Goal: Task Accomplishment & Management: Manage account settings

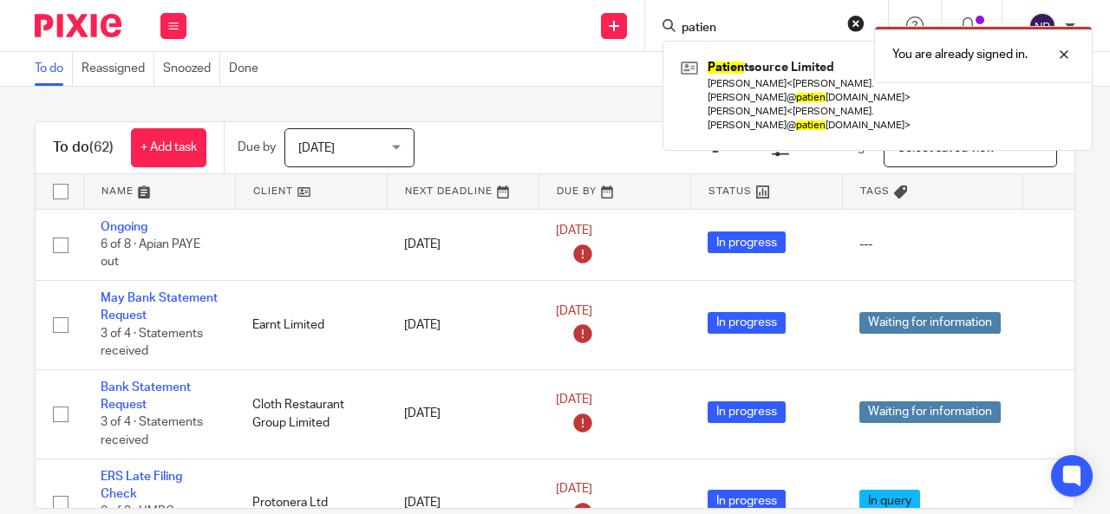
type input "patien"
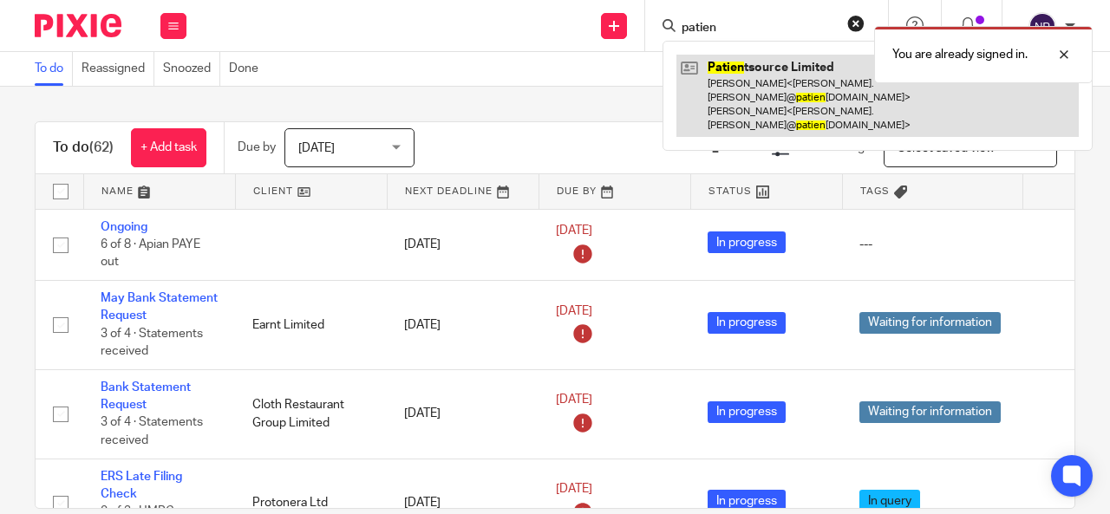
click at [739, 82] on link at bounding box center [878, 96] width 403 height 82
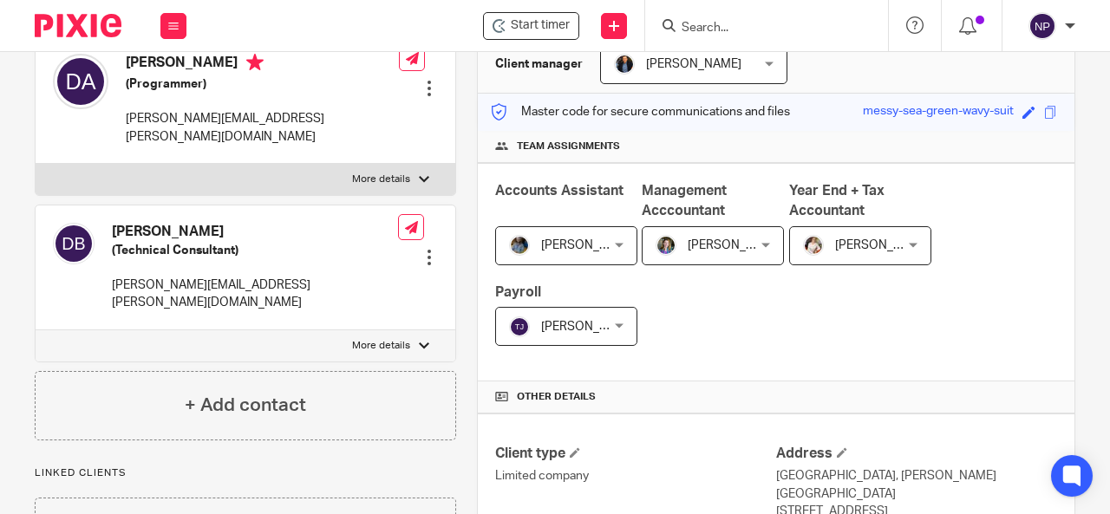
scroll to position [63, 0]
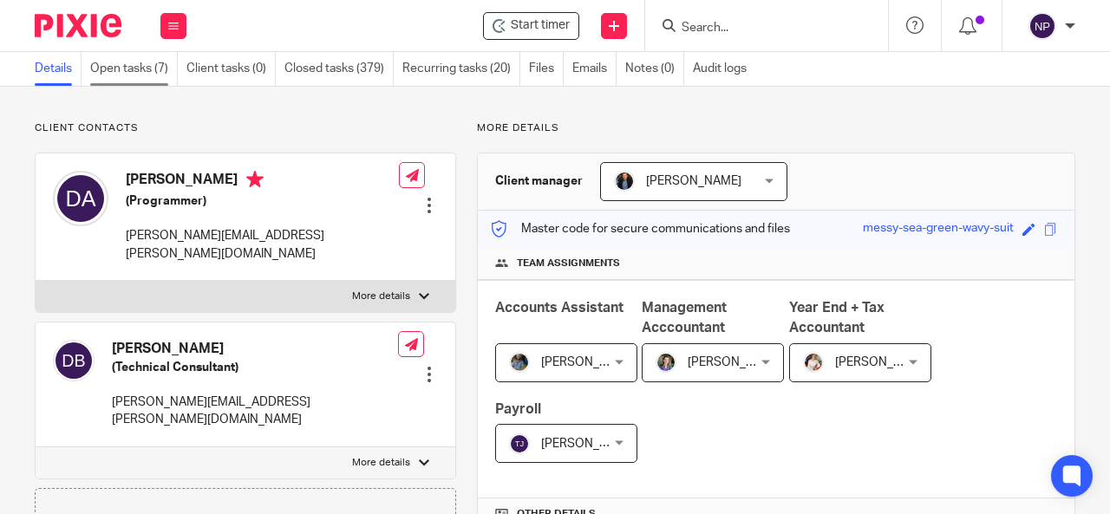
click at [146, 69] on link "Open tasks (7)" at bounding box center [134, 69] width 88 height 34
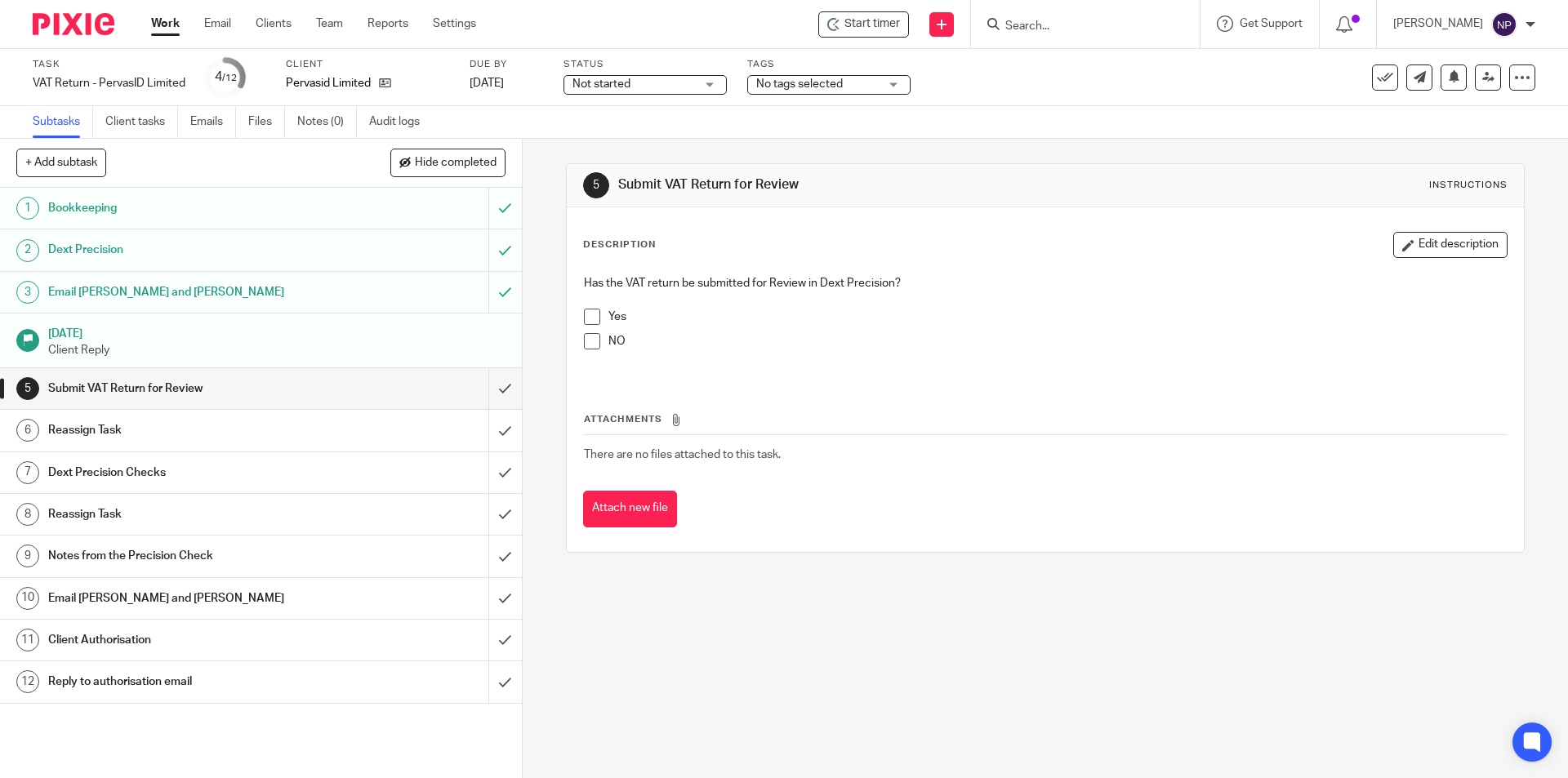
click at [1036, 27] on input "Search" at bounding box center [1077, 27] width 147 height 15
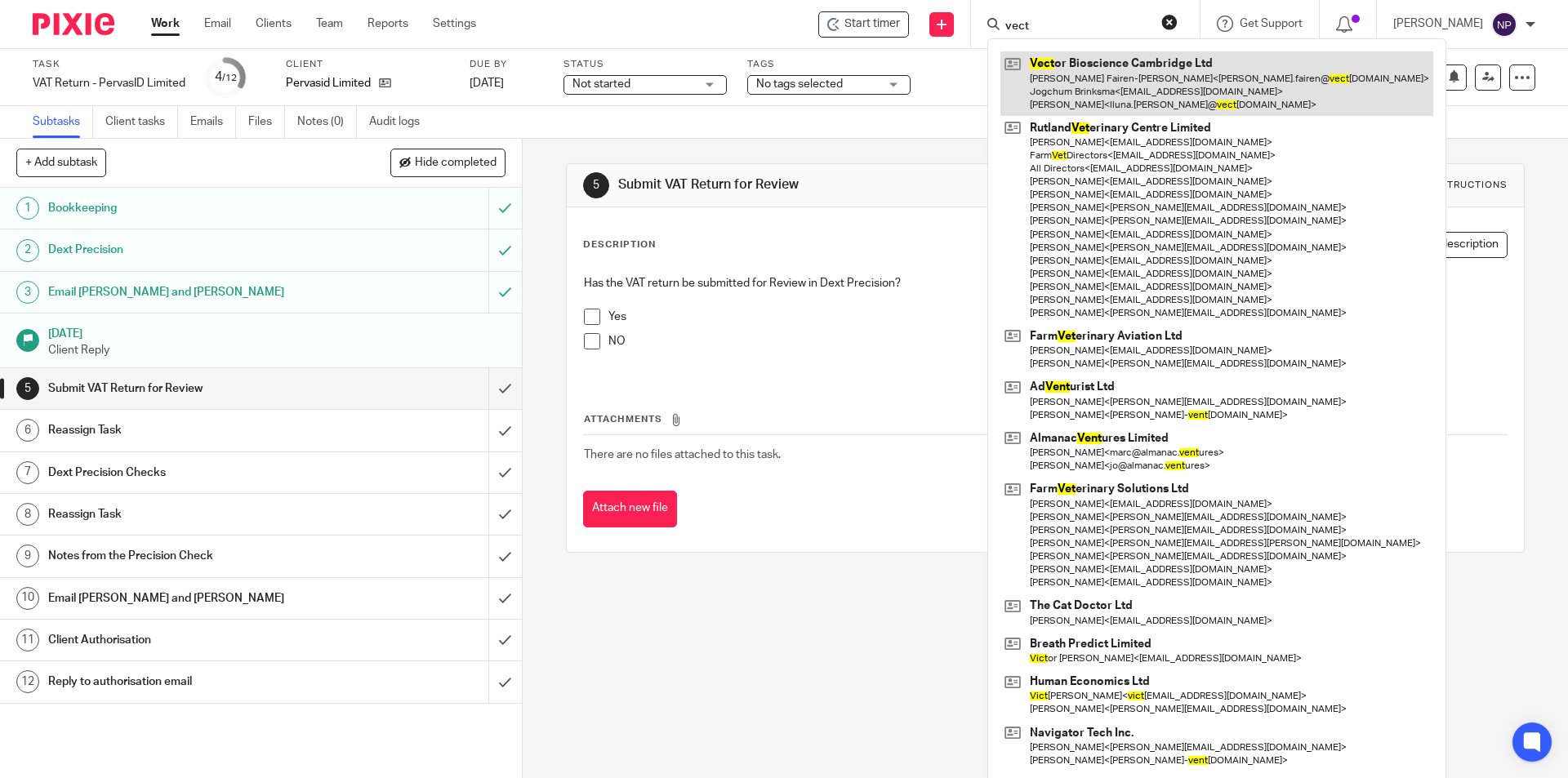
type input "vect"
click at [1055, 60] on link at bounding box center [1217, 84] width 433 height 65
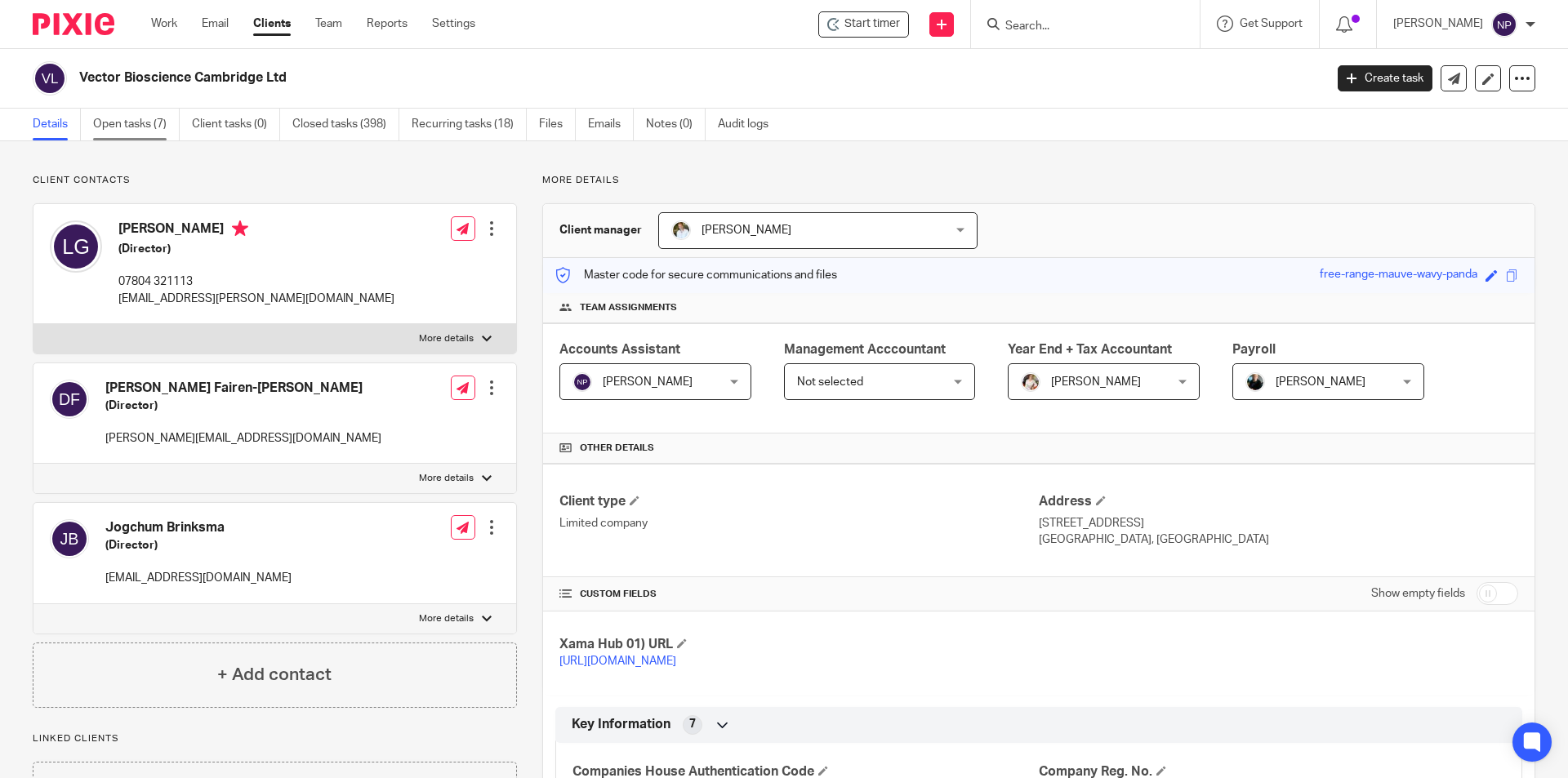
click at [151, 121] on link "Open tasks (7)" at bounding box center [136, 124] width 87 height 32
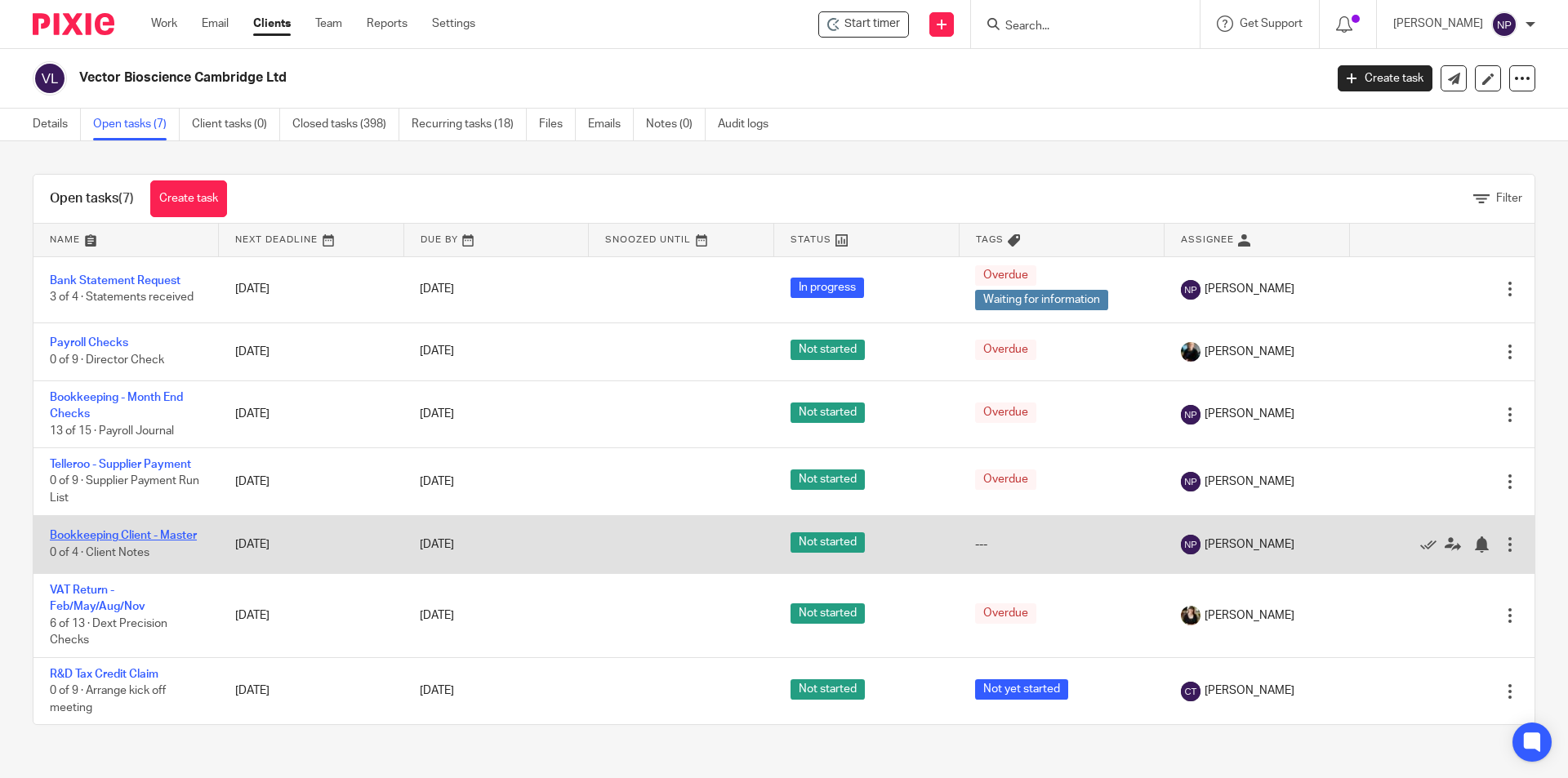
click at [169, 541] on link "Bookkeeping Client - Master" at bounding box center [123, 535] width 147 height 11
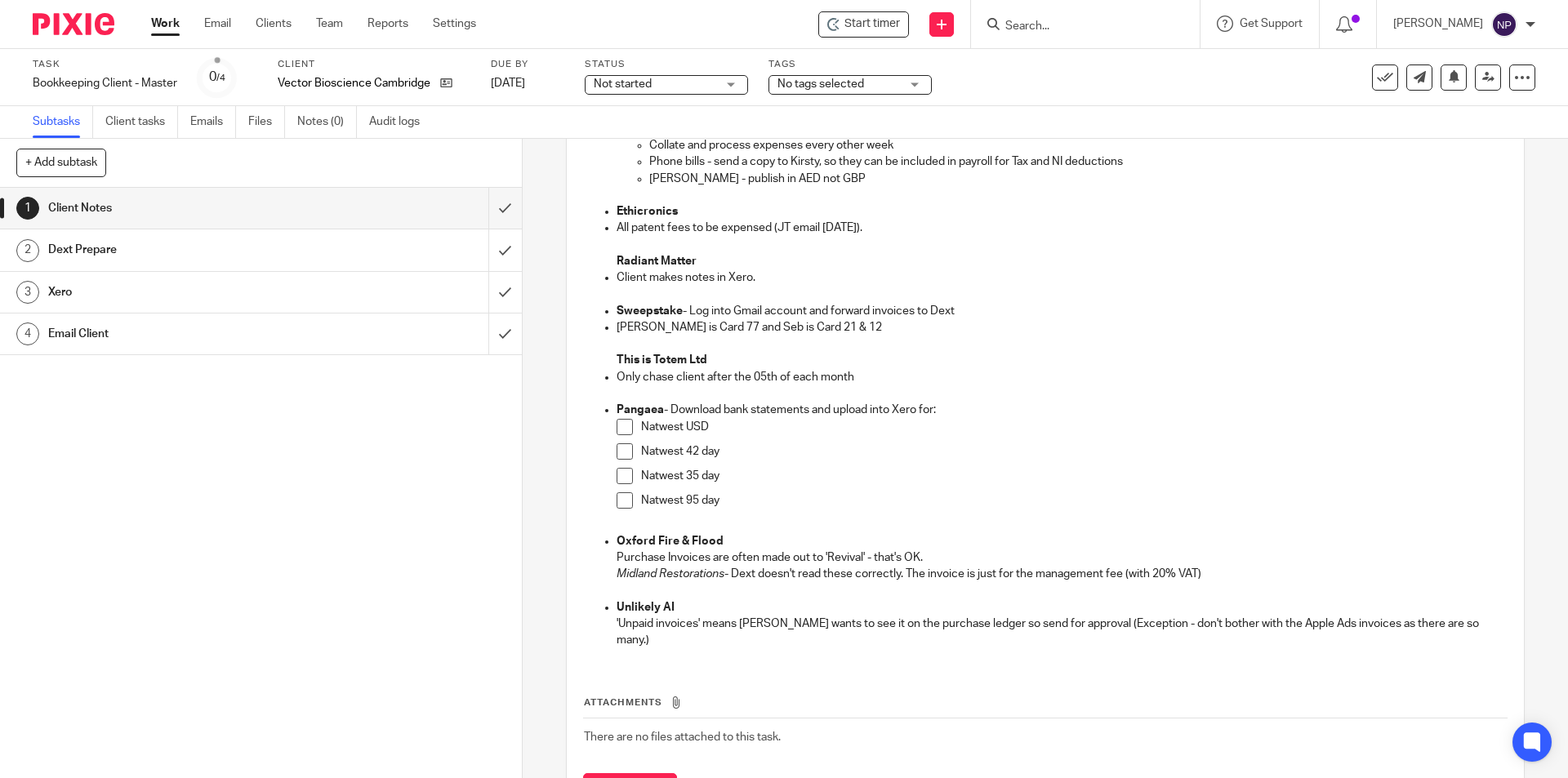
scroll to position [468, 0]
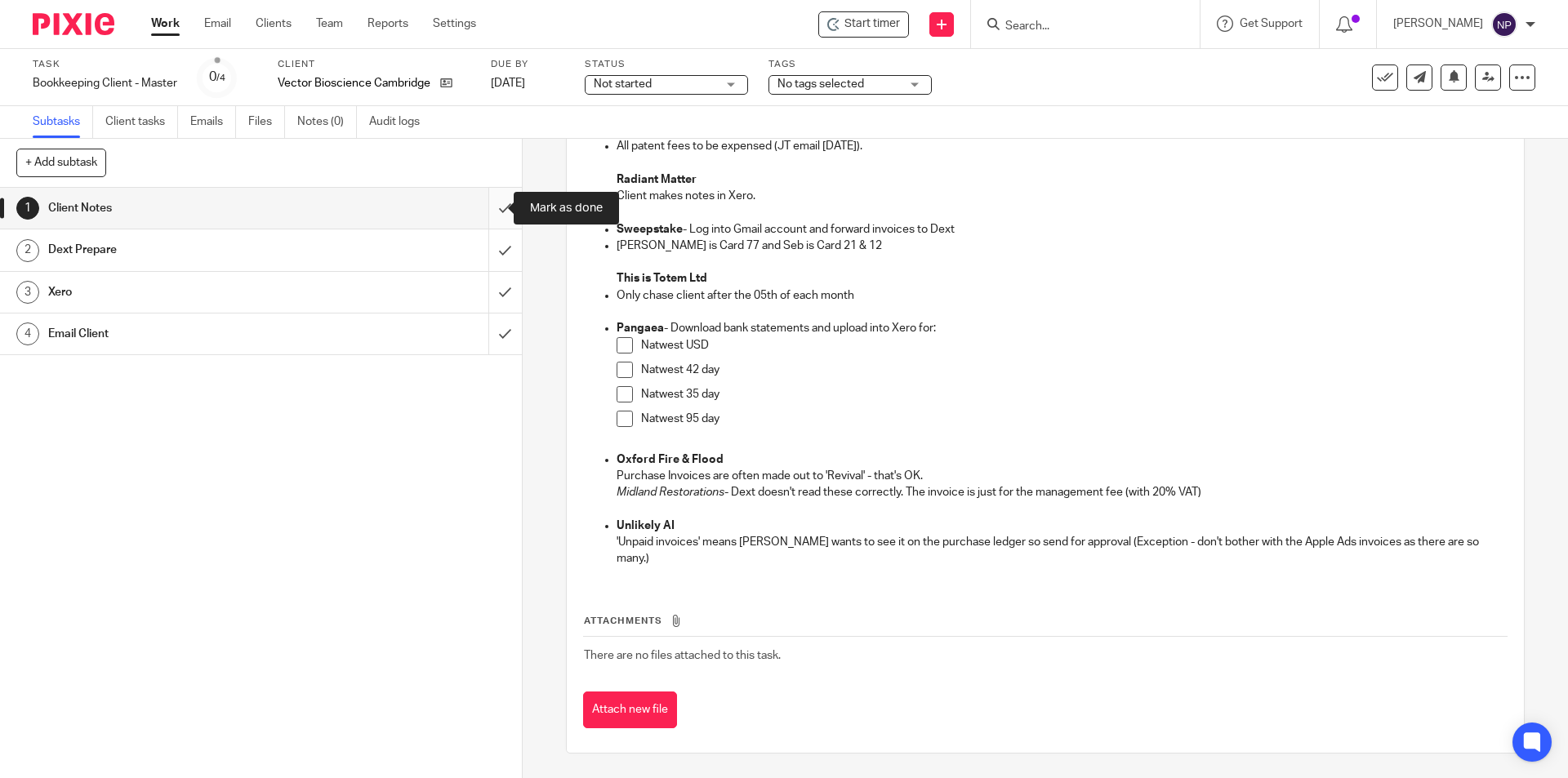
click at [492, 207] on input "submit" at bounding box center [261, 208] width 521 height 40
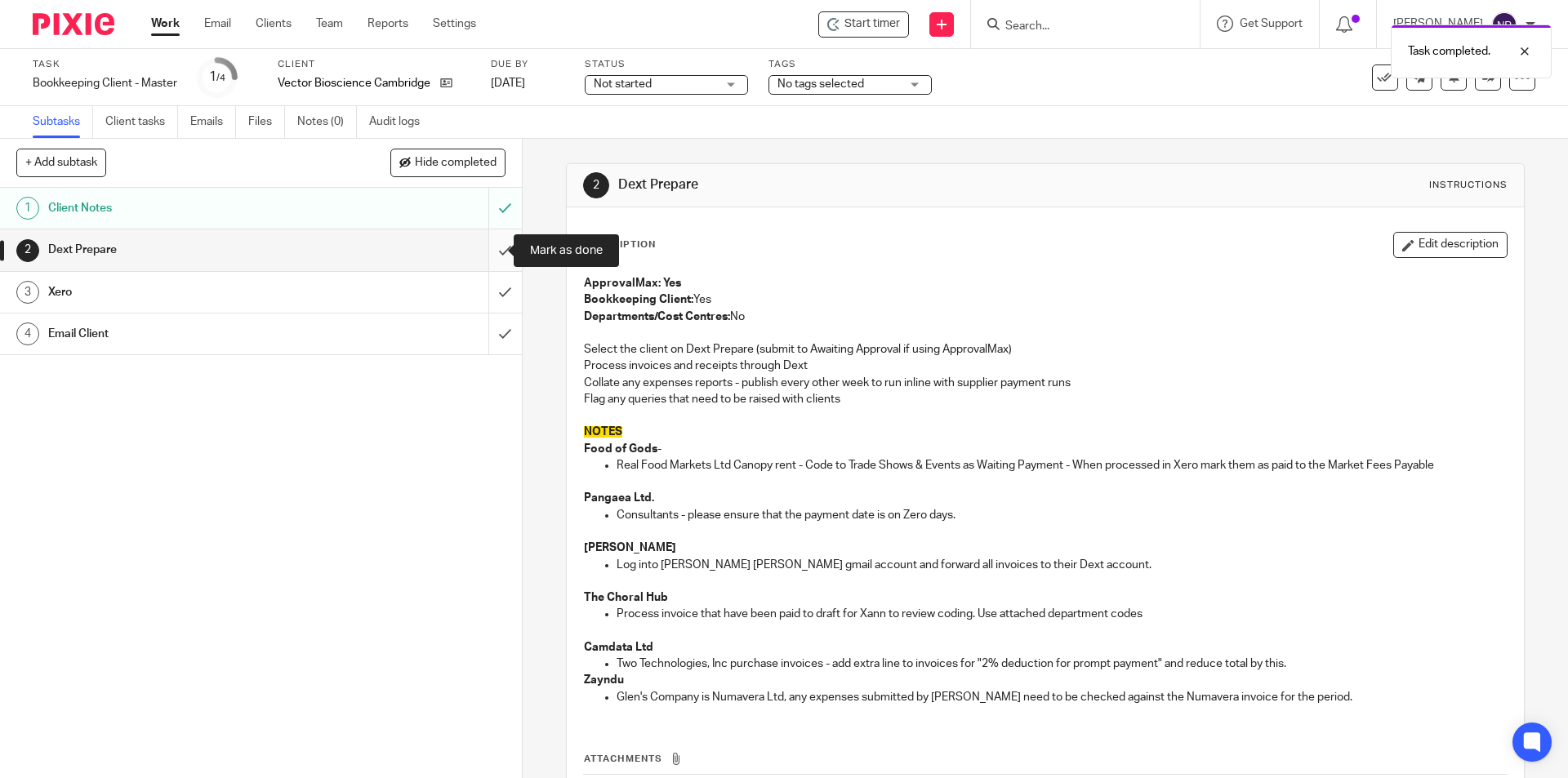
click at [483, 247] on input "submit" at bounding box center [261, 249] width 521 height 40
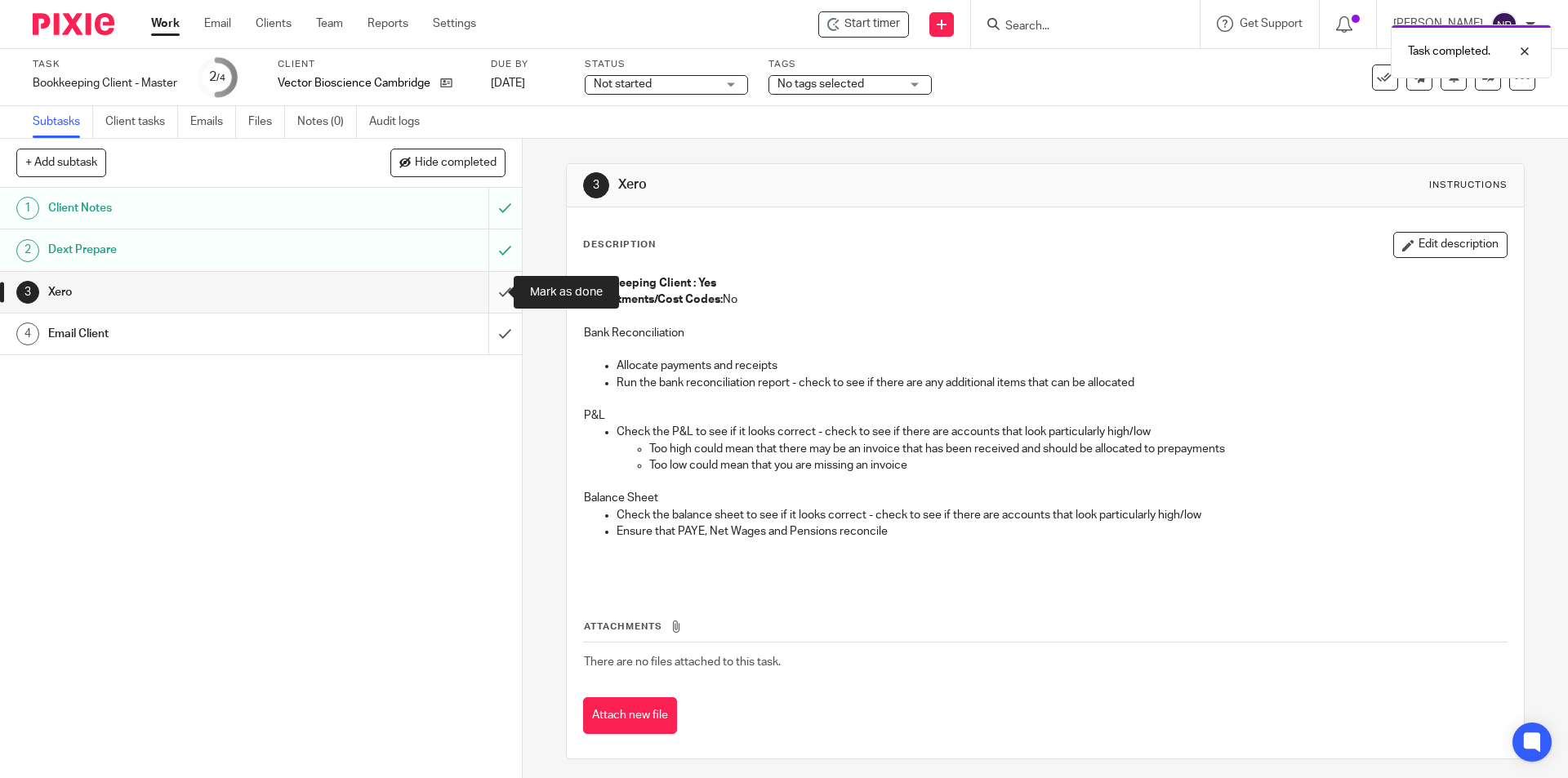
click at [486, 285] on input "submit" at bounding box center [261, 292] width 521 height 40
click at [490, 332] on input "submit" at bounding box center [261, 333] width 521 height 40
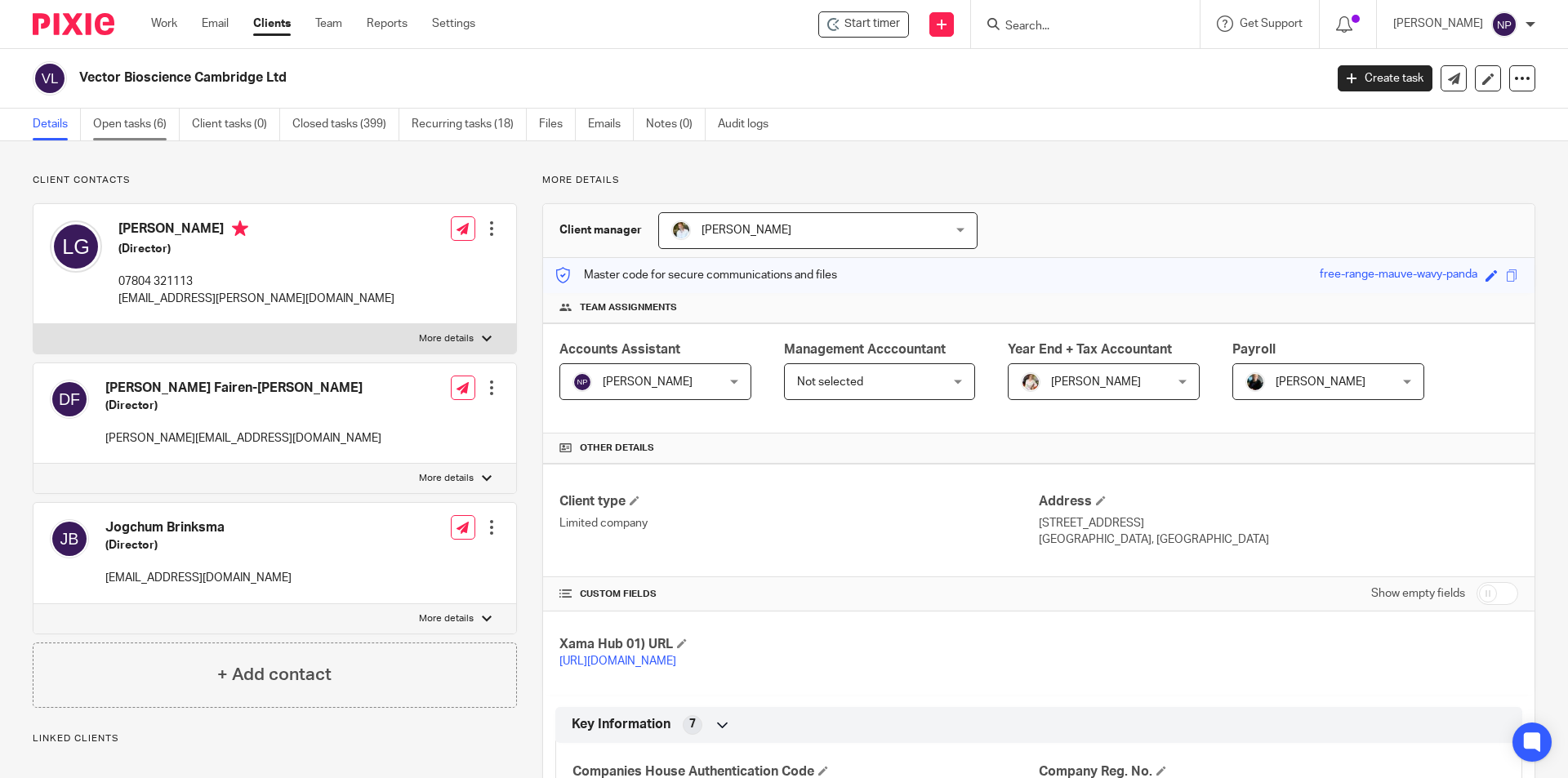
click at [150, 119] on link "Open tasks (6)" at bounding box center [136, 124] width 87 height 32
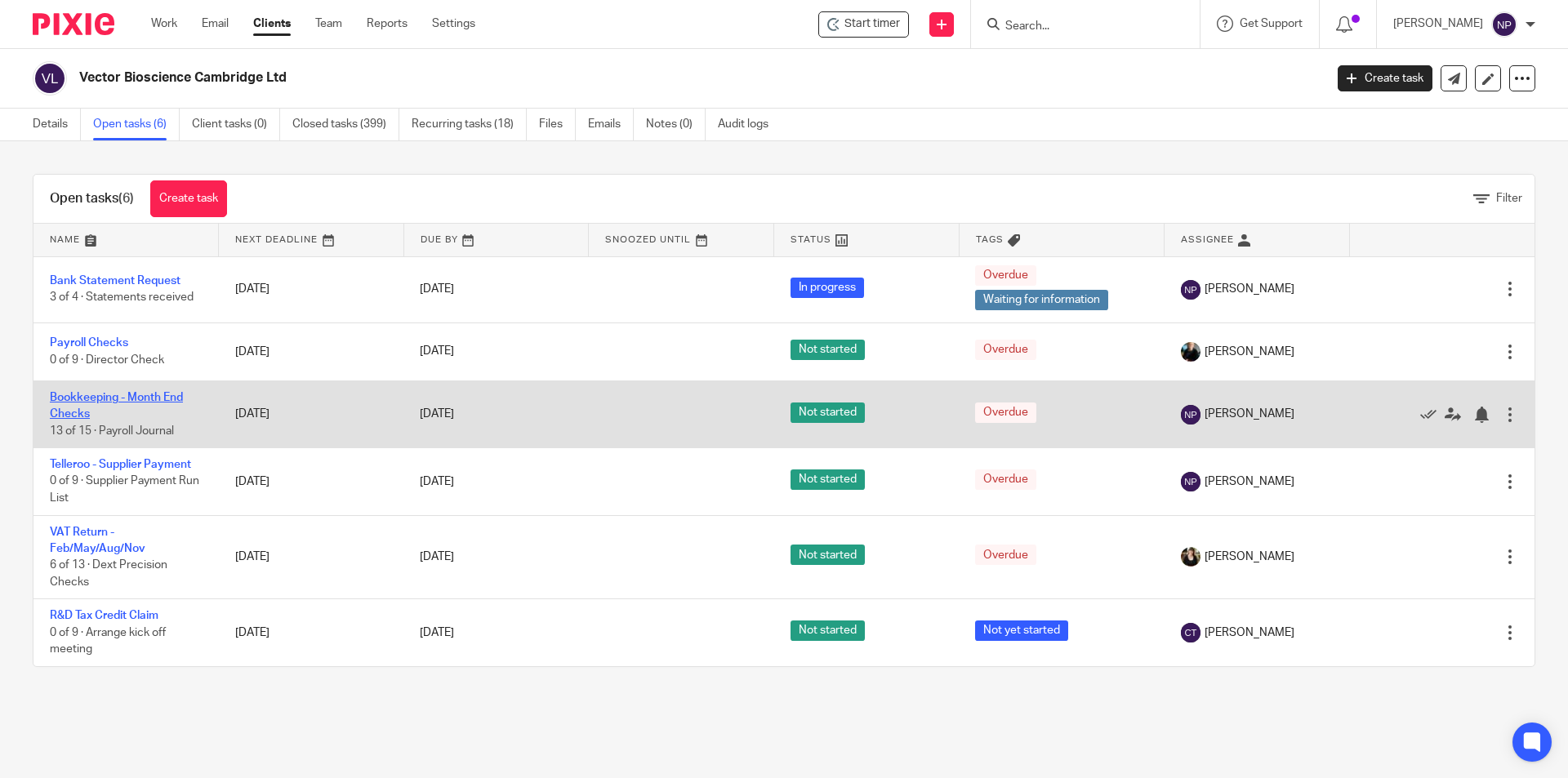
click at [158, 397] on link "Bookkeeping - Month End Checks" at bounding box center [116, 405] width 133 height 27
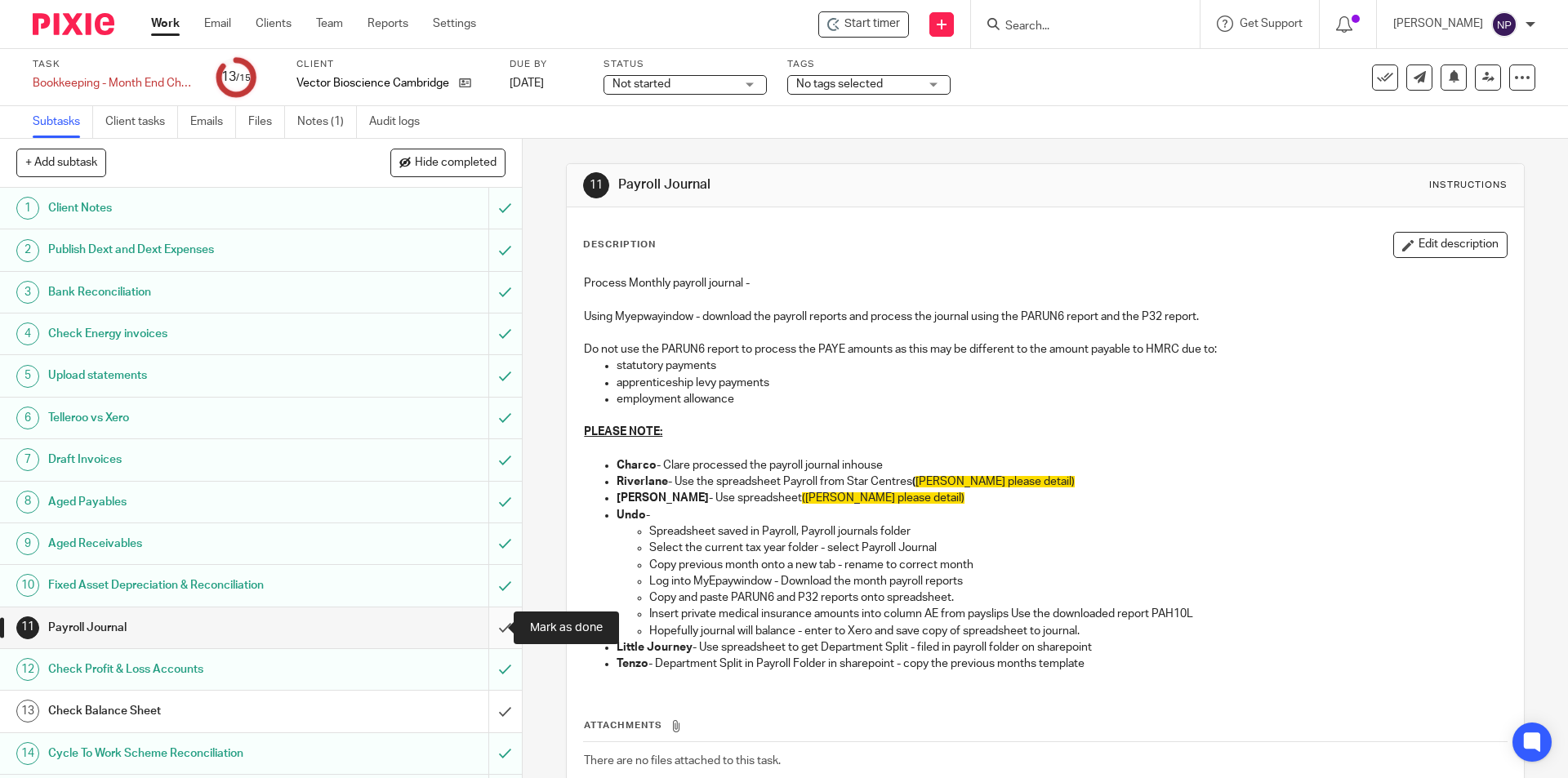
drag, startPoint x: 480, startPoint y: 621, endPoint x: 498, endPoint y: 683, distance: 64.6
click at [483, 621] on input "submit" at bounding box center [261, 627] width 521 height 40
click at [496, 709] on input "submit" at bounding box center [261, 710] width 521 height 40
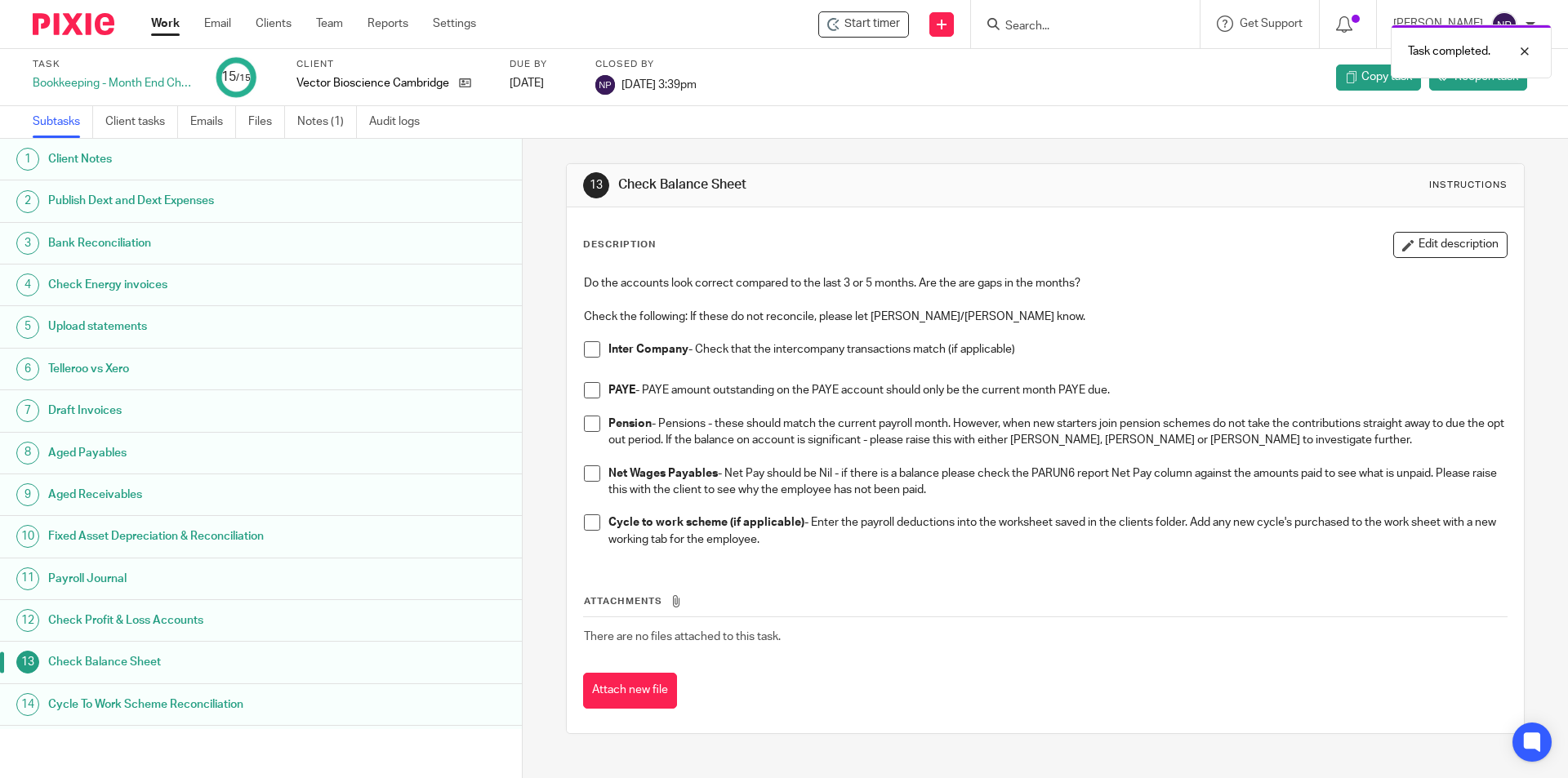
click at [167, 29] on link "Work" at bounding box center [165, 23] width 28 height 16
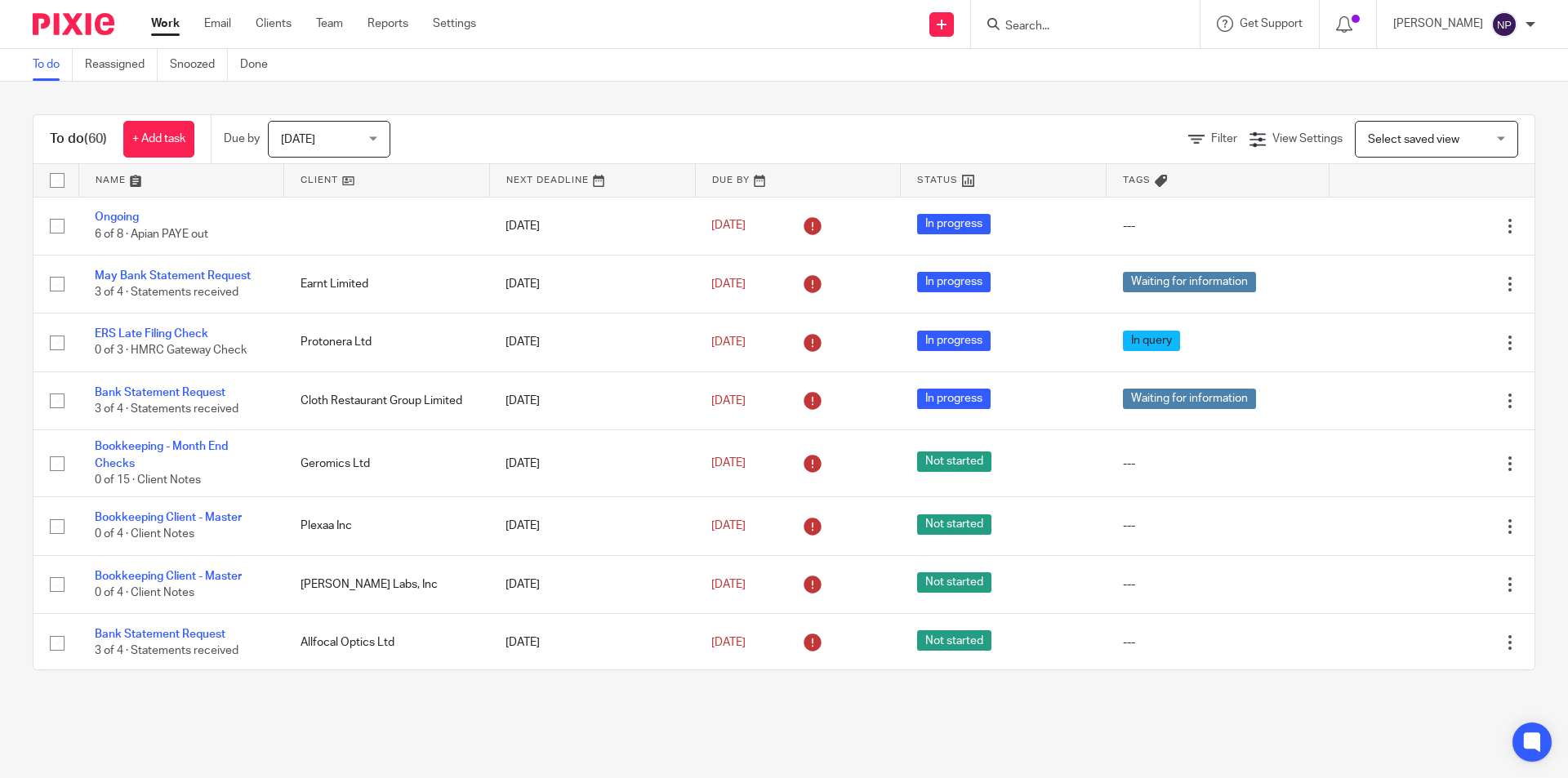
click at [1058, 31] on input "Search" at bounding box center [1077, 27] width 147 height 15
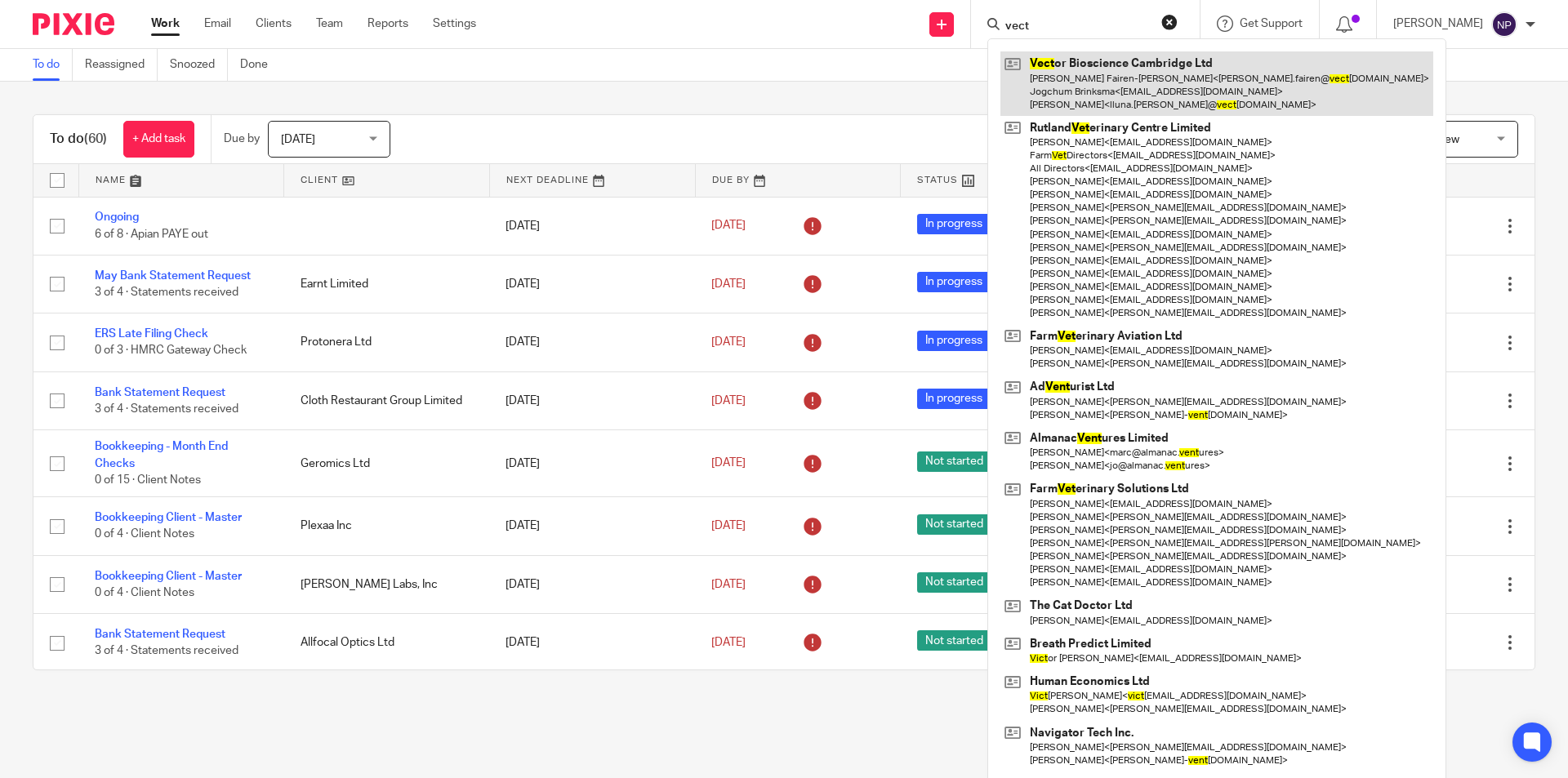
type input "vect"
click at [1080, 65] on link at bounding box center [1217, 84] width 433 height 65
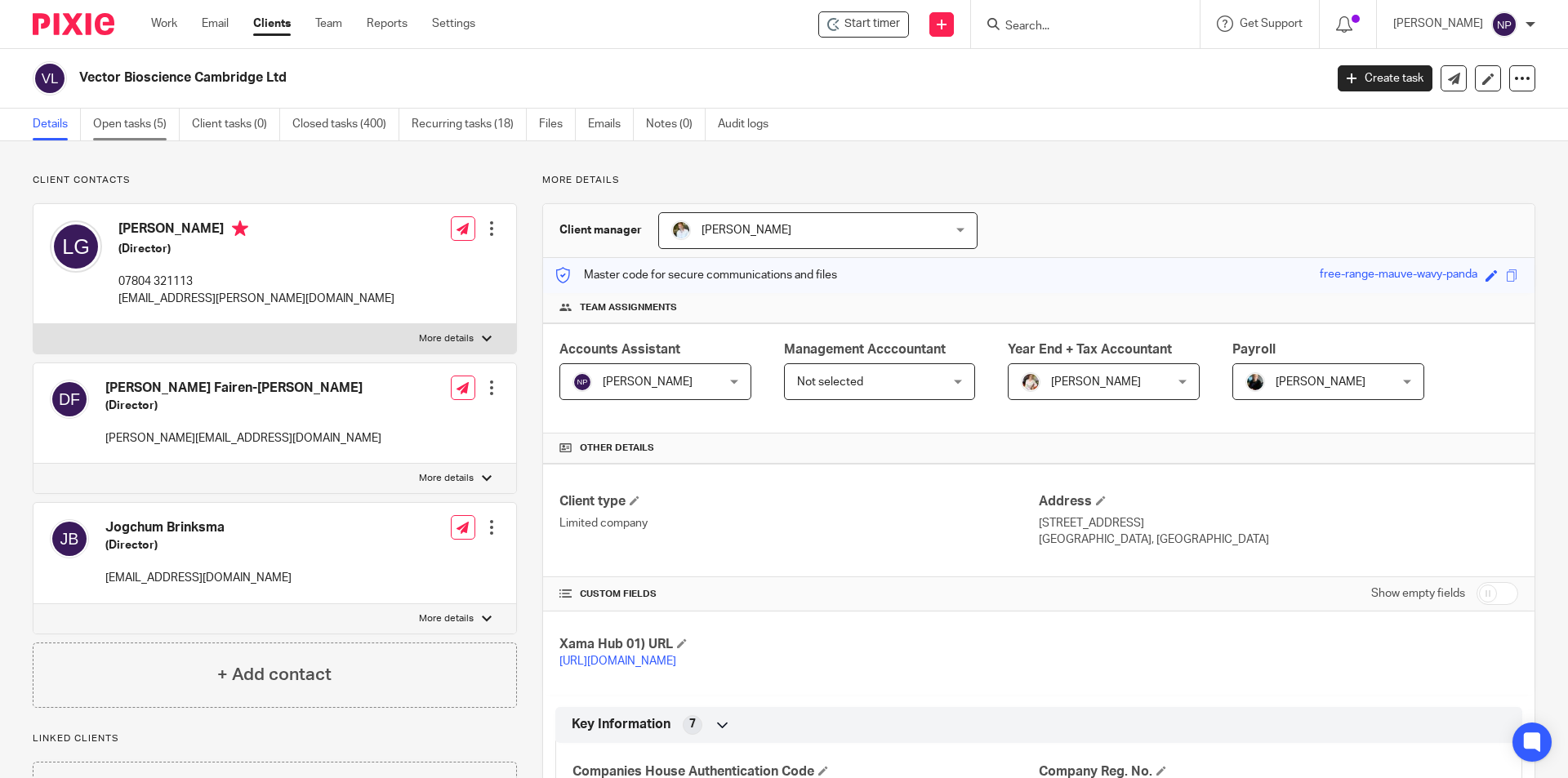
click at [96, 121] on link "Open tasks (5)" at bounding box center [136, 124] width 87 height 32
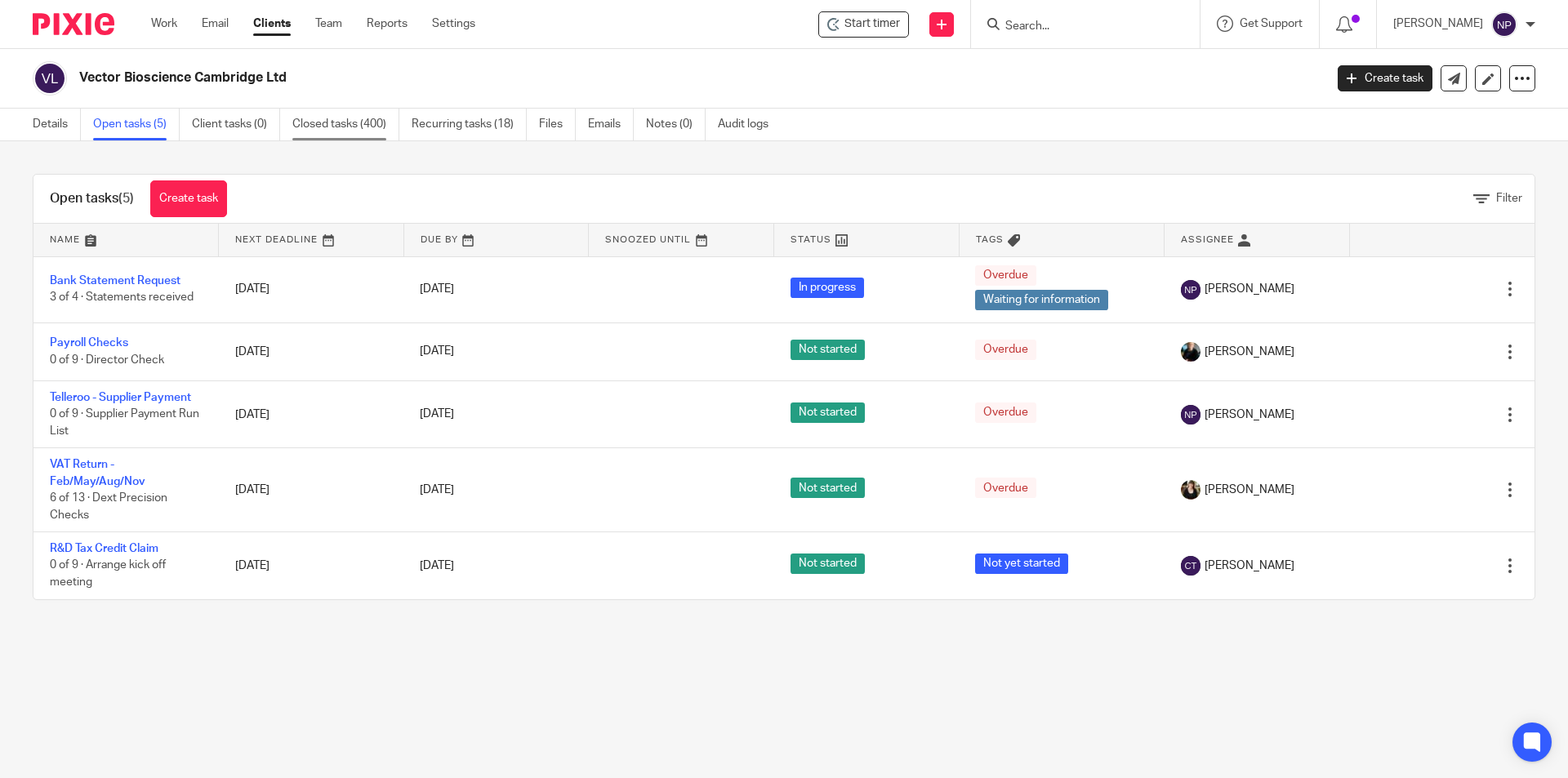
click at [343, 126] on link "Closed tasks (400)" at bounding box center [346, 124] width 107 height 32
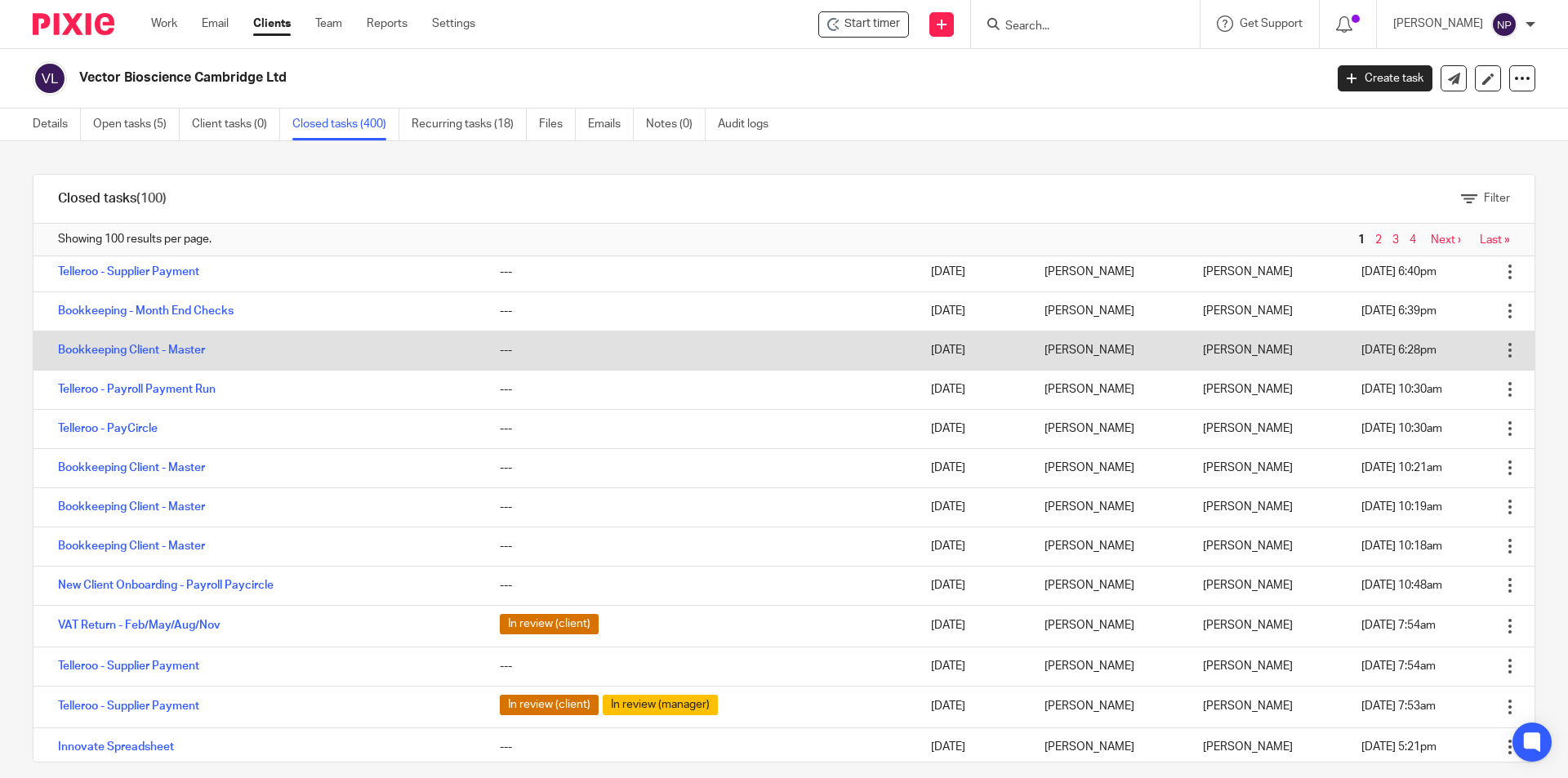
scroll to position [979, 0]
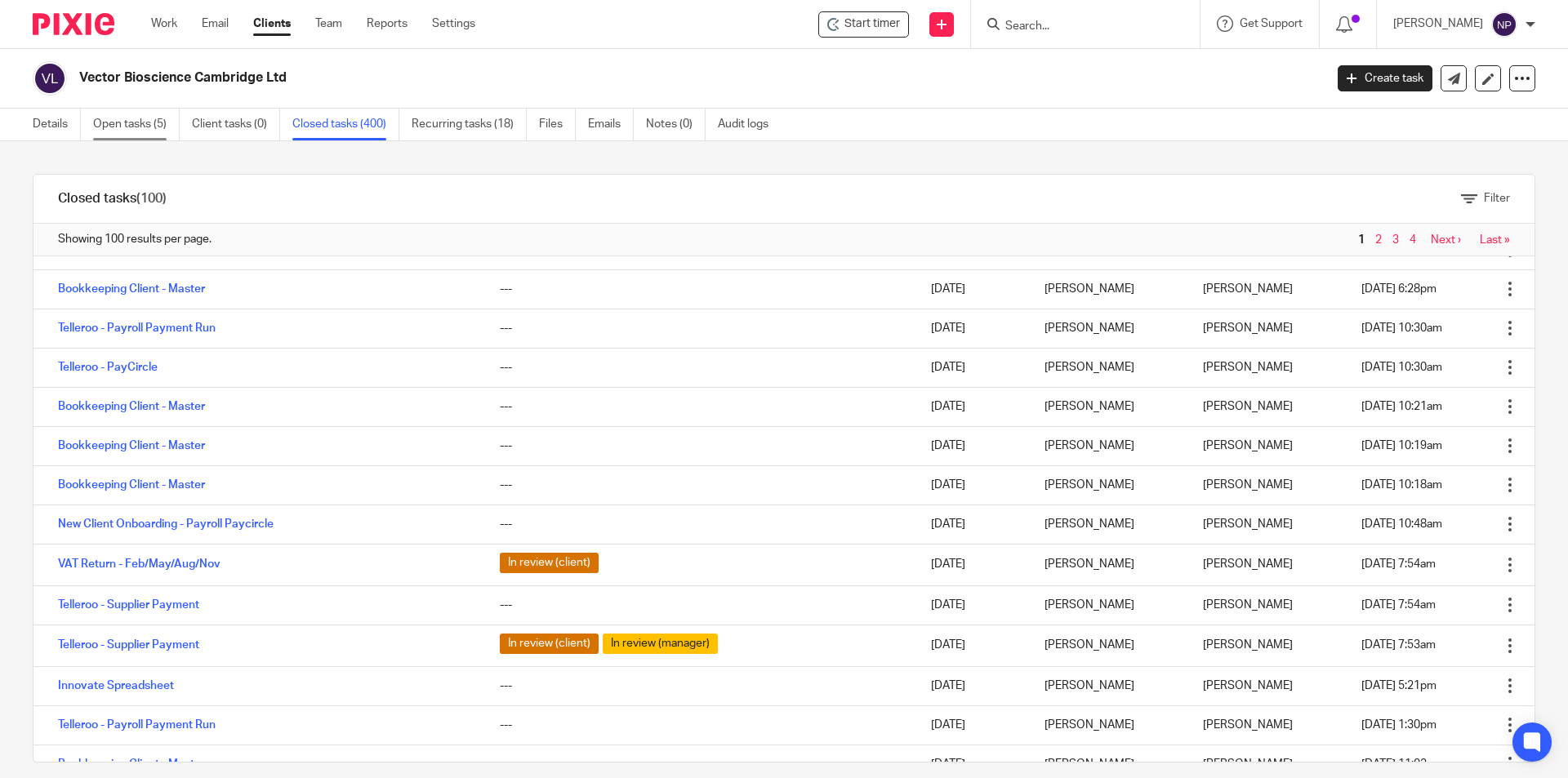
click at [153, 129] on link "Open tasks (5)" at bounding box center [136, 124] width 87 height 32
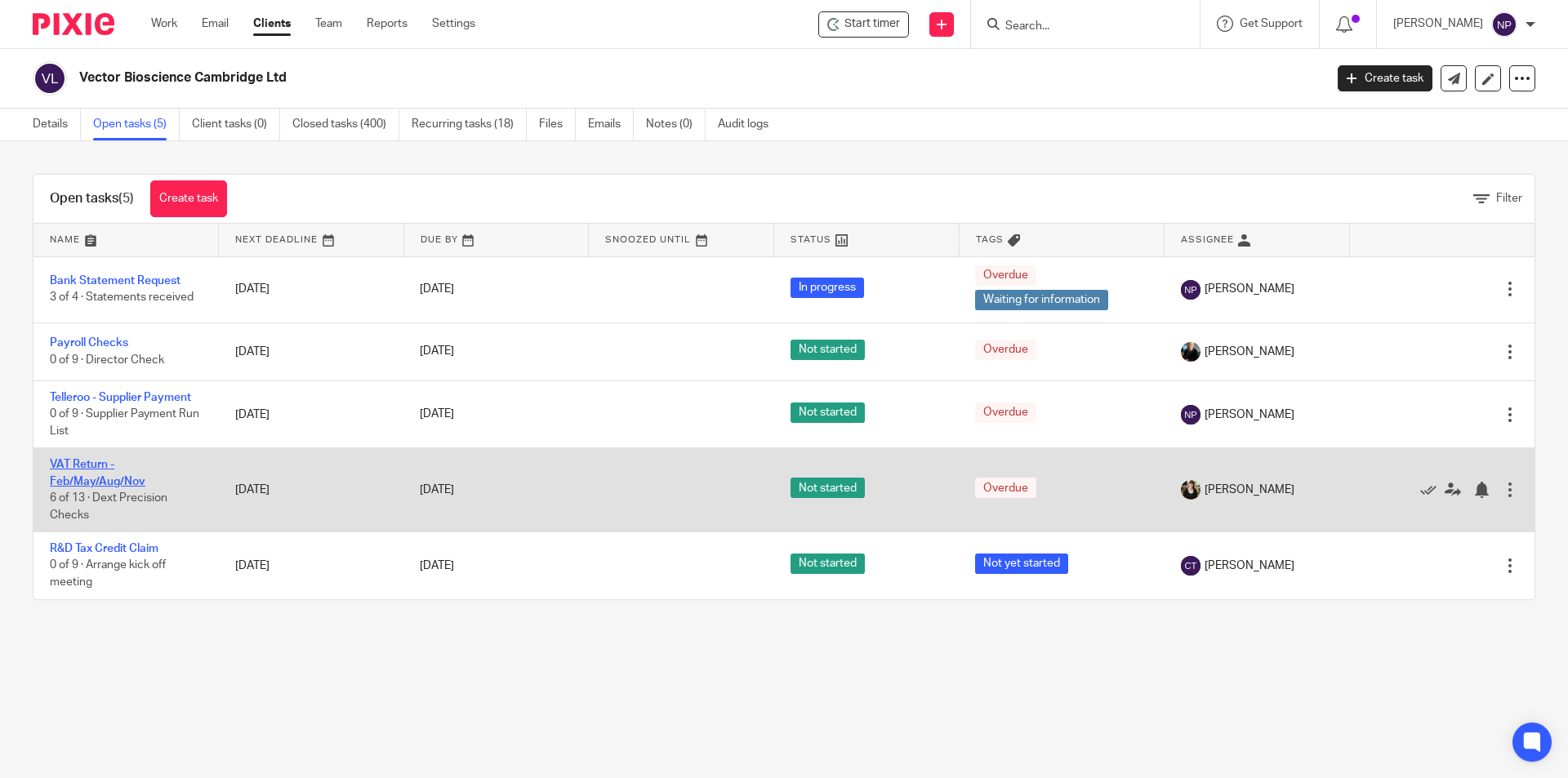
click at [135, 483] on link "VAT Return - Feb/May/Aug/Nov" at bounding box center [98, 472] width 96 height 27
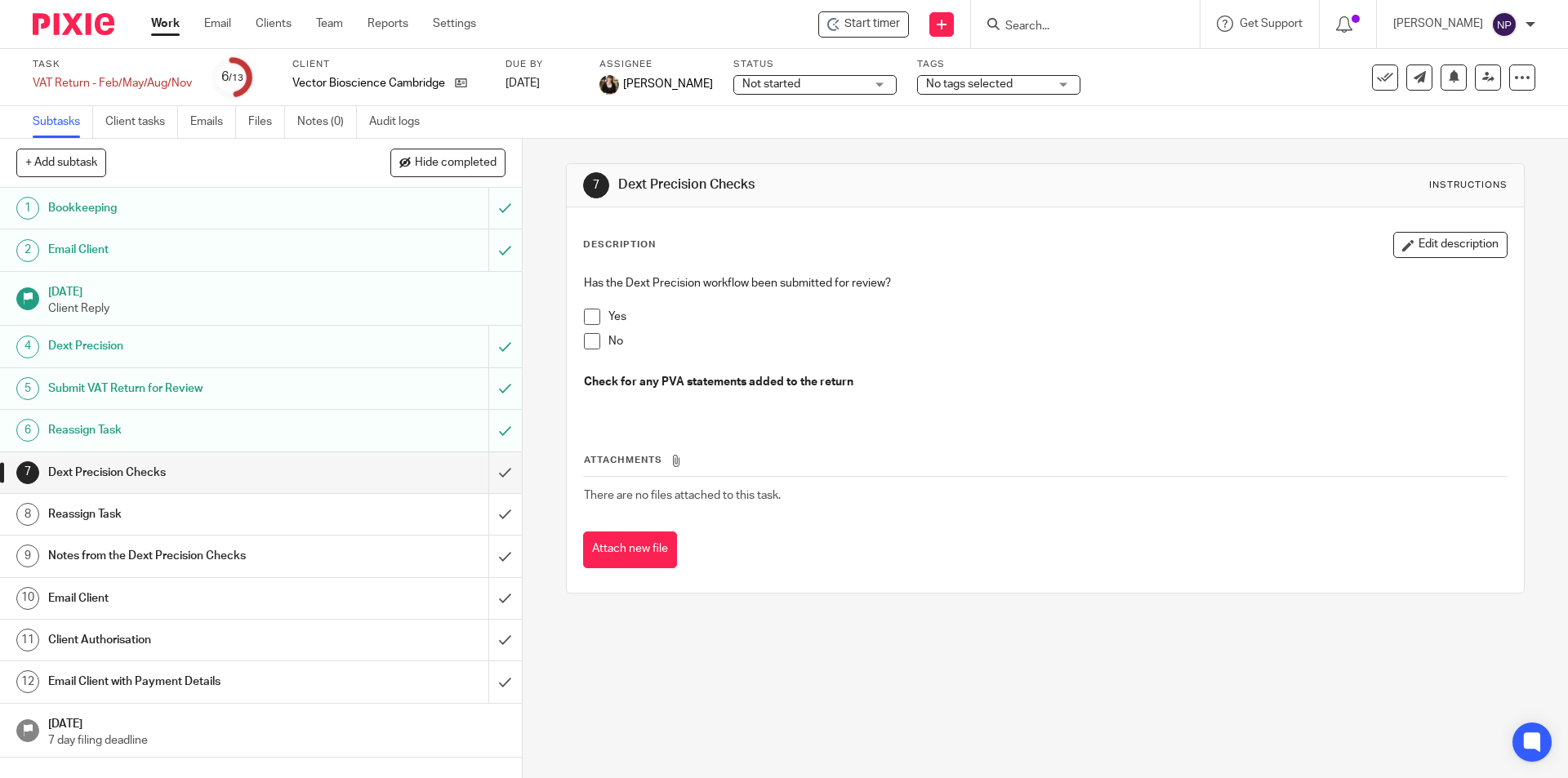
click at [1026, 24] on input "Search" at bounding box center [1077, 27] width 147 height 15
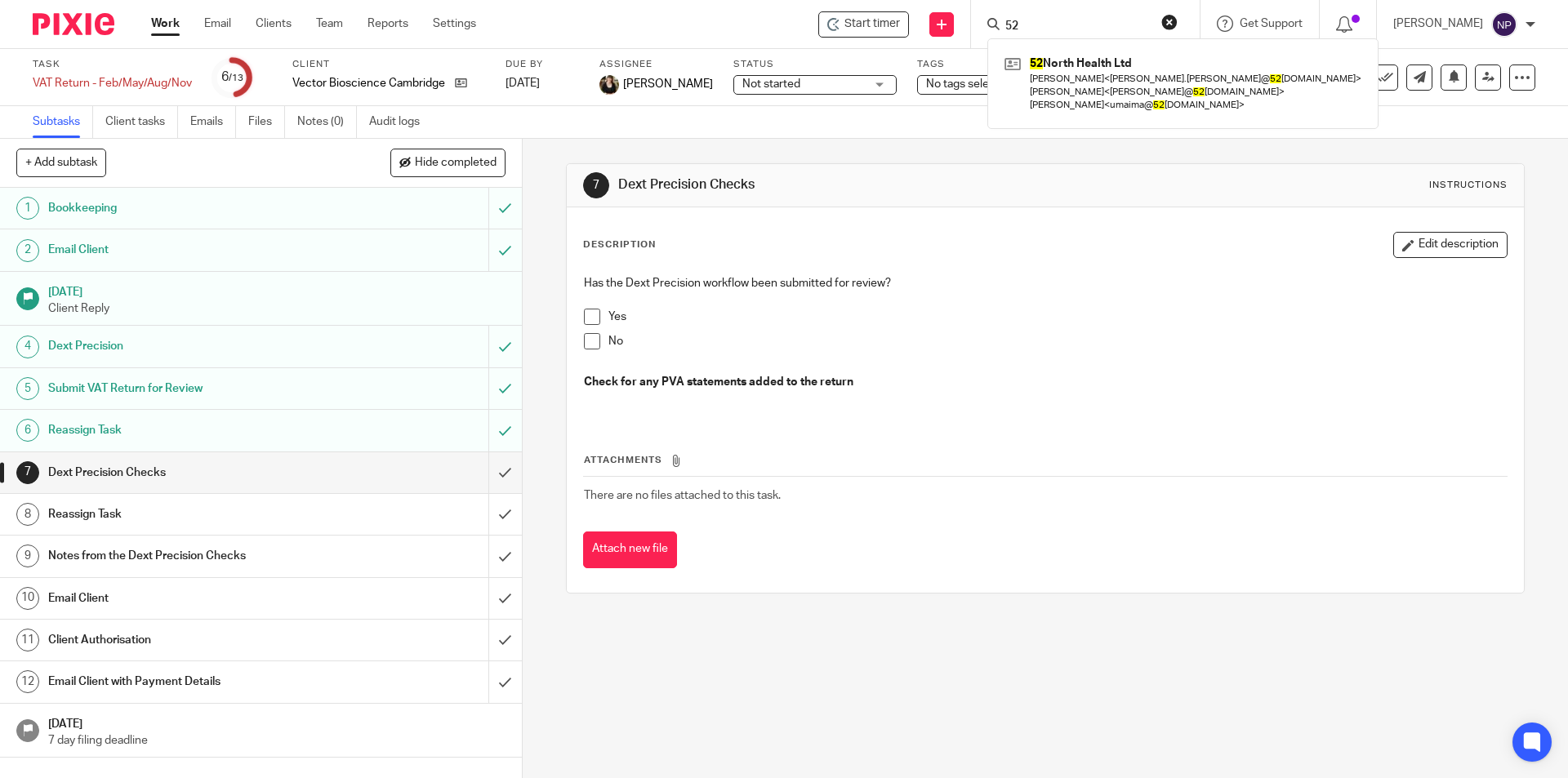
type input "52"
drag, startPoint x: 1095, startPoint y: 119, endPoint x: 1095, endPoint y: 97, distance: 22.0
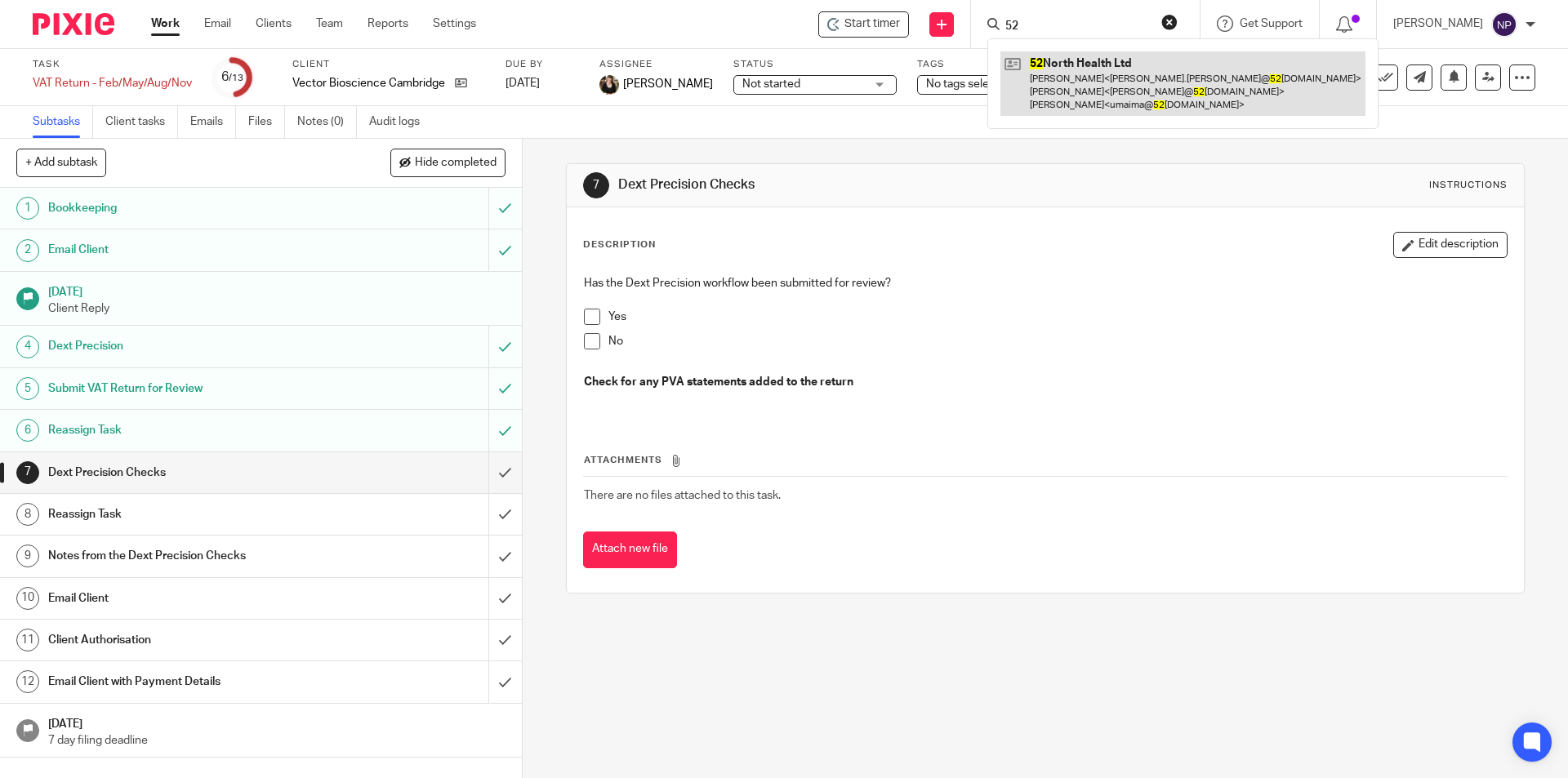
click at [1095, 119] on div "52 North Health Ltd Rebecca Simmons < rebecca.simmons@ 52 north.health > Anna W…" at bounding box center [1183, 84] width 392 height 90
click at [1095, 97] on link at bounding box center [1183, 84] width 365 height 65
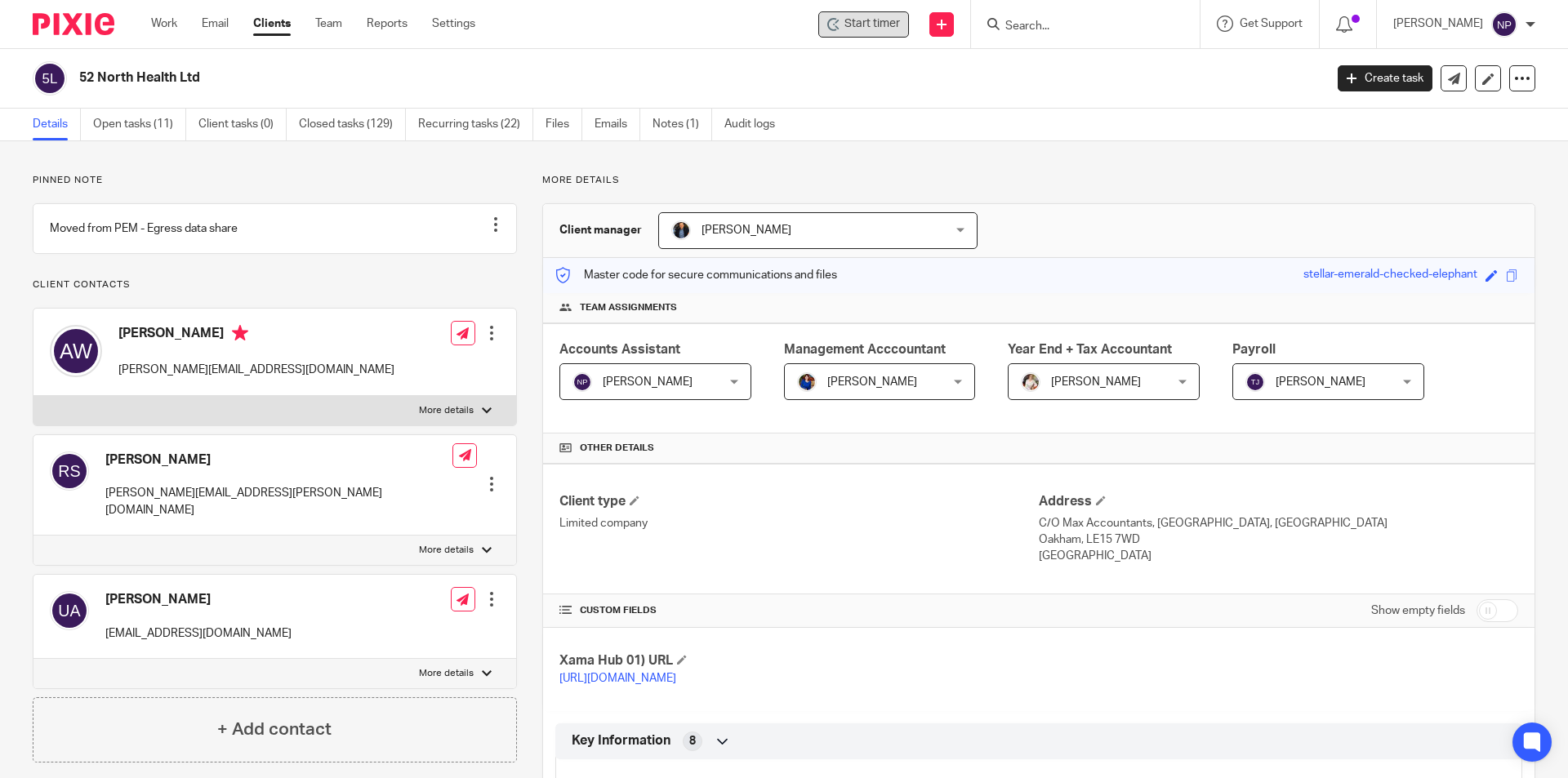
click at [860, 24] on span "Start timer" at bounding box center [872, 24] width 56 height 17
click at [885, 22] on span "Start timer" at bounding box center [872, 24] width 56 height 17
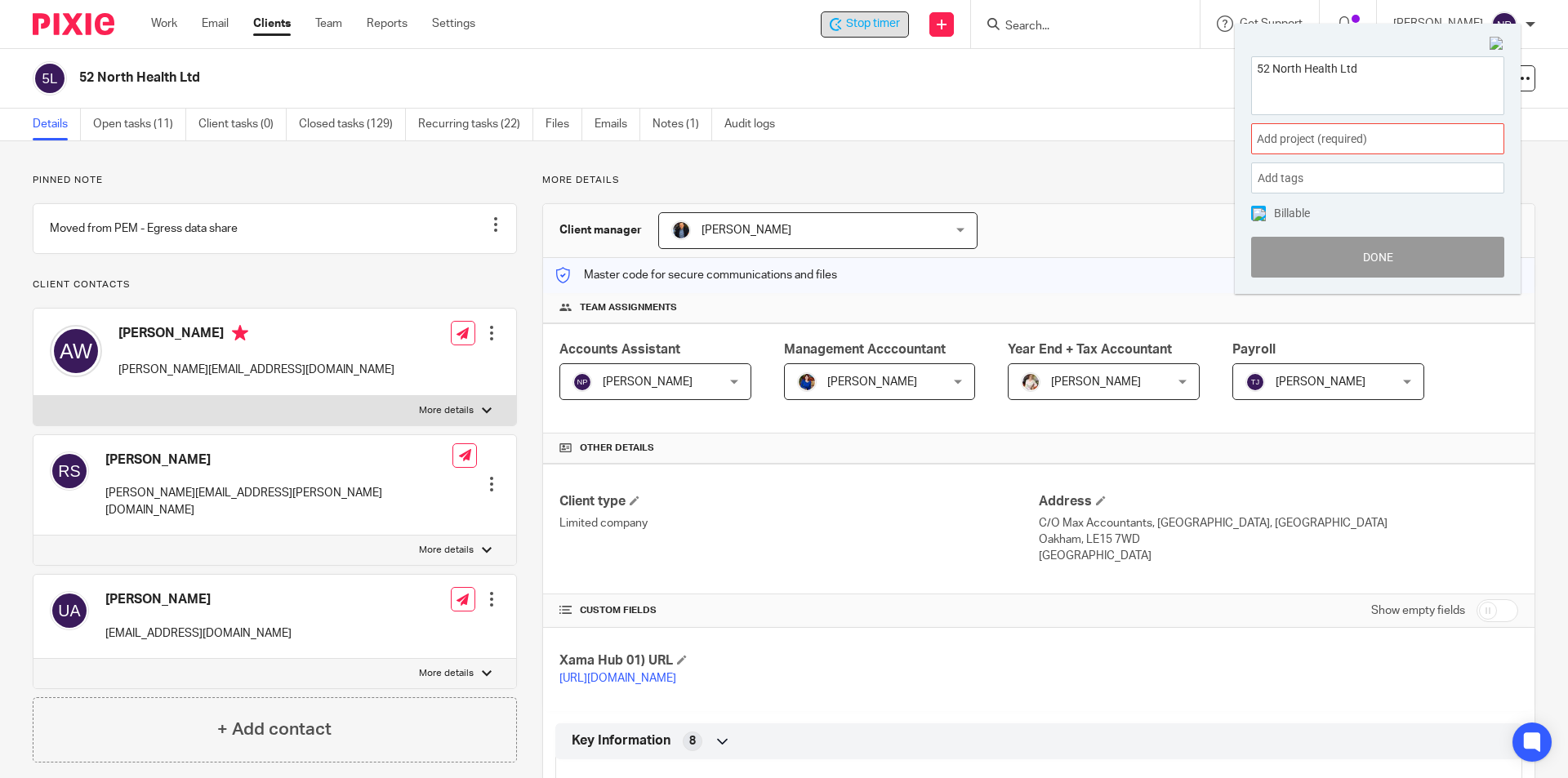
click at [1353, 130] on div "Add project (required) :" at bounding box center [1377, 138] width 253 height 31
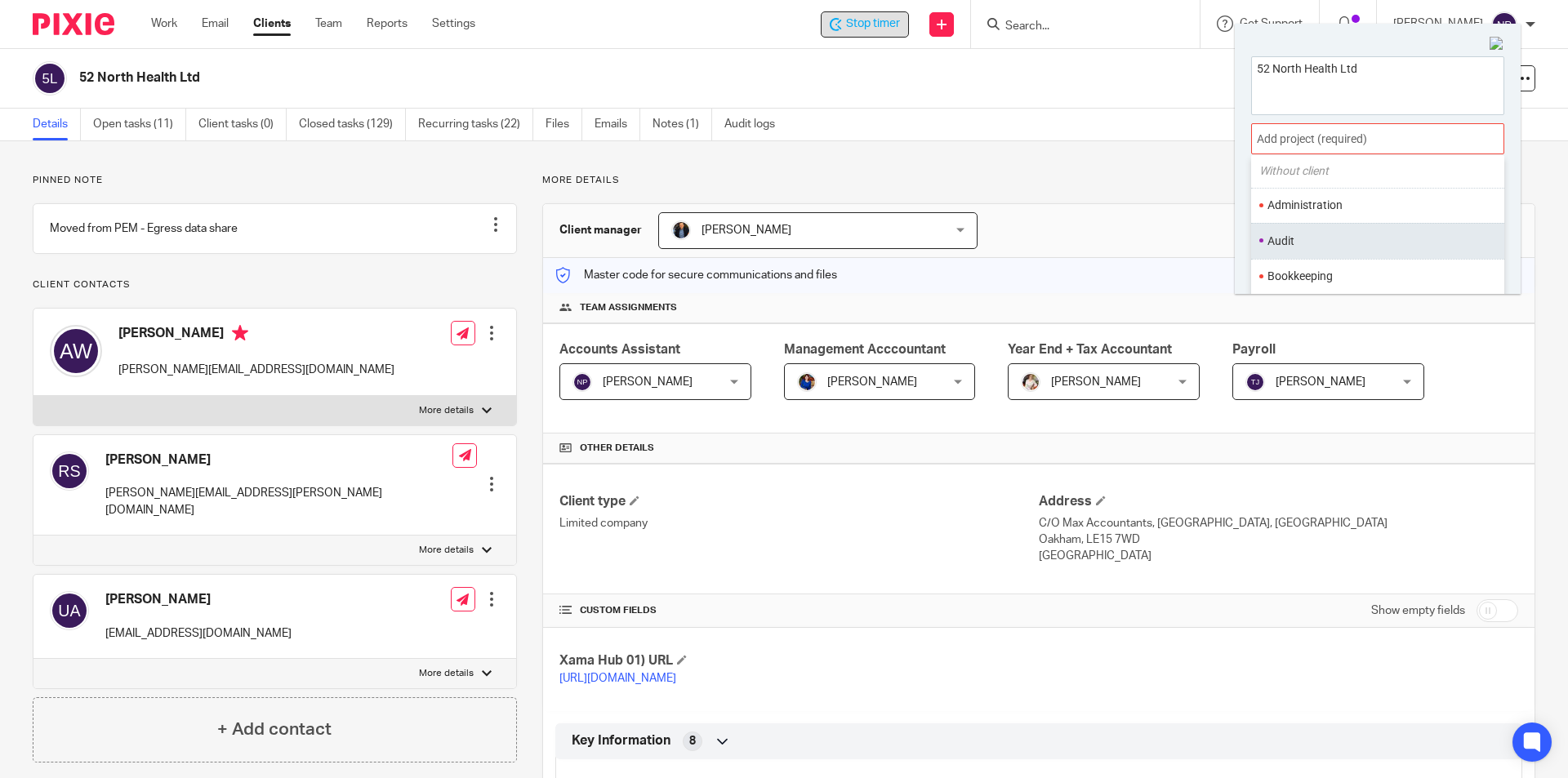
scroll to position [82, 0]
click at [1352, 236] on ul "Bookkeeping" at bounding box center [1377, 248] width 253 height 35
click at [1361, 252] on li "Bookkeeping" at bounding box center [1373, 248] width 213 height 17
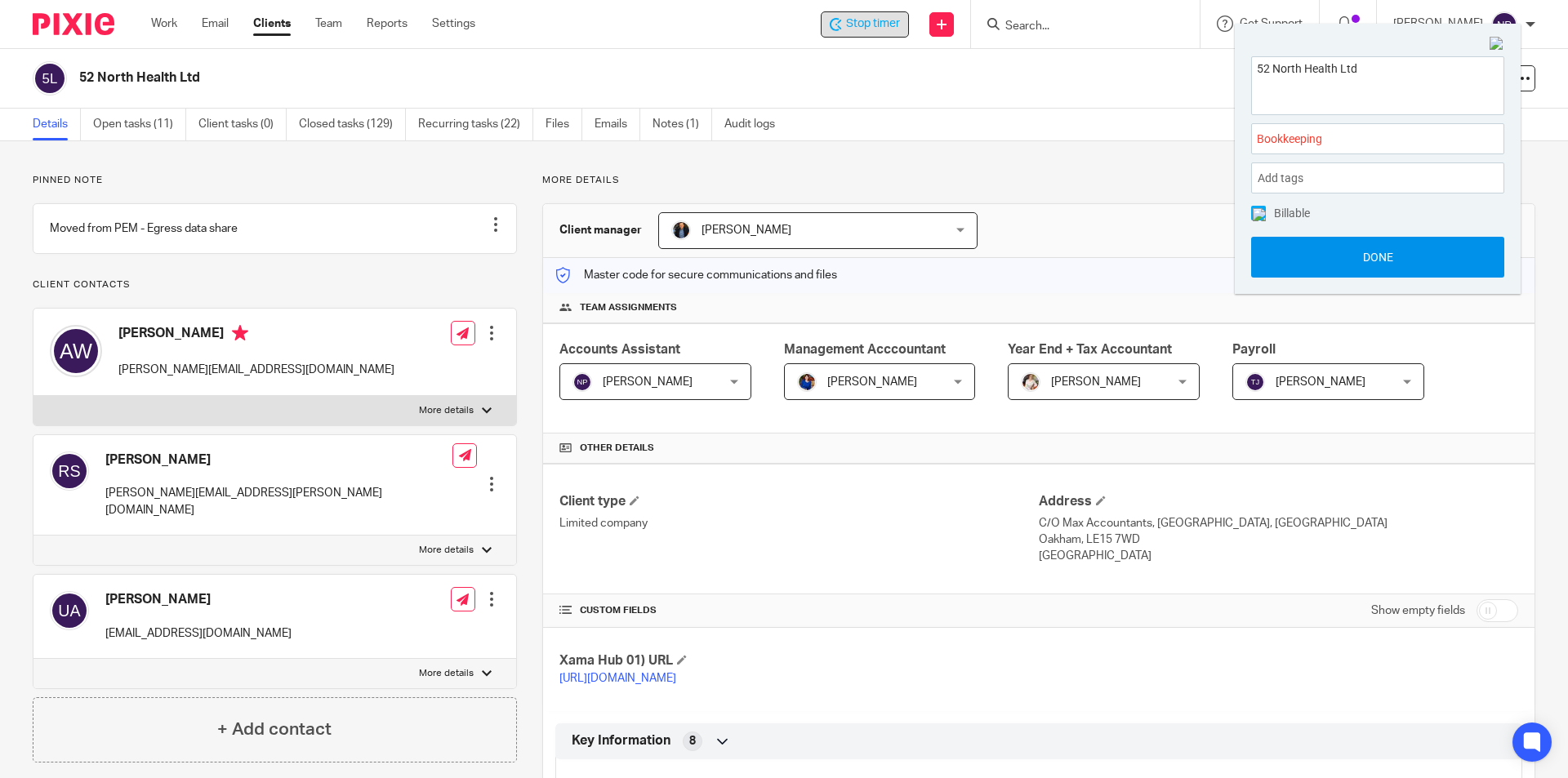
click at [1361, 266] on button "Done" at bounding box center [1377, 257] width 253 height 40
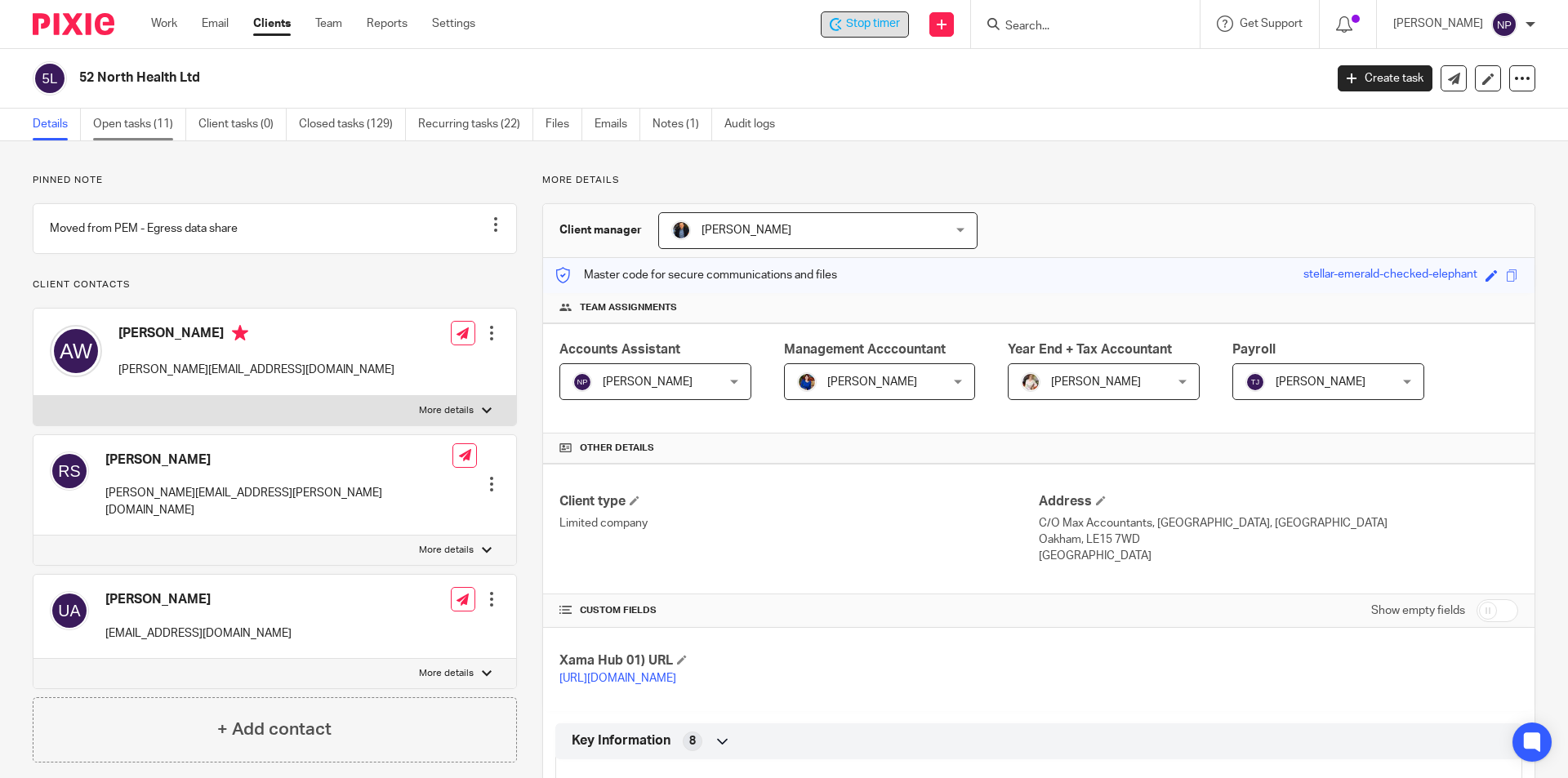
click at [160, 135] on link "Open tasks (11)" at bounding box center [139, 124] width 93 height 32
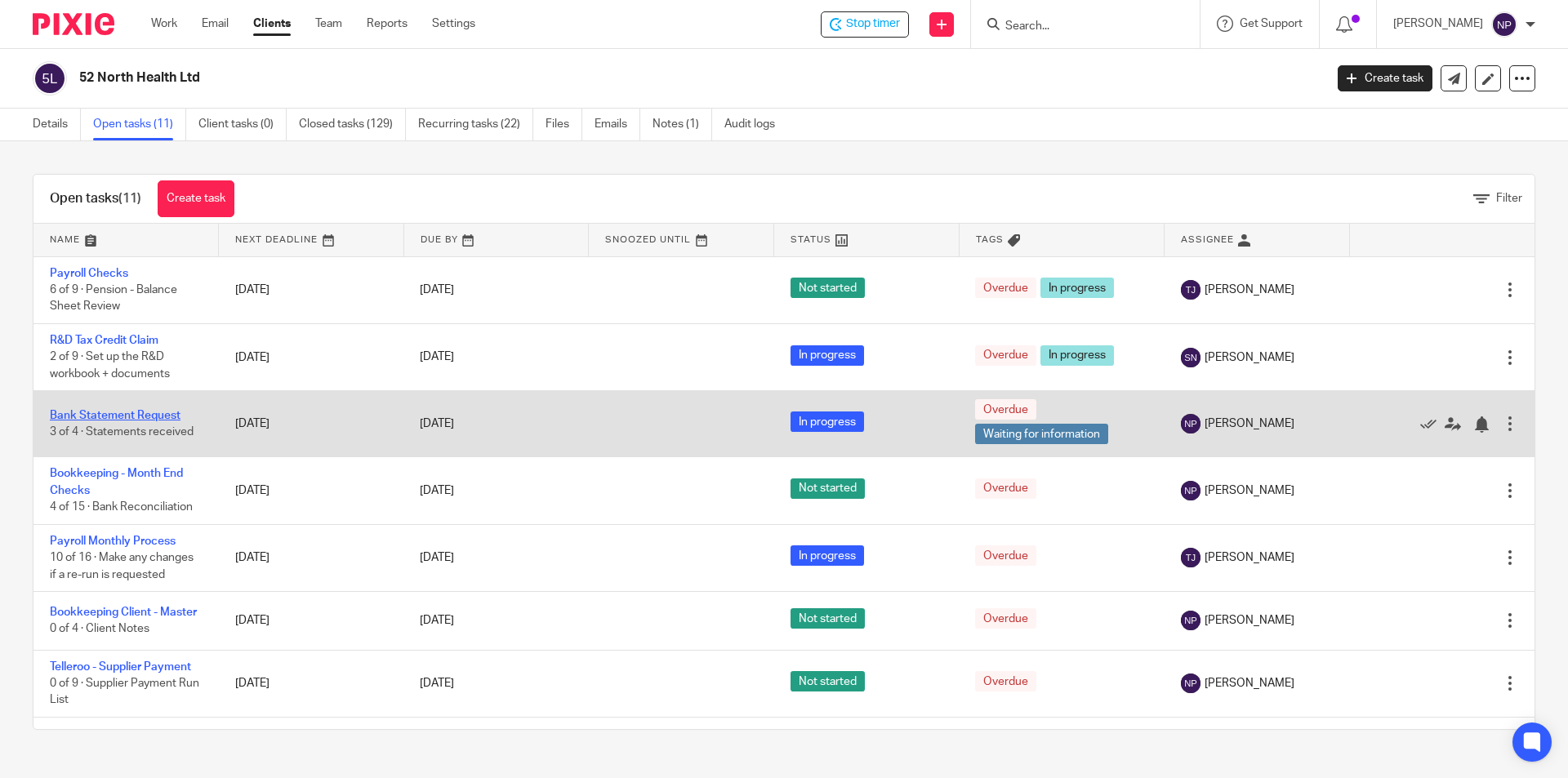
click at [159, 414] on link "Bank Statement Request" at bounding box center [115, 416] width 131 height 11
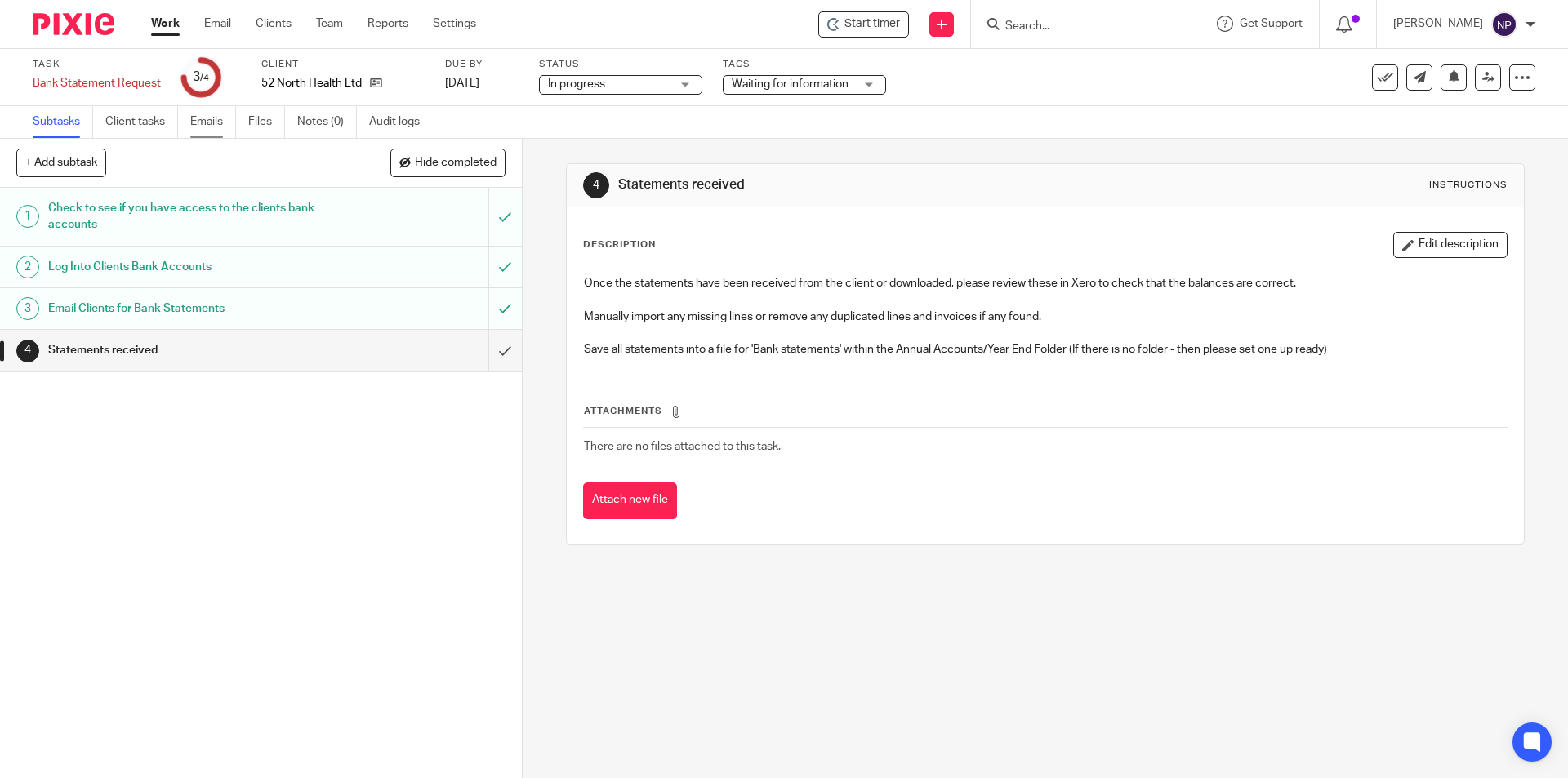
click at [212, 132] on link "Emails" at bounding box center [213, 122] width 46 height 32
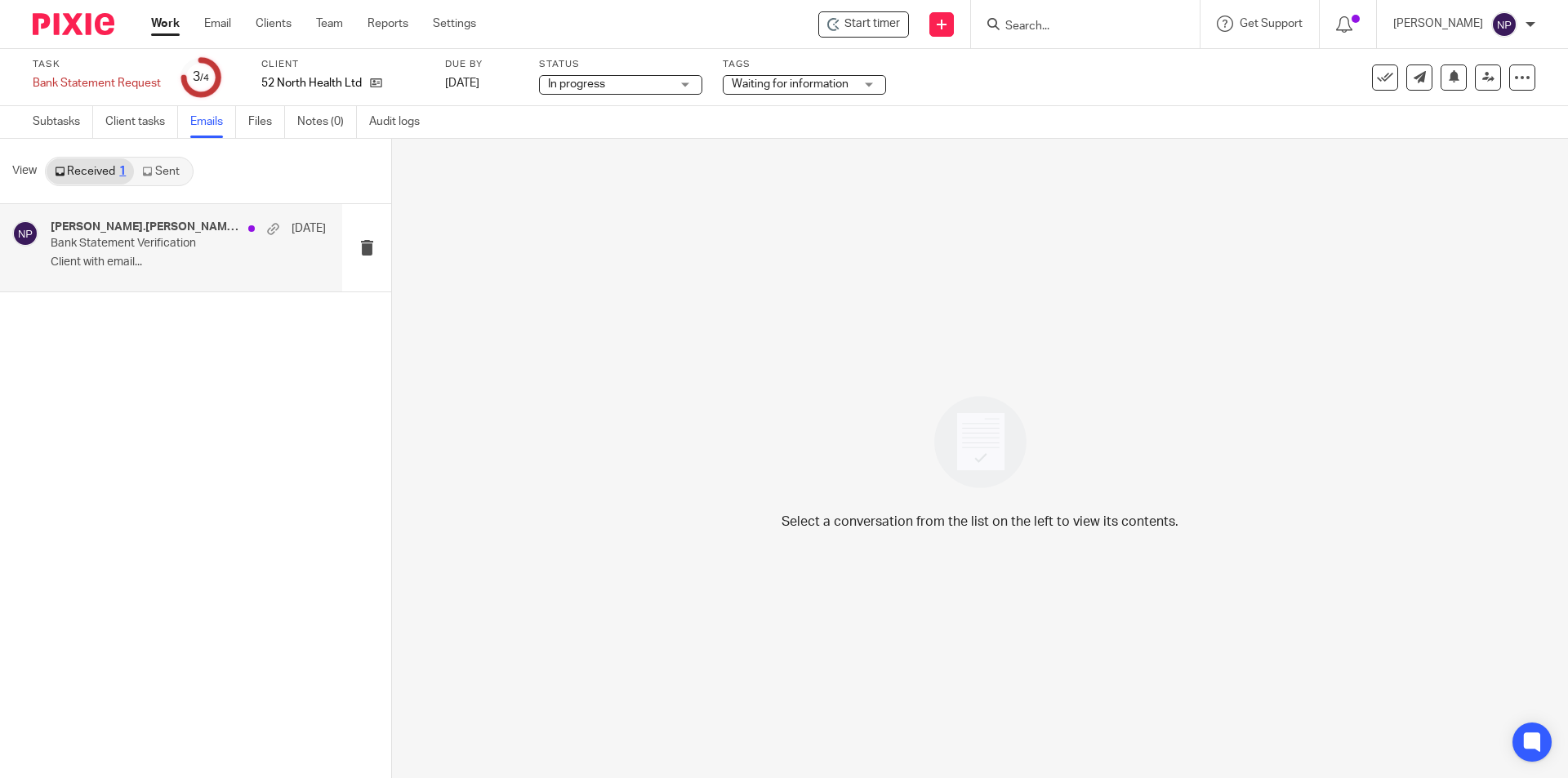
click at [175, 261] on p "Client with email..." at bounding box center [188, 262] width 275 height 14
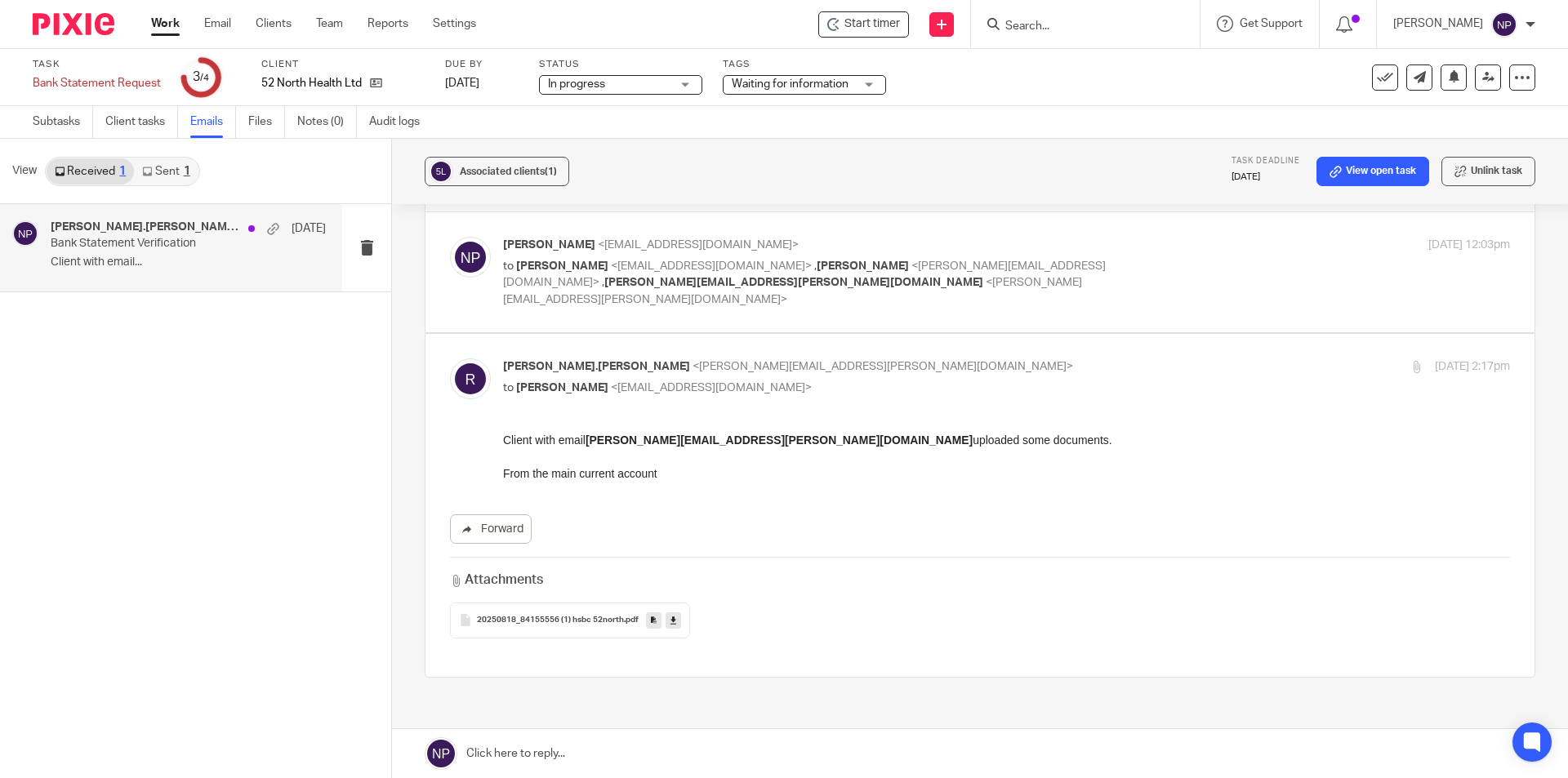
scroll to position [167, 0]
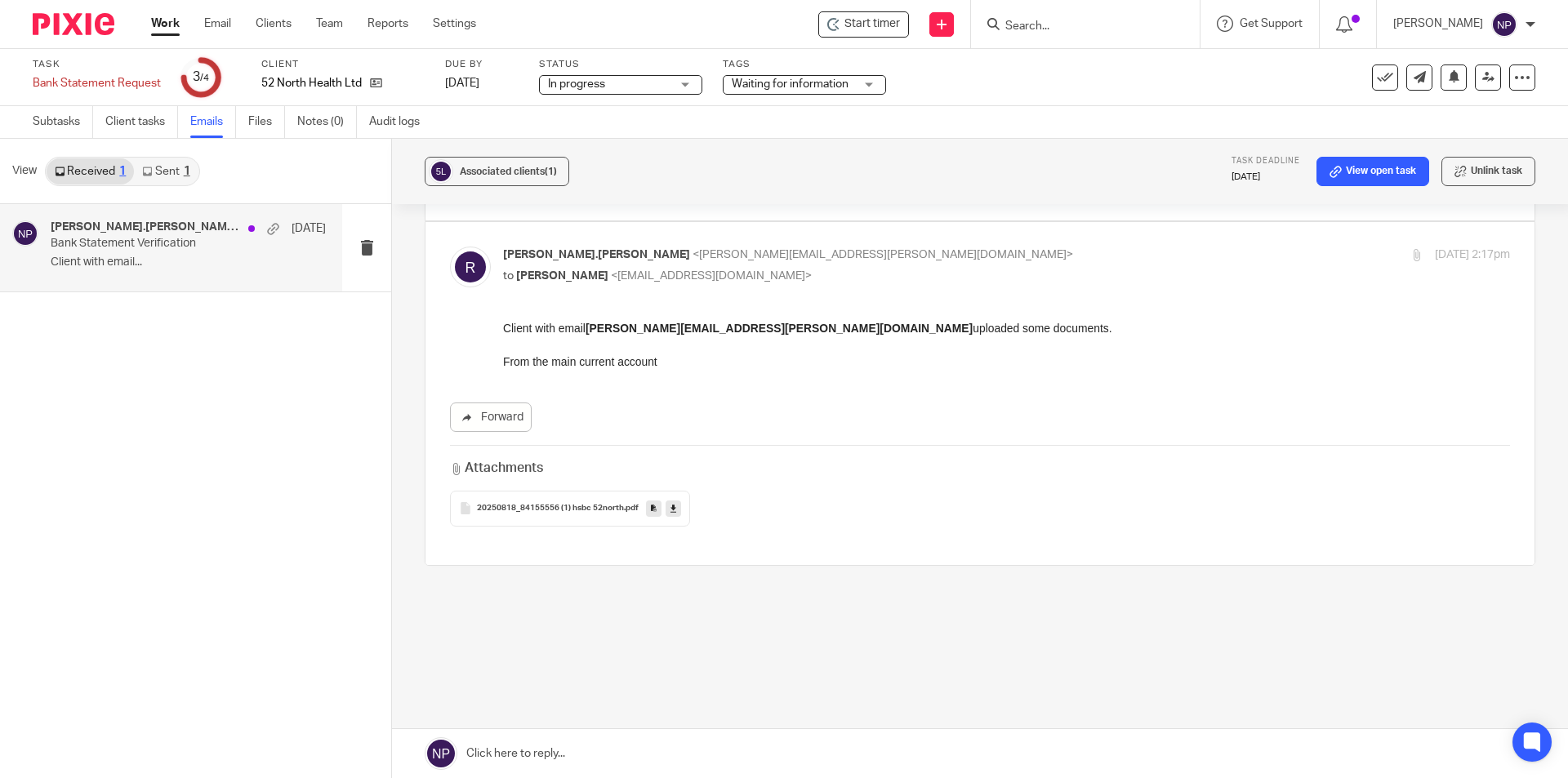
click at [575, 497] on div "20250818_84155556 (1) hsbc 52north .pdf" at bounding box center [569, 508] width 240 height 36
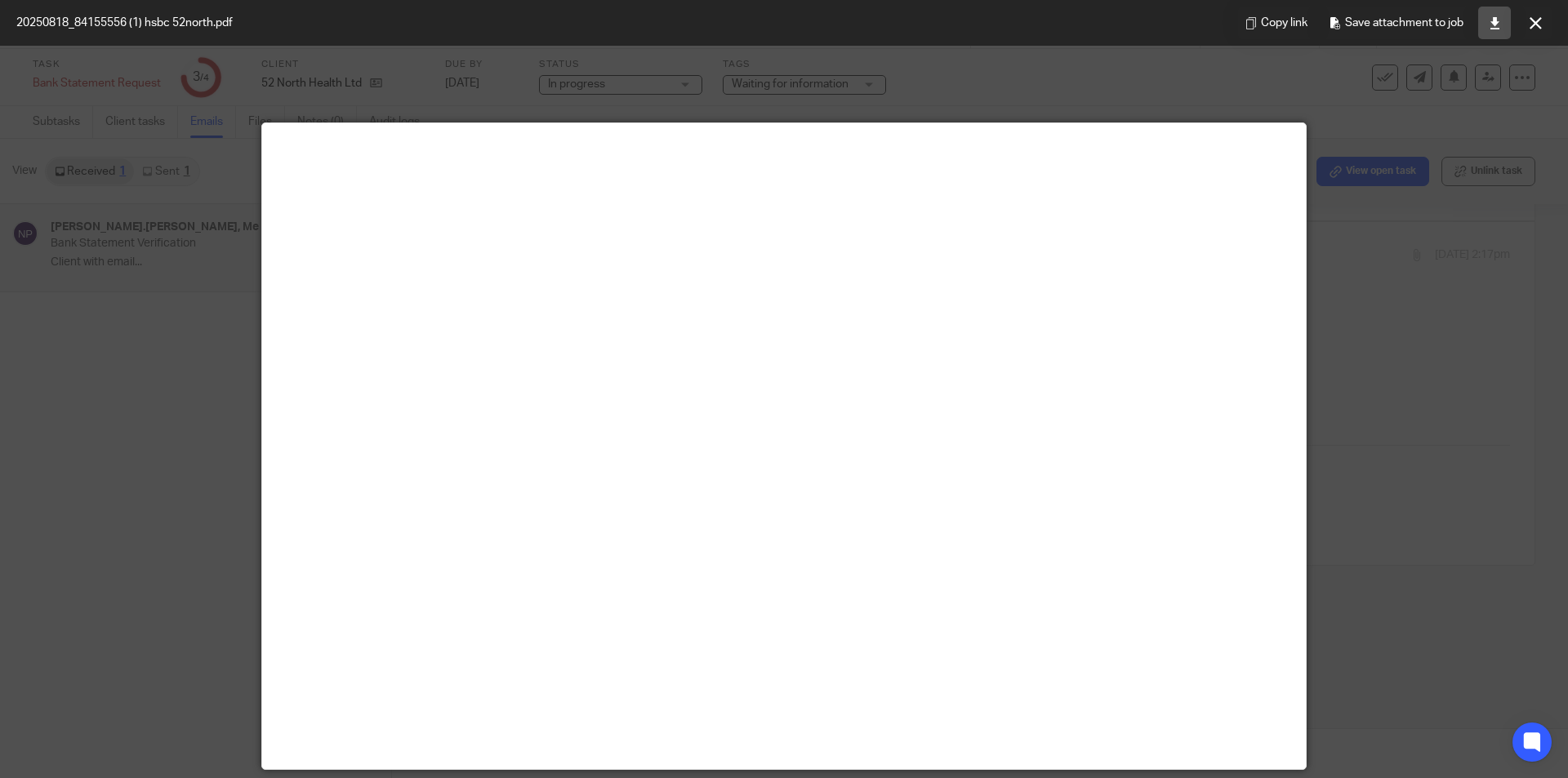
click at [1500, 24] on icon at bounding box center [1495, 23] width 12 height 12
click at [199, 353] on div at bounding box center [784, 389] width 1568 height 778
click at [1502, 269] on div at bounding box center [784, 389] width 1568 height 778
click at [1490, 538] on div at bounding box center [784, 389] width 1568 height 778
click at [1525, 14] on button at bounding box center [1535, 23] width 33 height 33
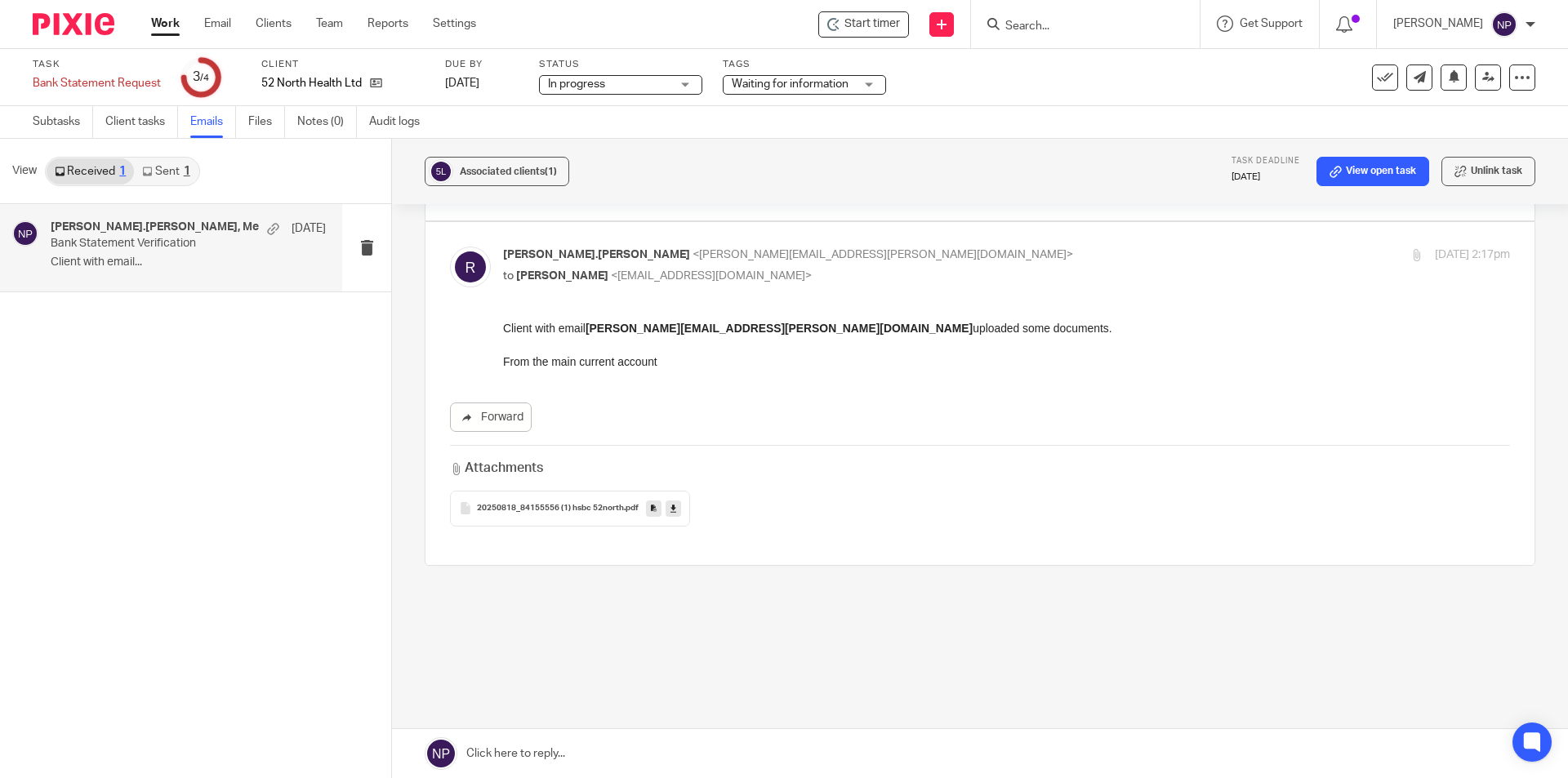
scroll to position [0, 0]
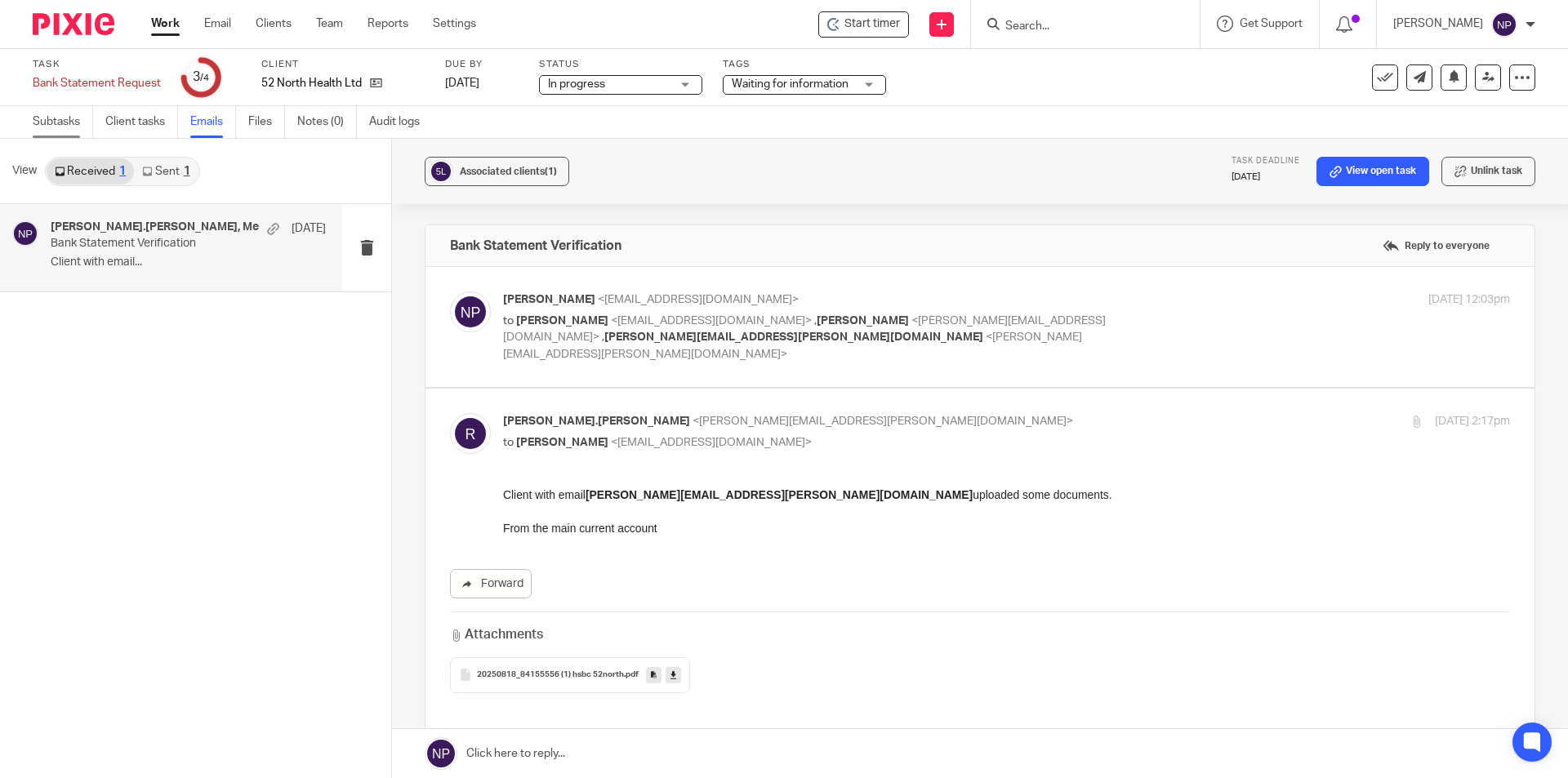
click at [82, 122] on link "Subtasks" at bounding box center [63, 122] width 60 height 32
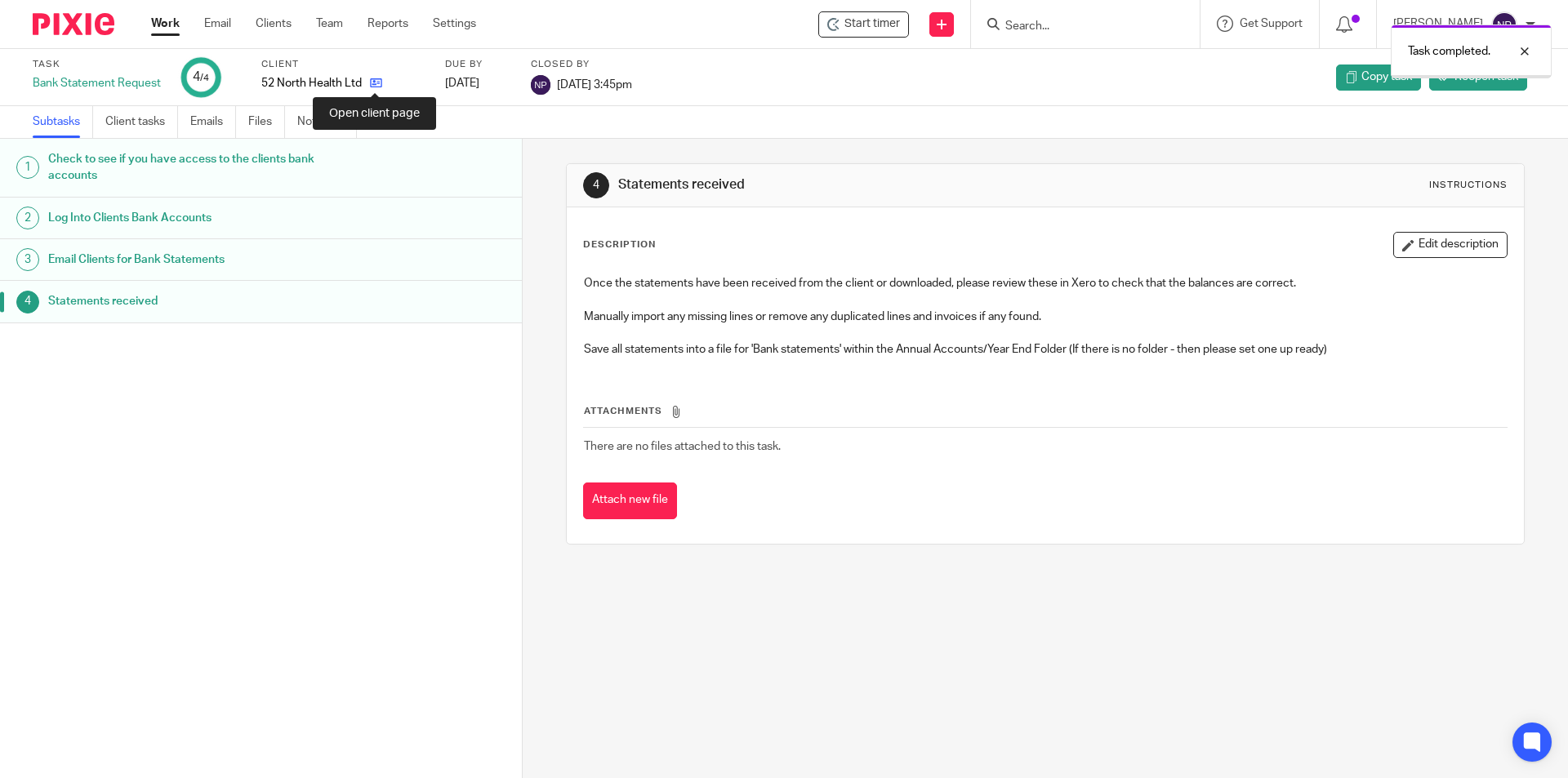
click at [378, 85] on icon at bounding box center [376, 83] width 12 height 12
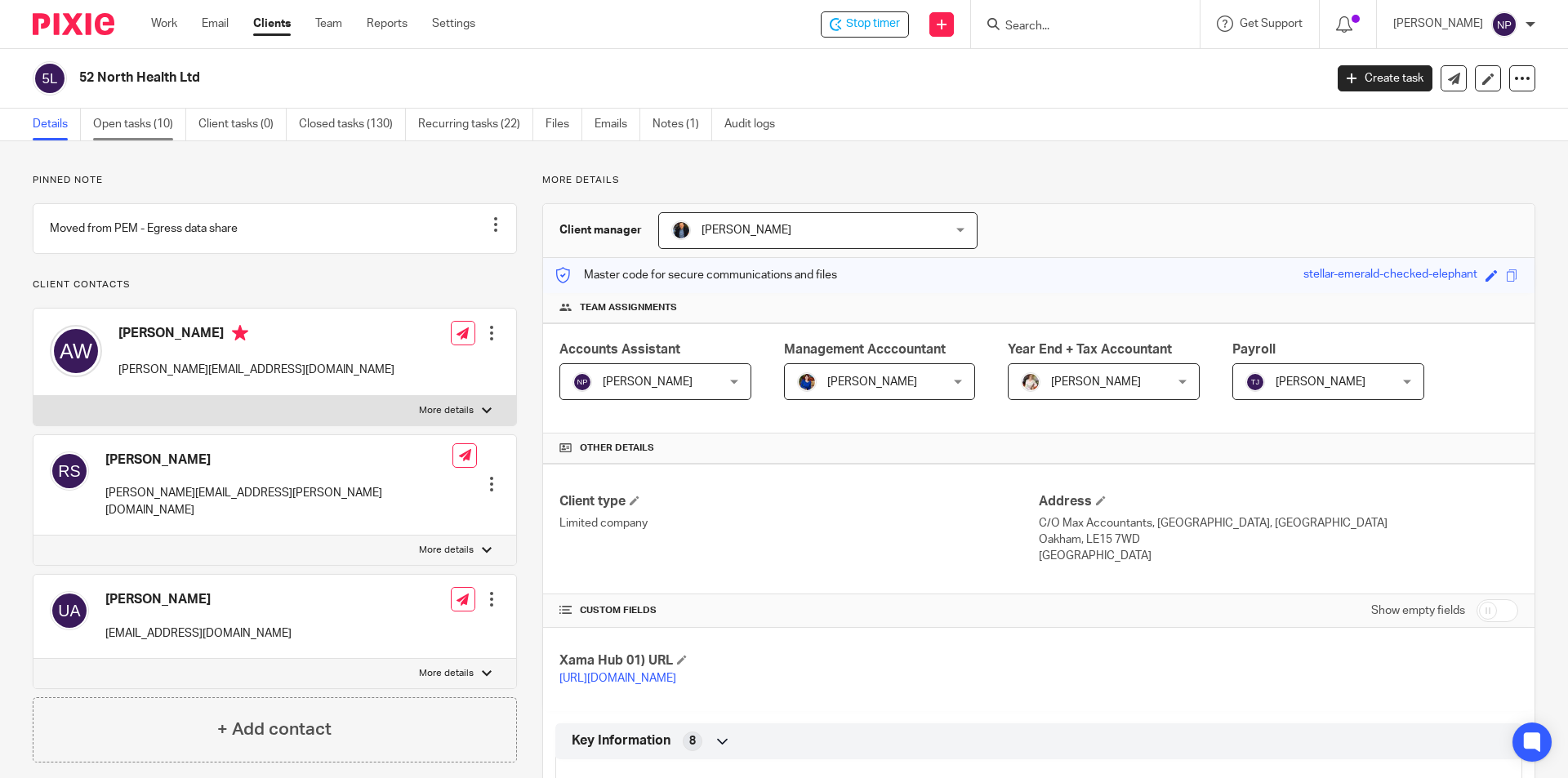
click at [155, 121] on link "Open tasks (10)" at bounding box center [139, 124] width 93 height 32
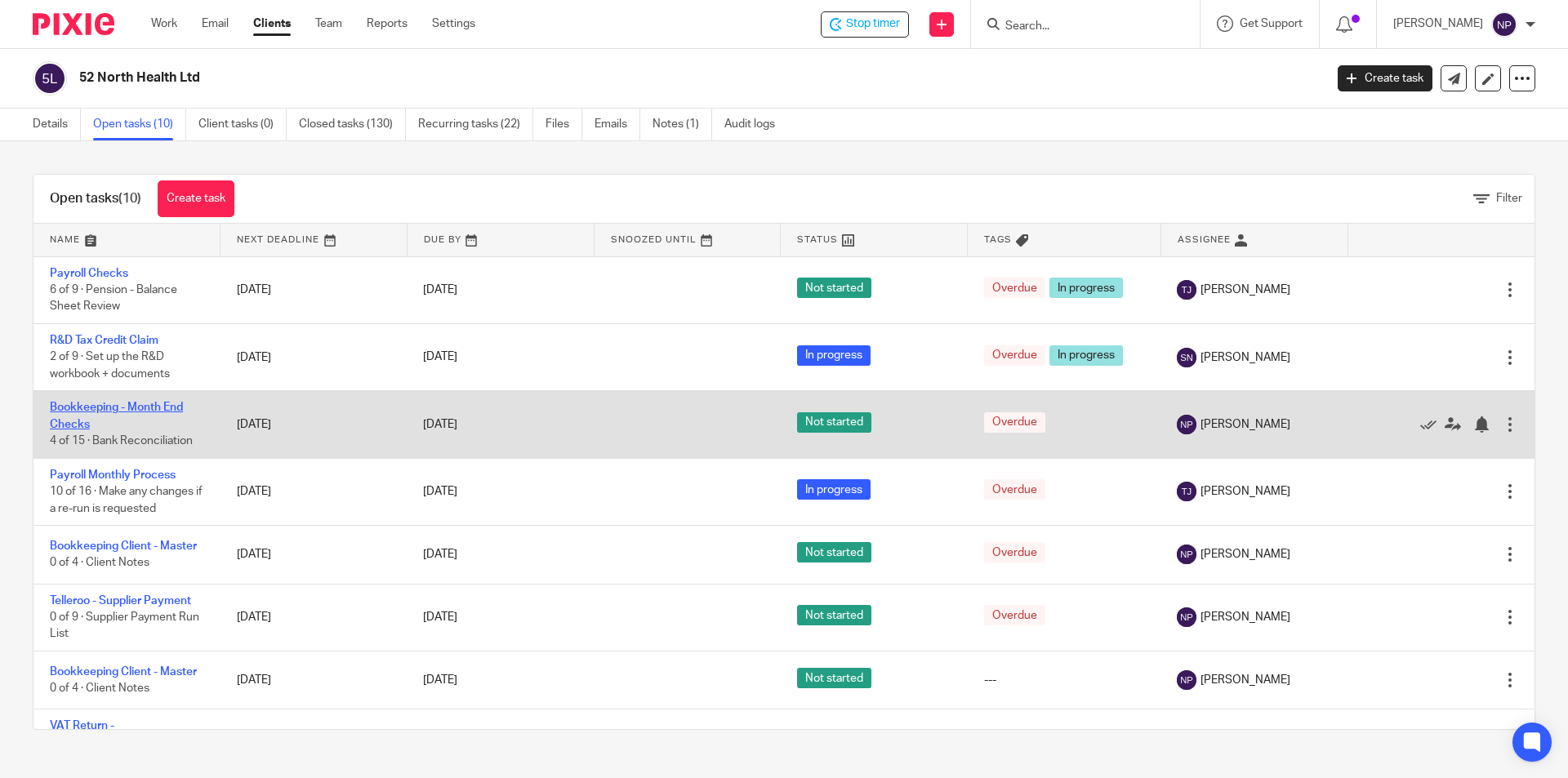
click at [177, 410] on link "Bookkeeping - Month End Checks" at bounding box center [116, 415] width 133 height 27
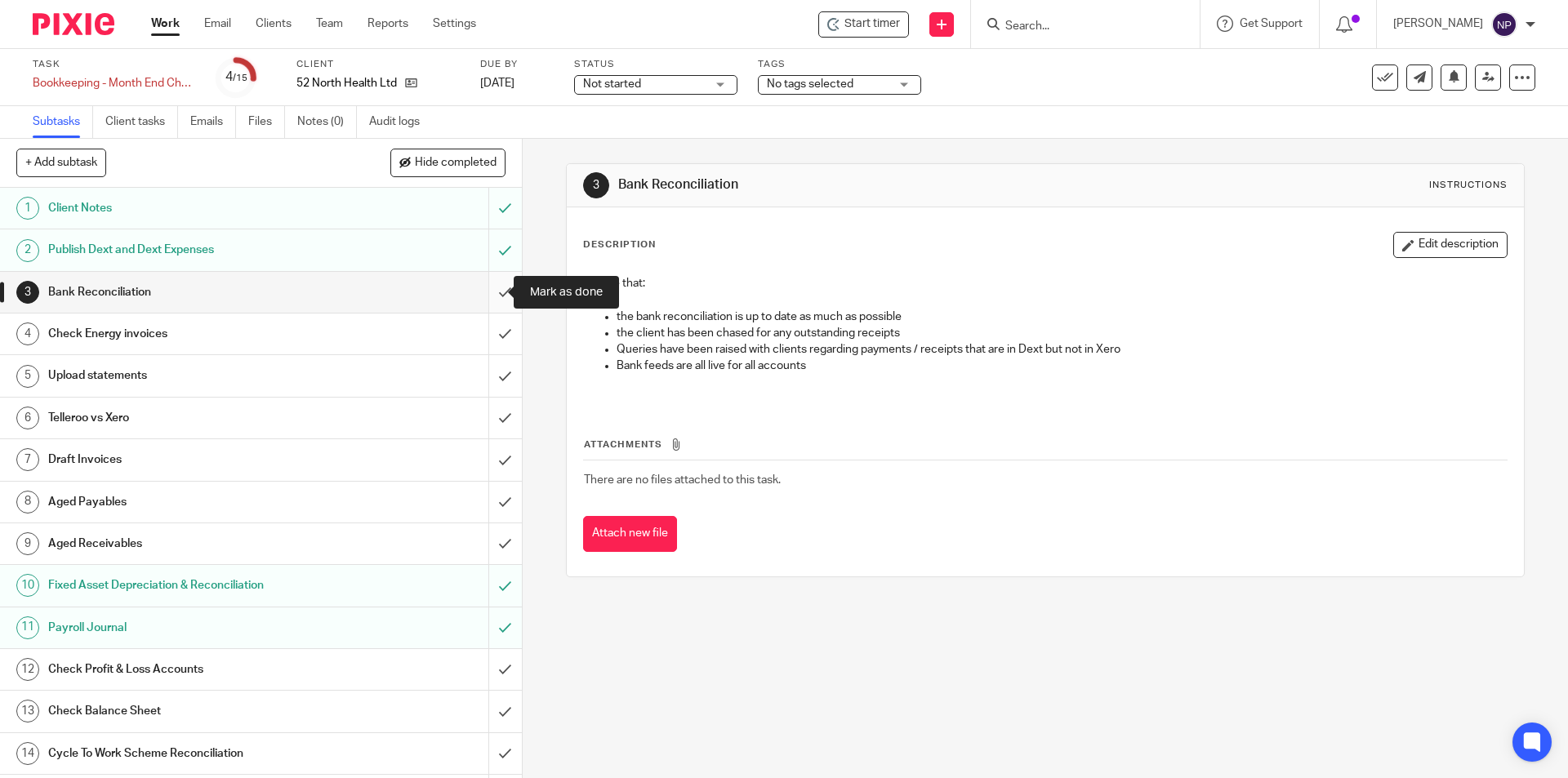
click at [499, 301] on input "submit" at bounding box center [261, 292] width 521 height 40
click at [498, 346] on input "submit" at bounding box center [261, 333] width 521 height 40
drag, startPoint x: 491, startPoint y: 381, endPoint x: 490, endPoint y: 430, distance: 49.0
click at [491, 385] on input "submit" at bounding box center [261, 374] width 521 height 40
click at [490, 428] on input "submit" at bounding box center [261, 418] width 521 height 40
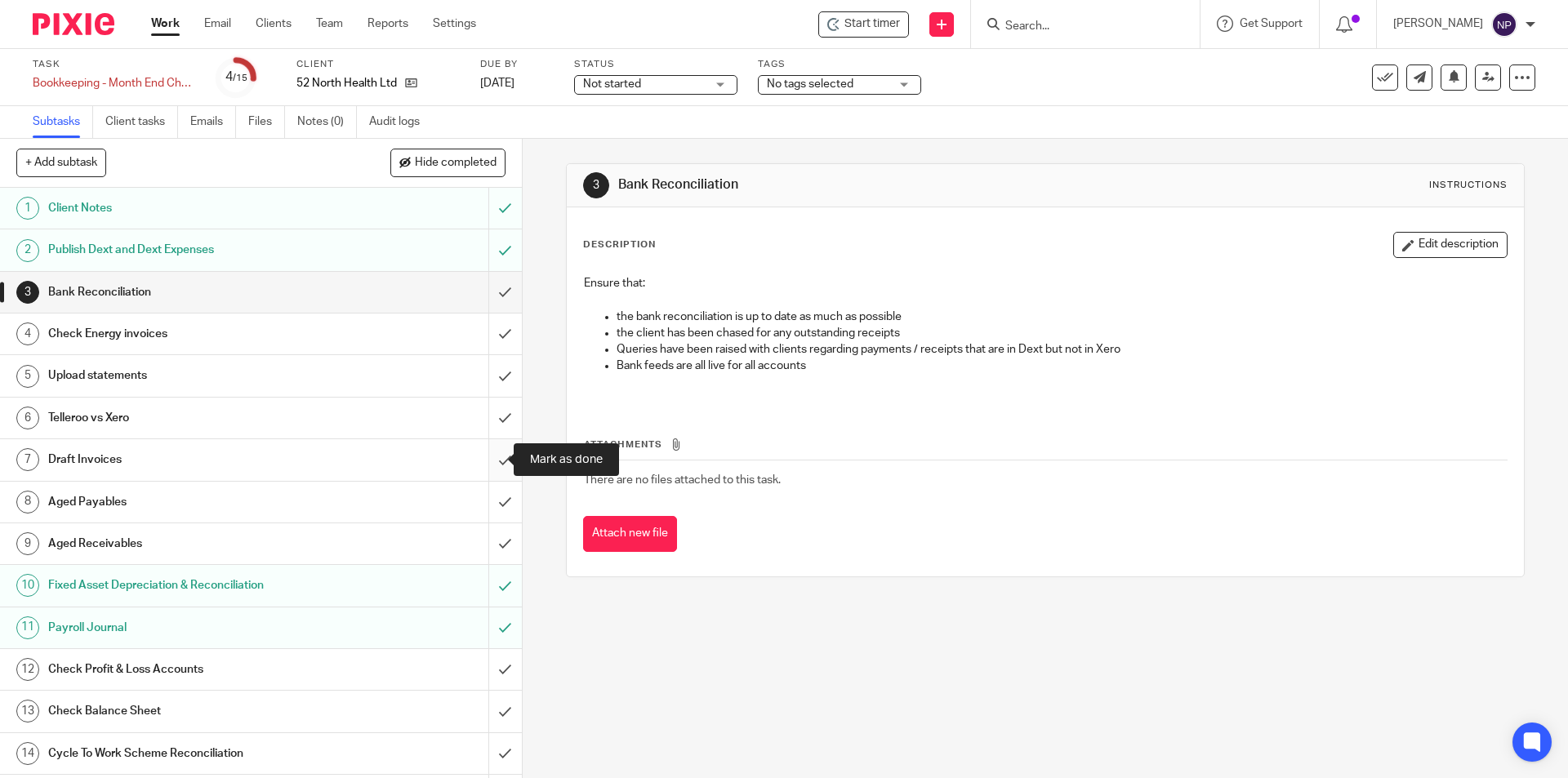
click at [488, 469] on input "submit" at bounding box center [261, 459] width 521 height 40
drag, startPoint x: 492, startPoint y: 498, endPoint x: 488, endPoint y: 527, distance: 29.3
click at [492, 502] on input "submit" at bounding box center [261, 501] width 521 height 40
click at [495, 534] on input "submit" at bounding box center [261, 543] width 521 height 40
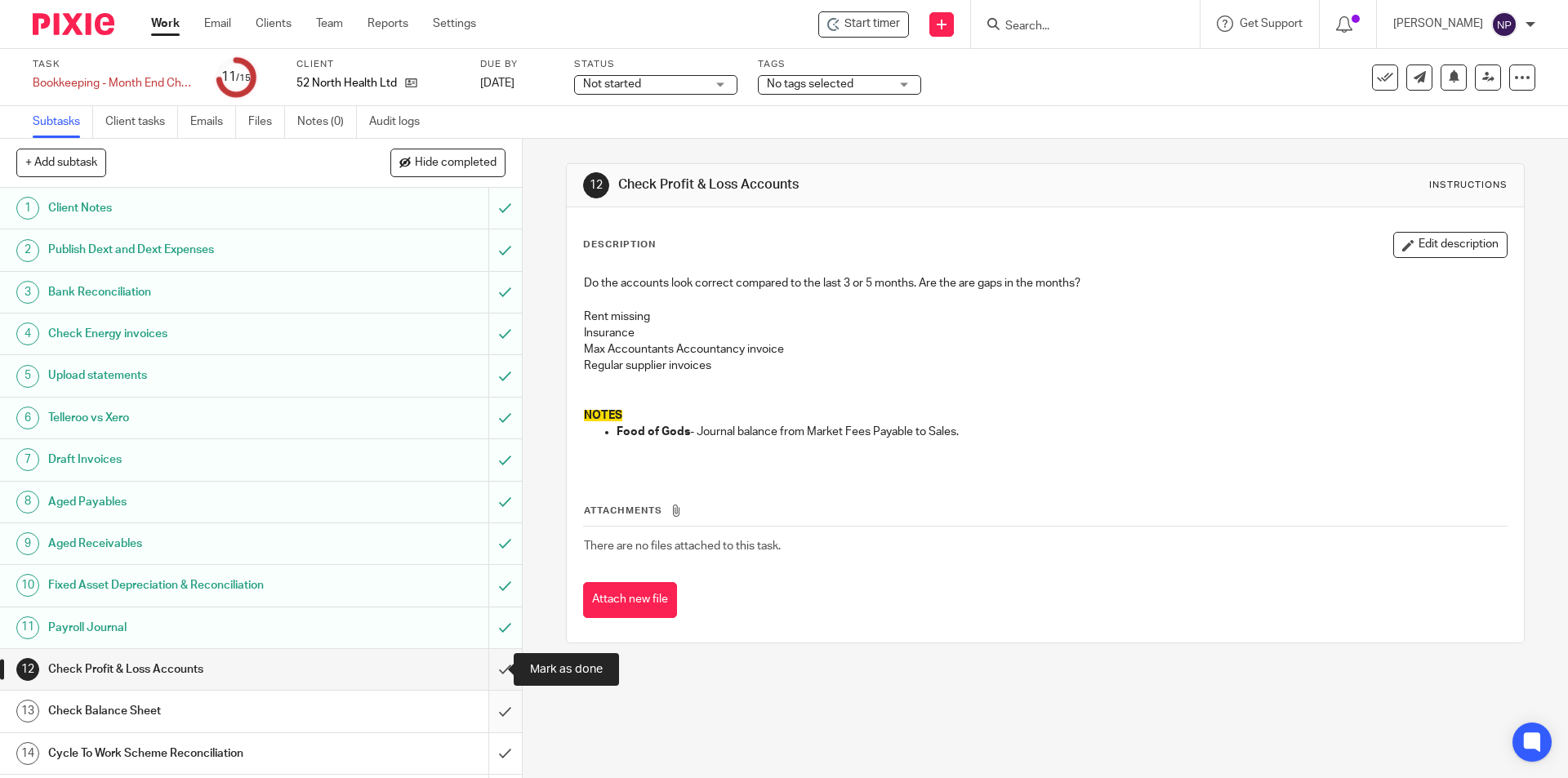
click at [491, 683] on input "submit" at bounding box center [261, 669] width 521 height 40
click at [487, 718] on input "submit" at bounding box center [261, 710] width 521 height 40
click at [488, 746] on input "submit" at bounding box center [261, 753] width 521 height 40
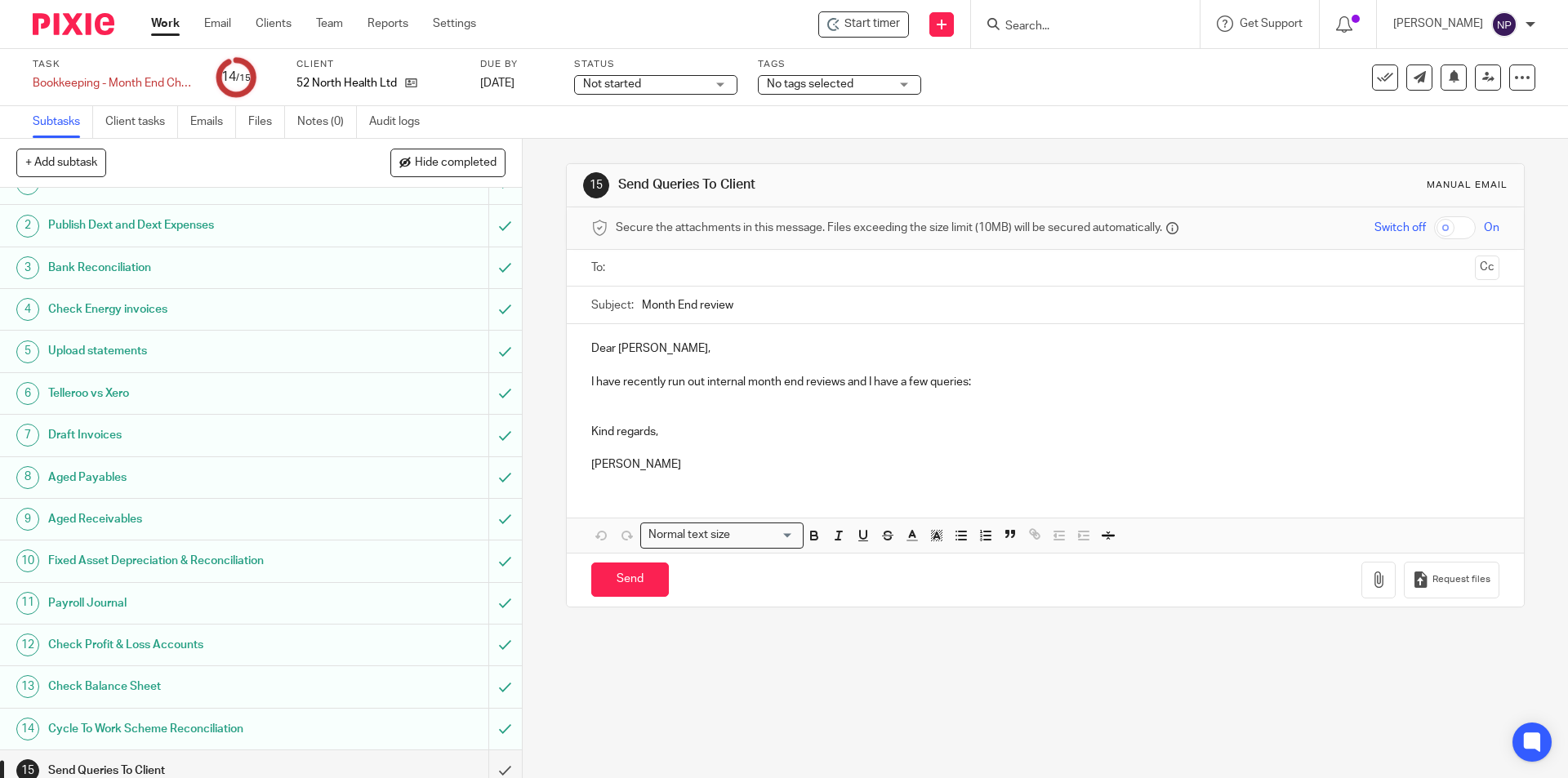
scroll to position [39, 0]
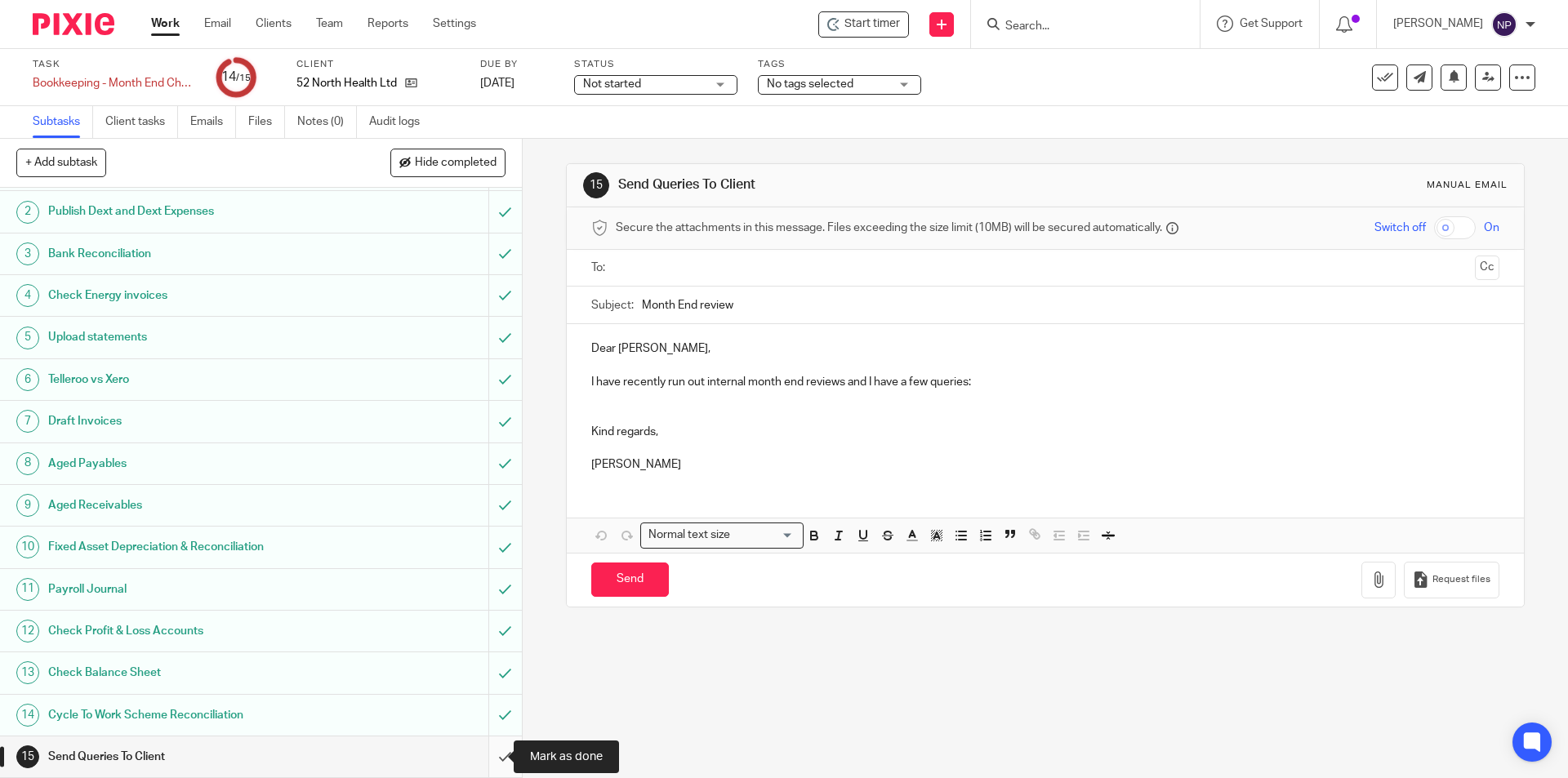
click at [492, 753] on input "submit" at bounding box center [261, 756] width 521 height 40
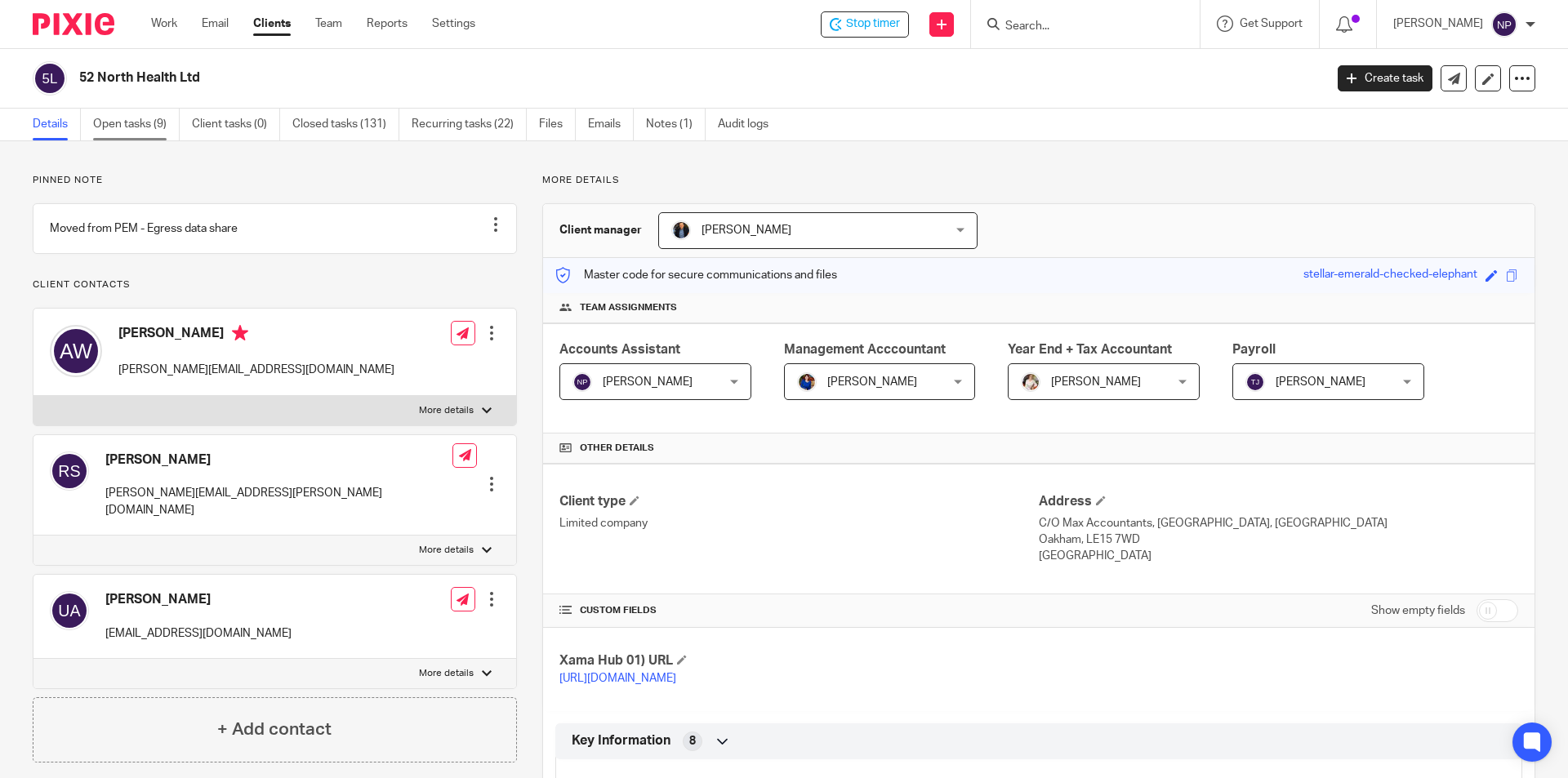
click at [142, 121] on link "Open tasks (9)" at bounding box center [136, 124] width 87 height 32
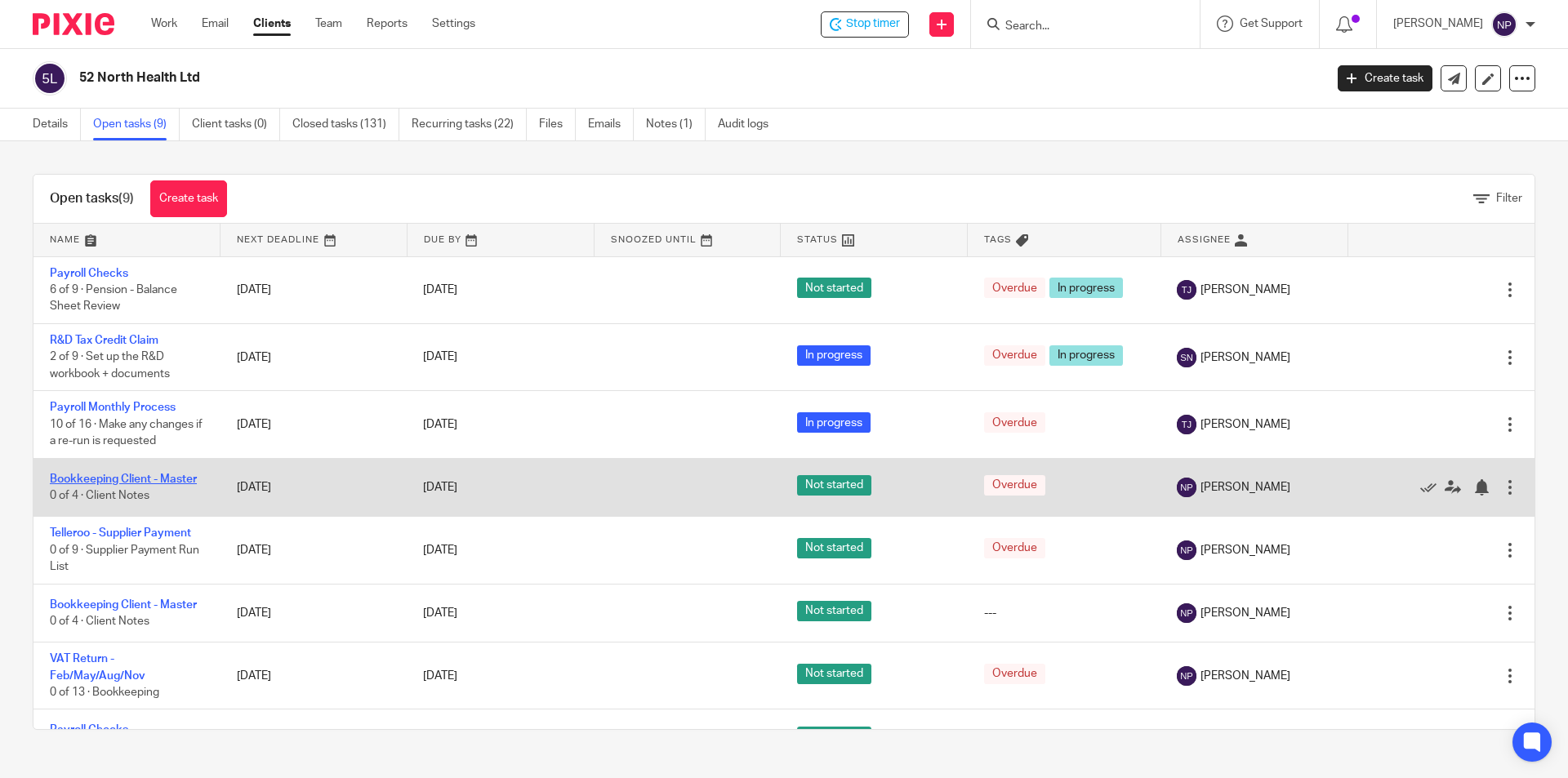
click at [190, 475] on link "Bookkeeping Client - Master" at bounding box center [123, 479] width 147 height 11
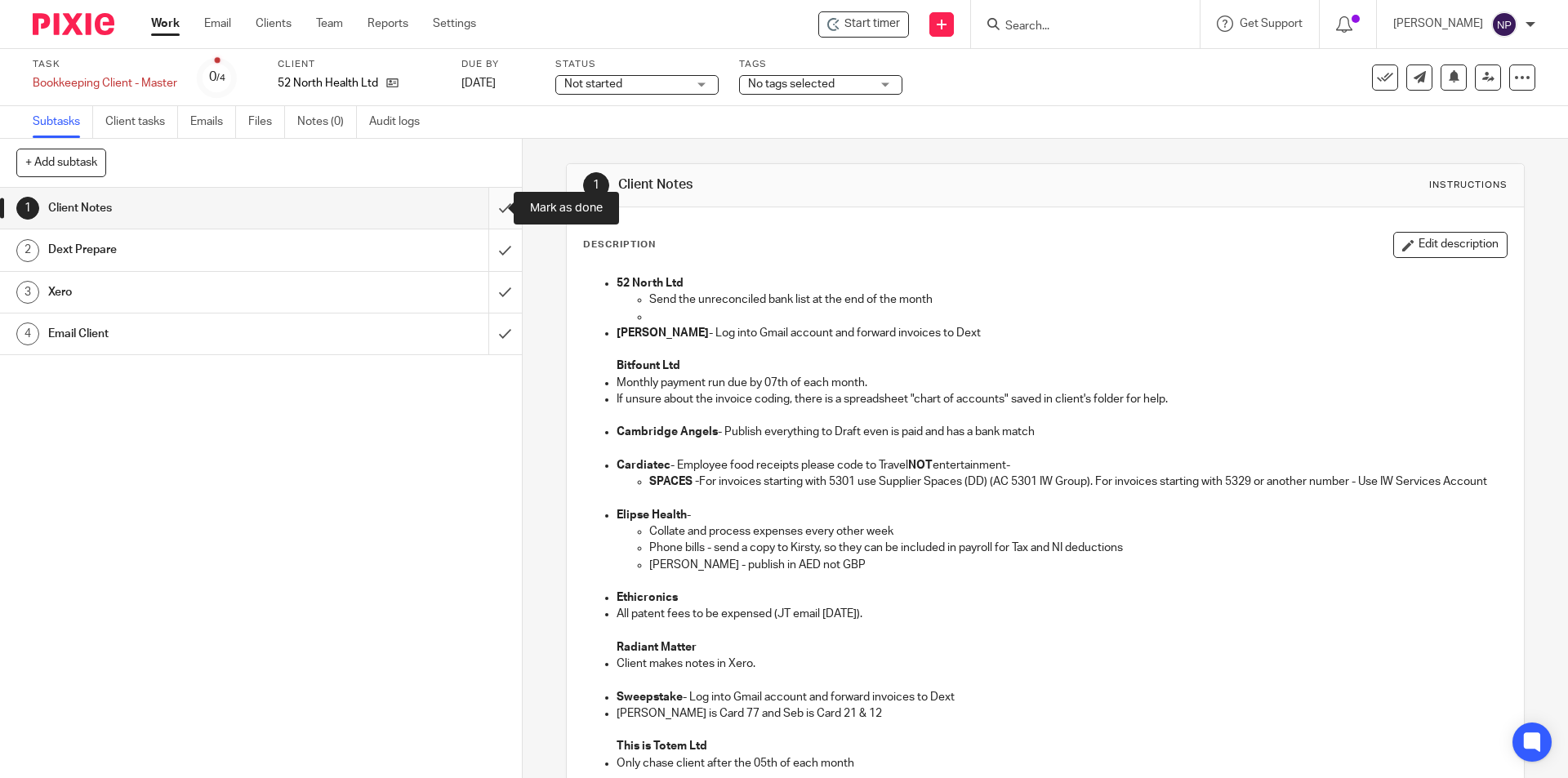
click at [491, 208] on input "submit" at bounding box center [261, 208] width 521 height 40
drag, startPoint x: 493, startPoint y: 244, endPoint x: 493, endPoint y: 275, distance: 31.0
click at [494, 251] on input "submit" at bounding box center [261, 249] width 521 height 40
drag, startPoint x: 490, startPoint y: 290, endPoint x: 484, endPoint y: 342, distance: 52.3
click at [490, 294] on input "submit" at bounding box center [261, 292] width 521 height 40
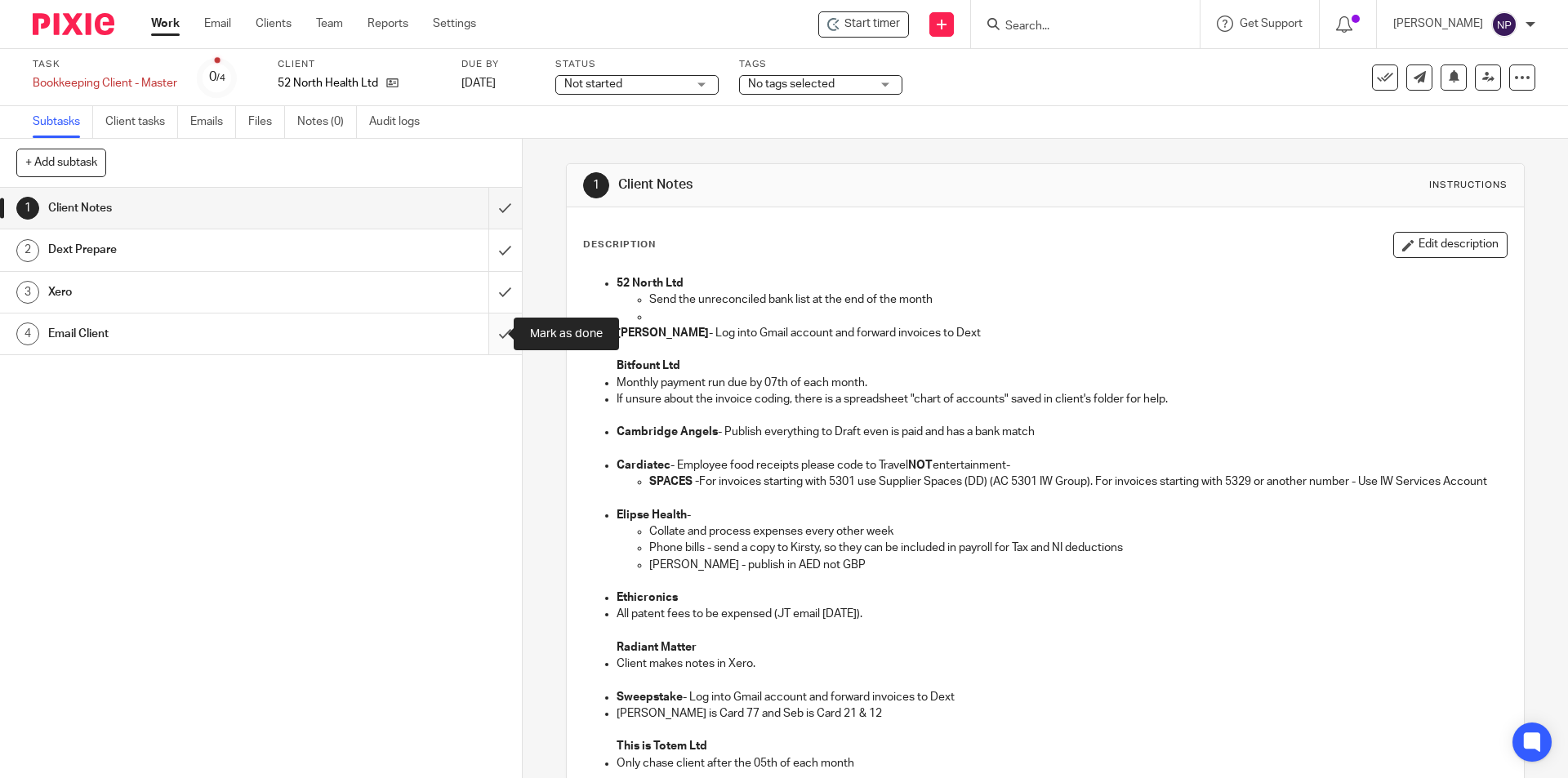
click at [484, 345] on input "submit" at bounding box center [261, 333] width 521 height 40
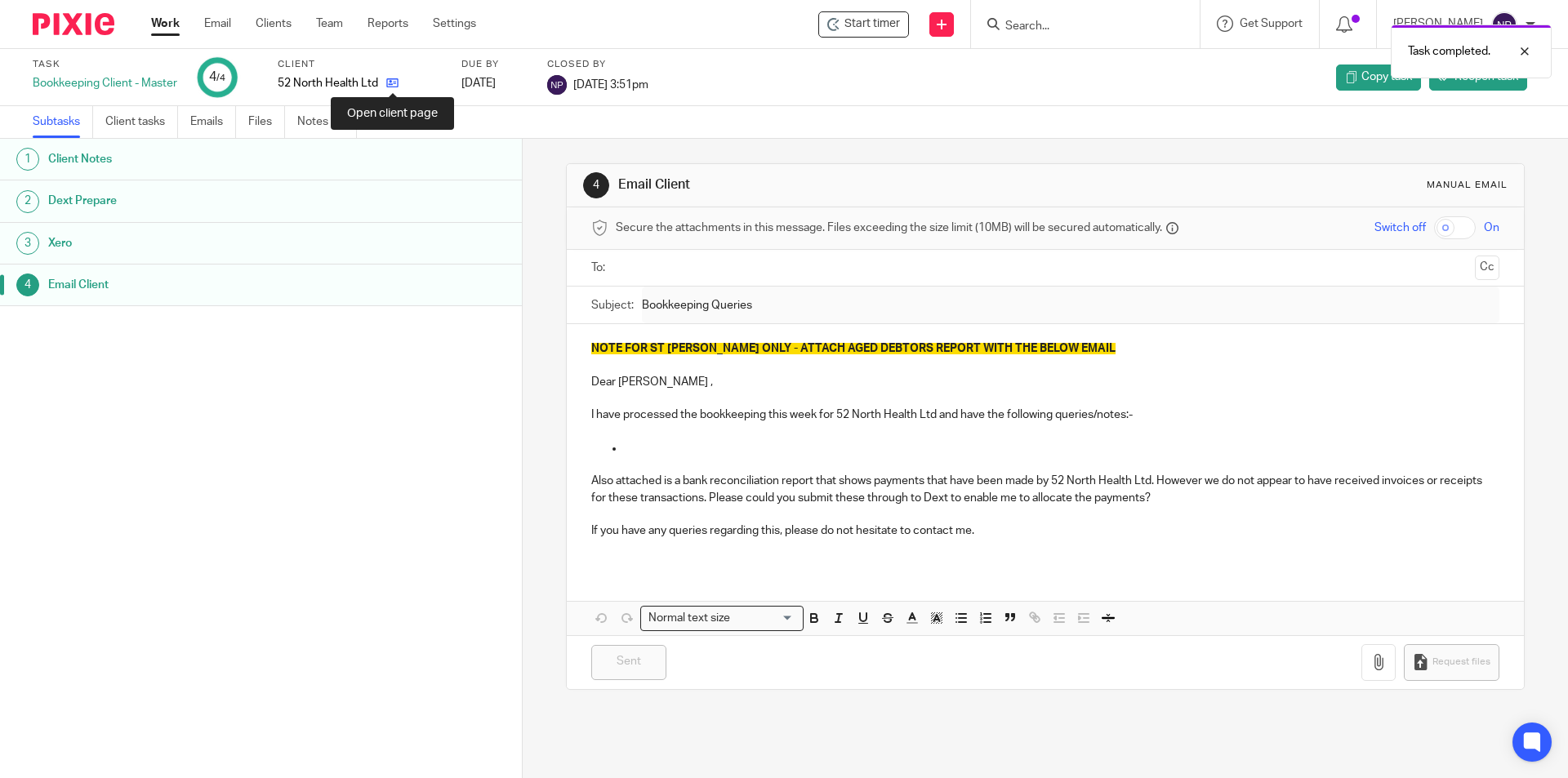
click at [390, 83] on icon at bounding box center [392, 83] width 12 height 12
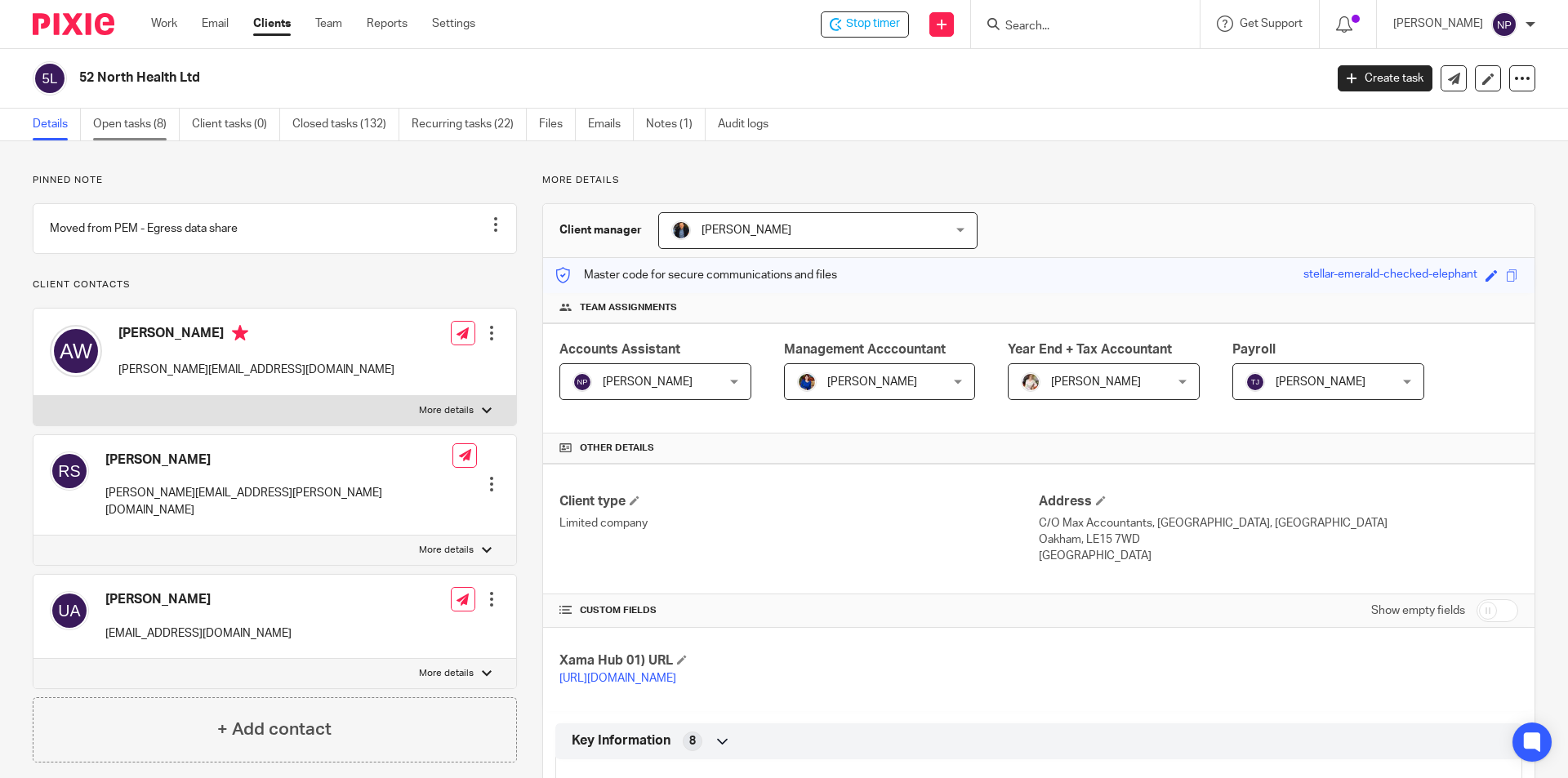
click at [168, 133] on link "Open tasks (8)" at bounding box center [136, 124] width 87 height 32
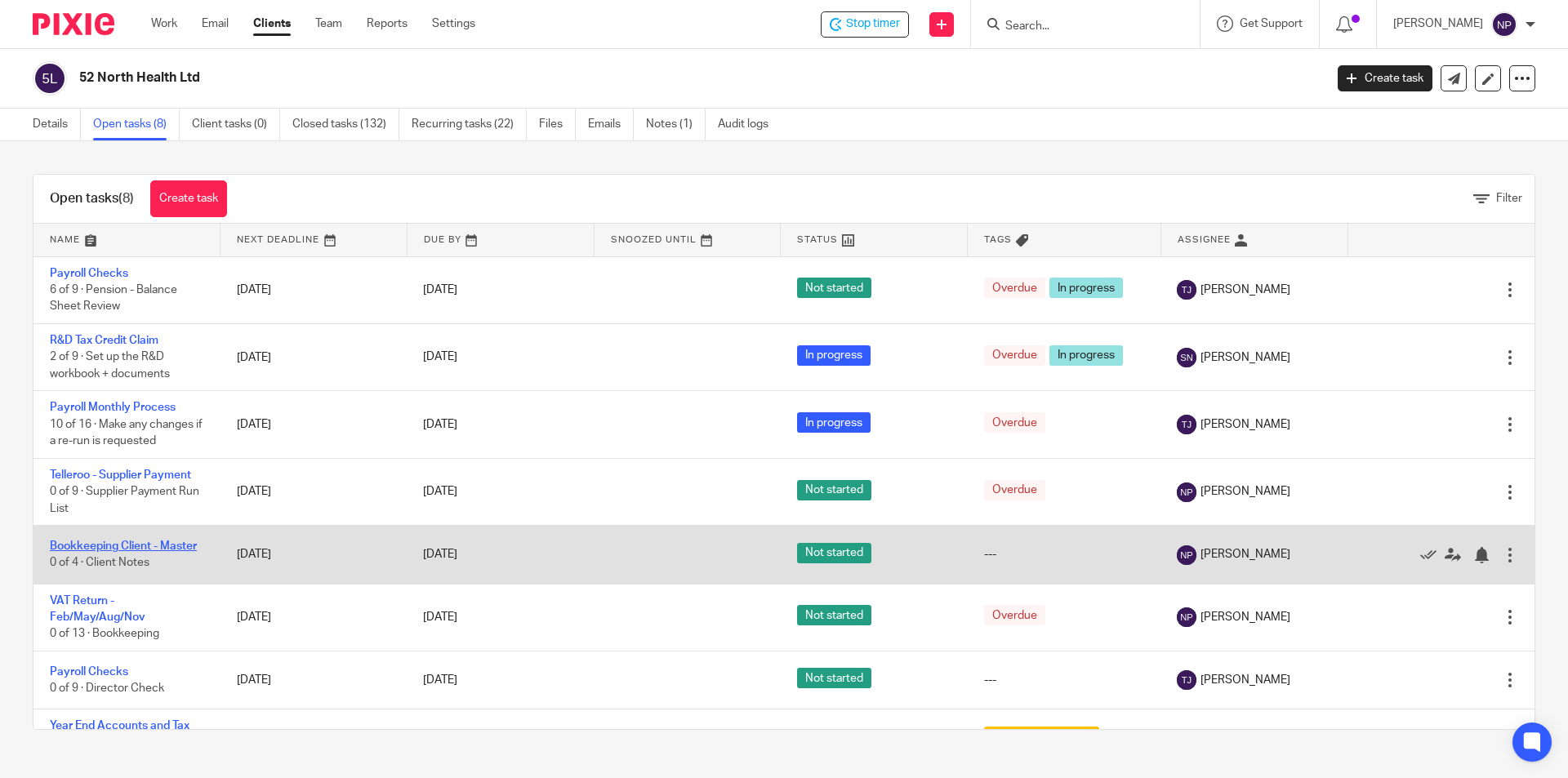
scroll to position [64, 0]
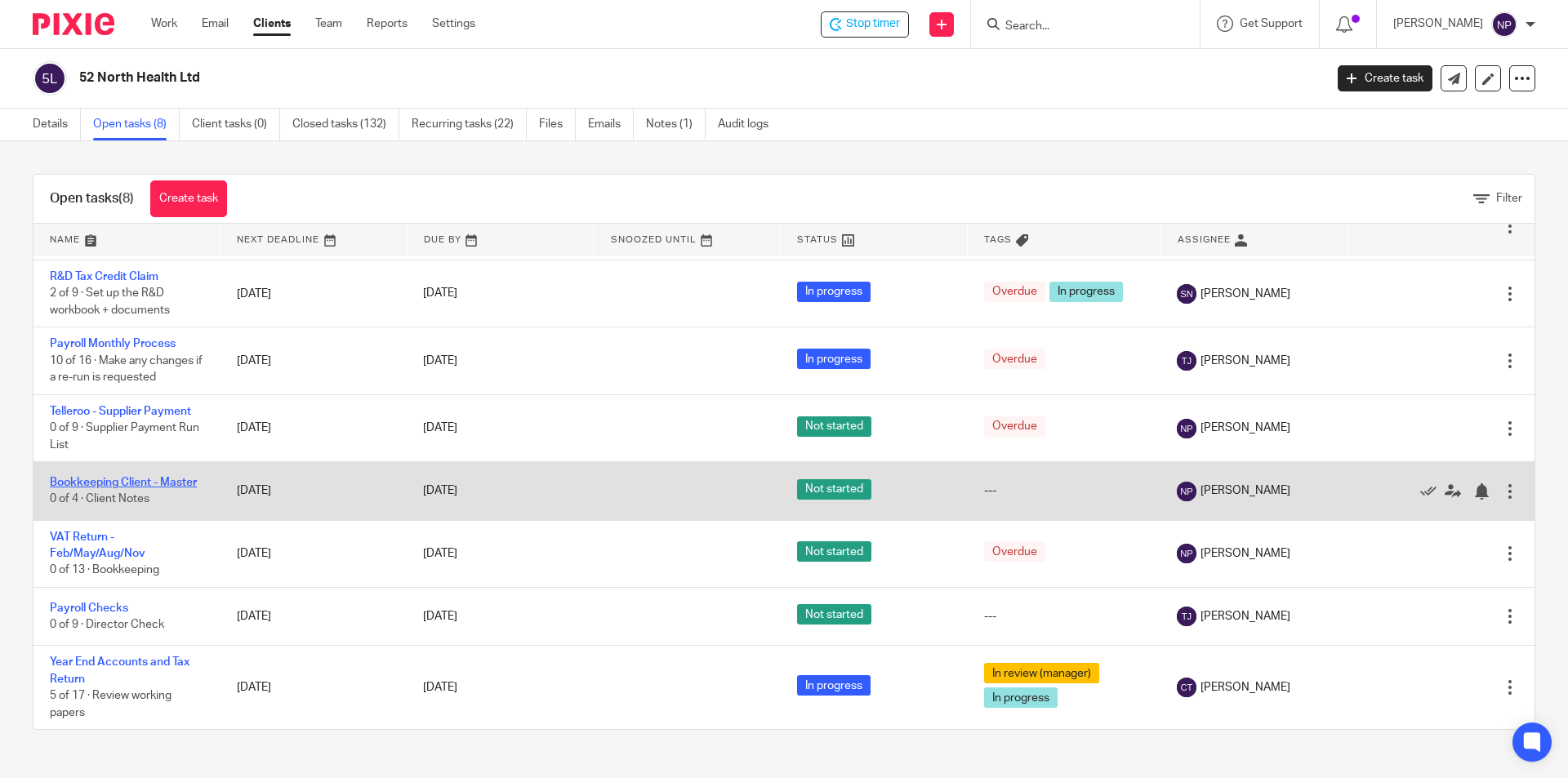
click at [182, 479] on link "Bookkeeping Client - Master" at bounding box center [123, 483] width 147 height 11
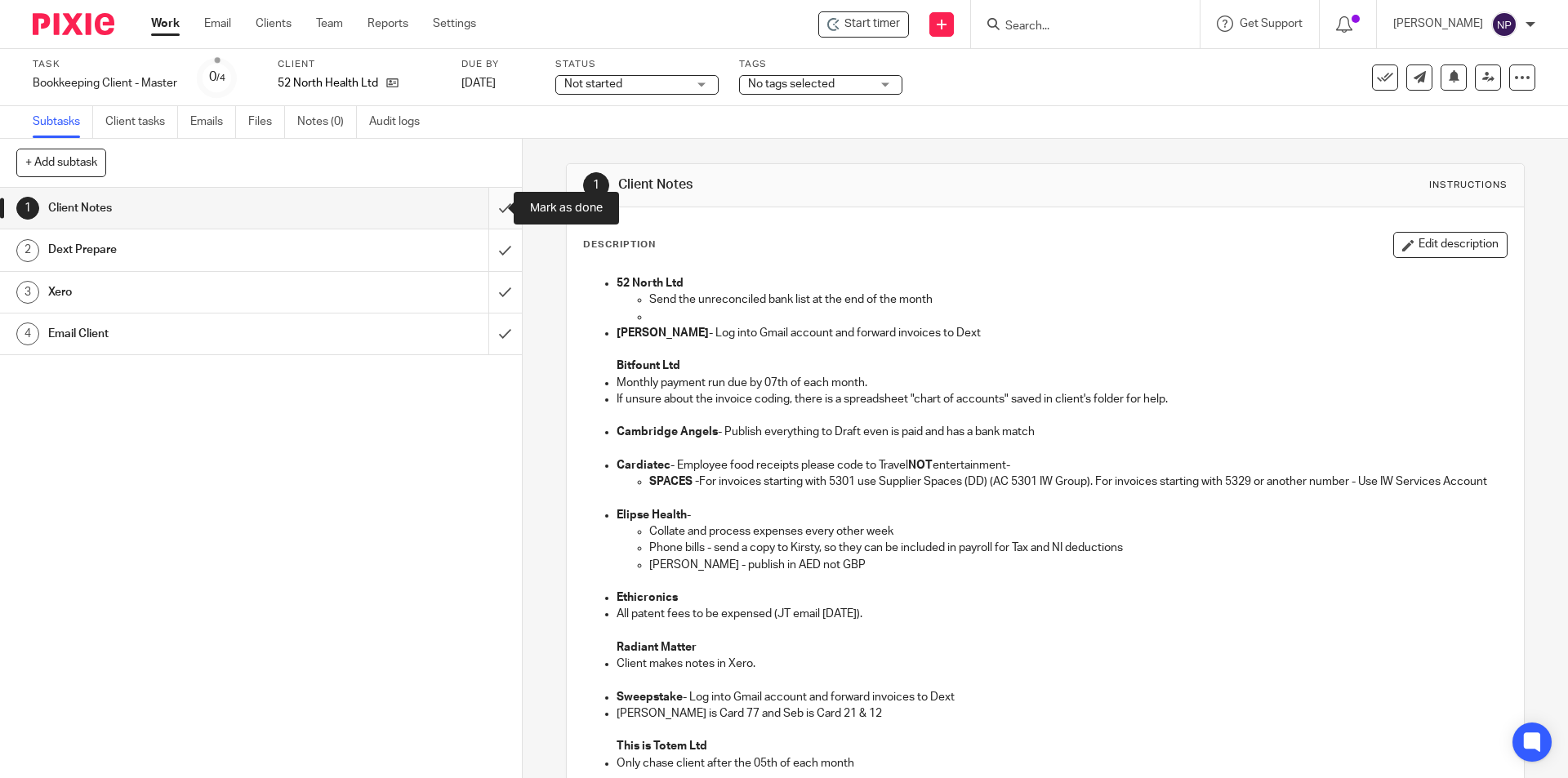
click at [503, 203] on input "submit" at bounding box center [261, 208] width 521 height 40
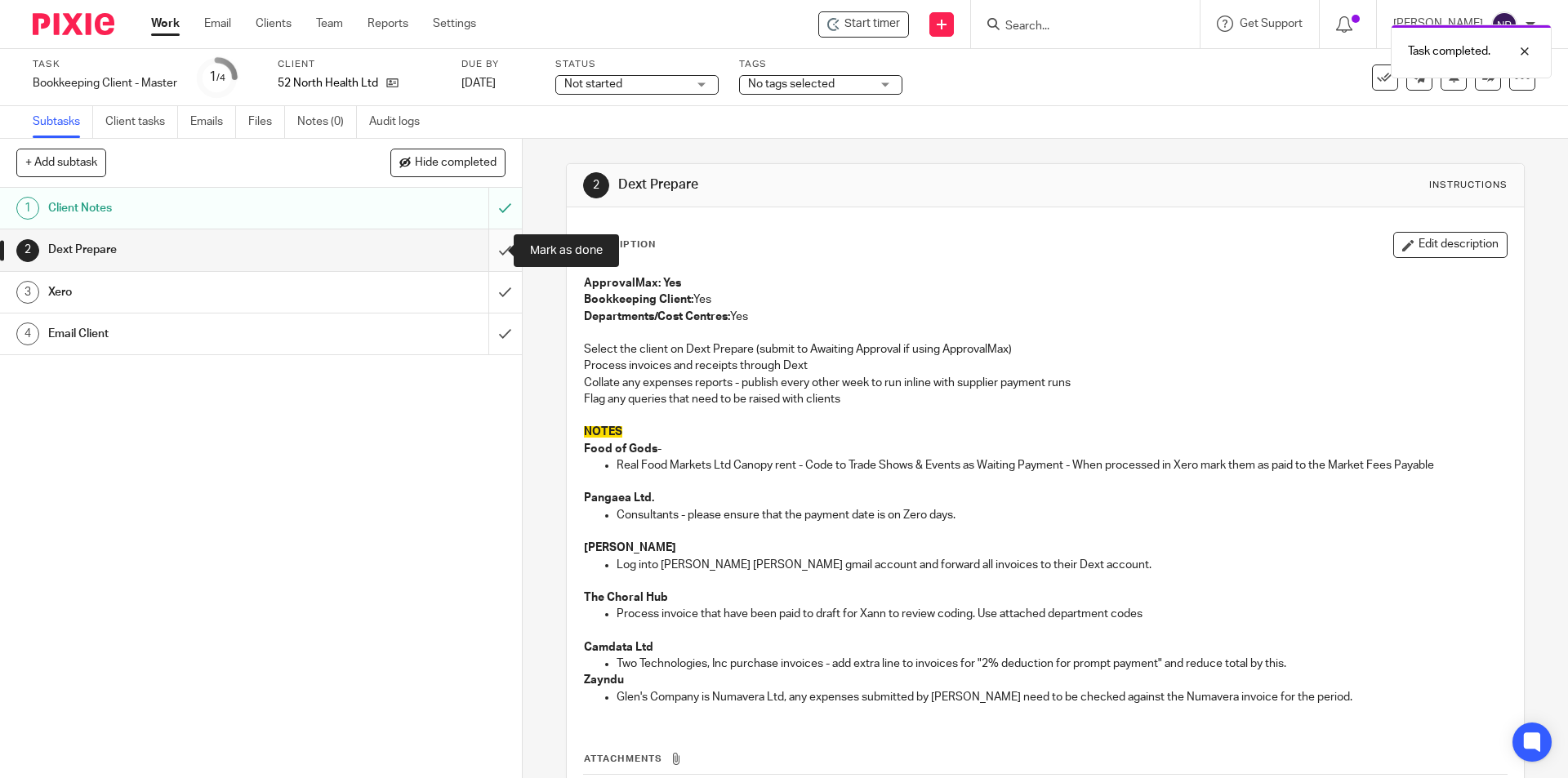
click at [494, 241] on input "submit" at bounding box center [261, 249] width 521 height 40
drag, startPoint x: 490, startPoint y: 280, endPoint x: 490, endPoint y: 303, distance: 23.0
click at [490, 284] on input "submit" at bounding box center [261, 292] width 521 height 40
click at [490, 323] on input "submit" at bounding box center [261, 333] width 521 height 40
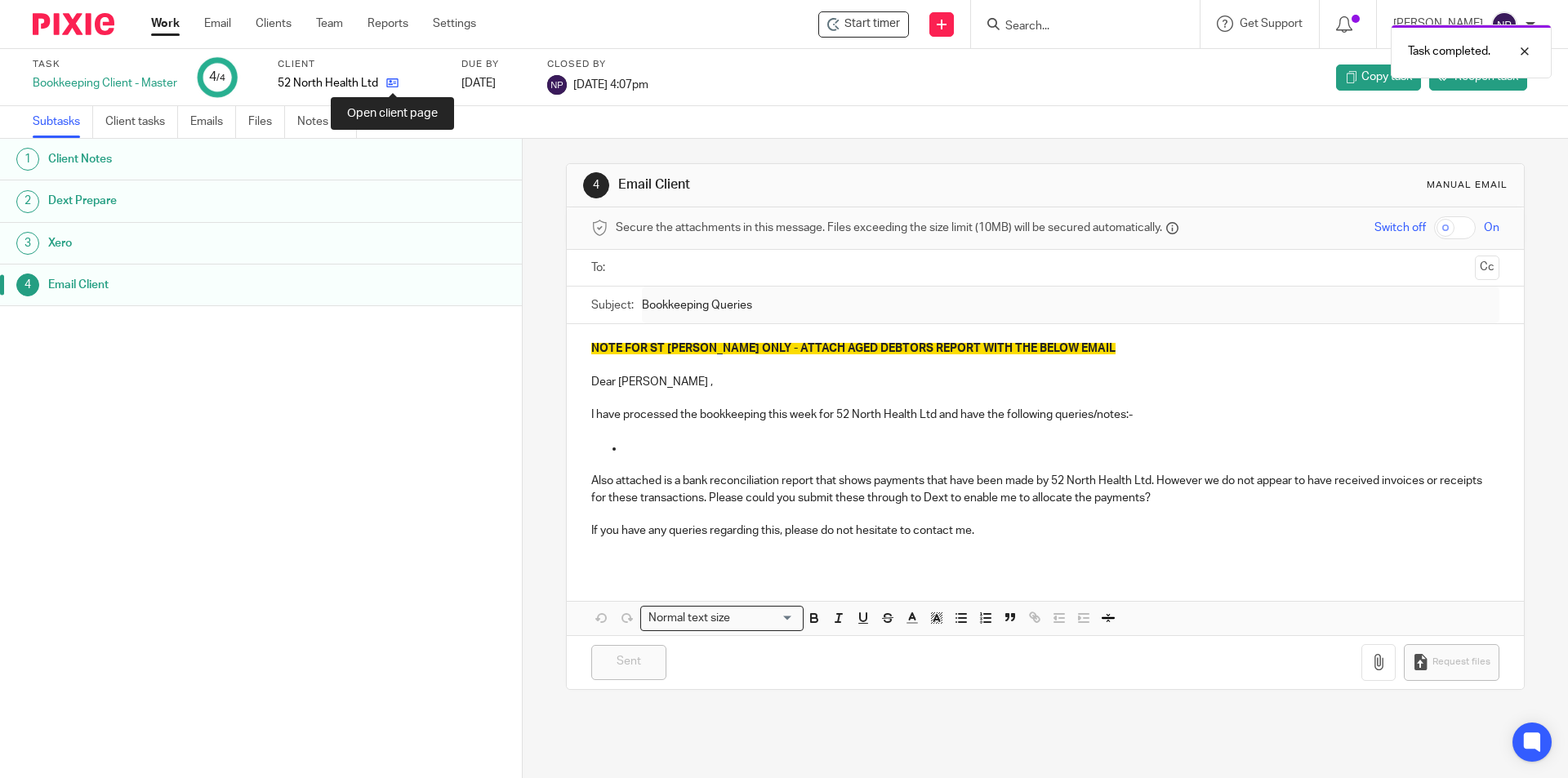
click at [389, 83] on icon at bounding box center [392, 83] width 12 height 12
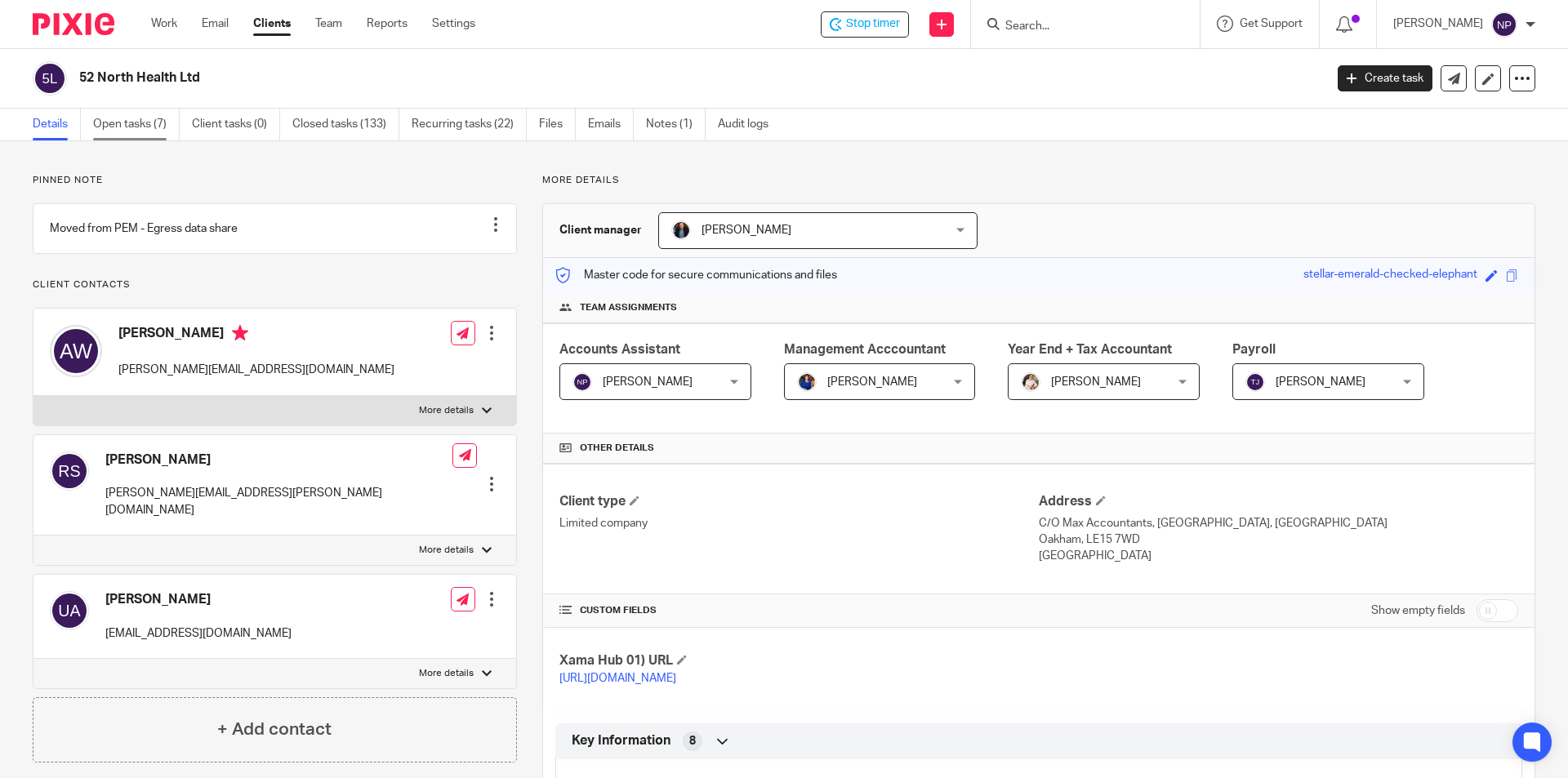
click at [160, 124] on link "Open tasks (7)" at bounding box center [136, 124] width 87 height 32
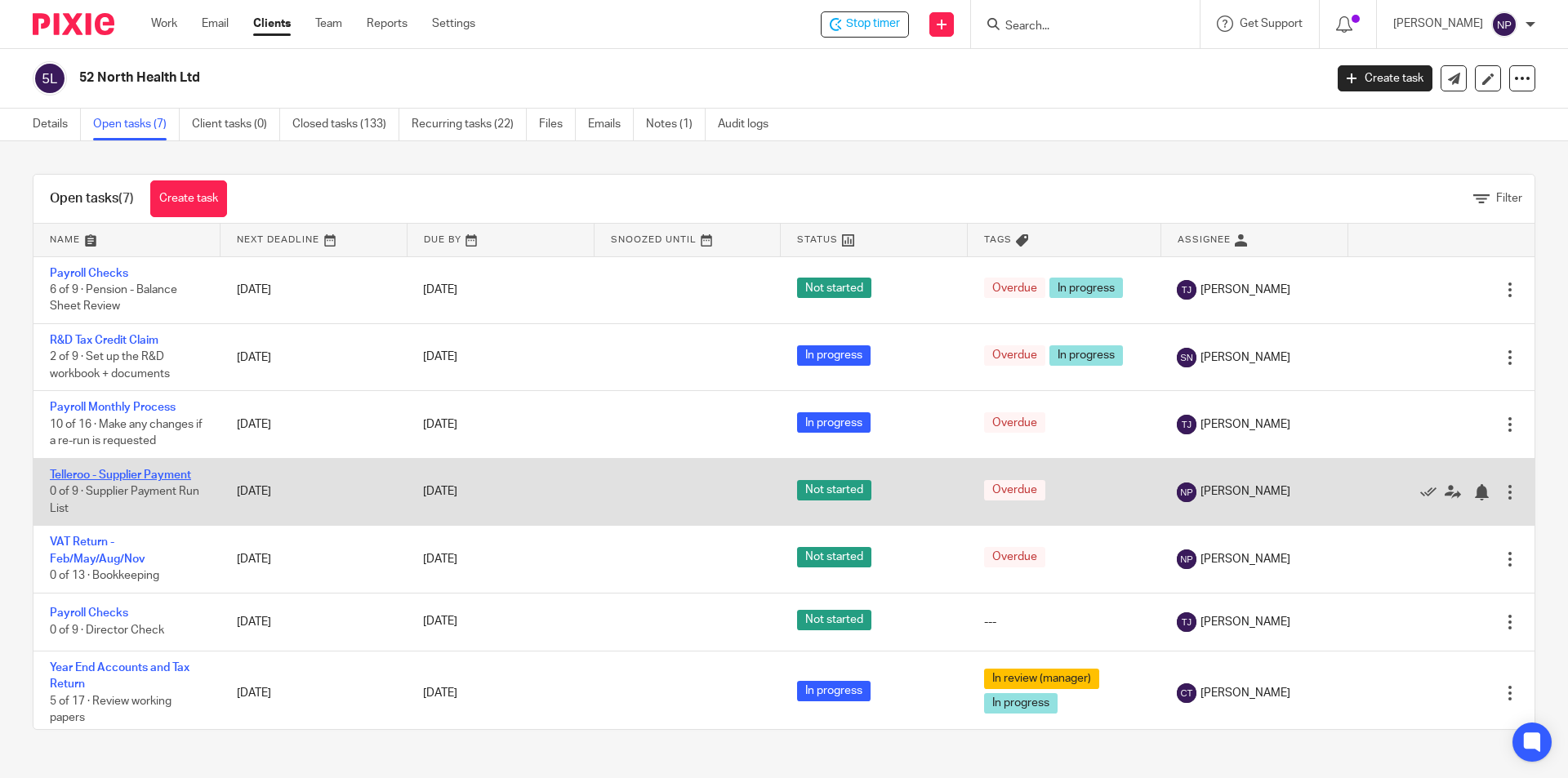
click at [138, 476] on link "Telleroo - Supplier Payment" at bounding box center [120, 475] width 141 height 11
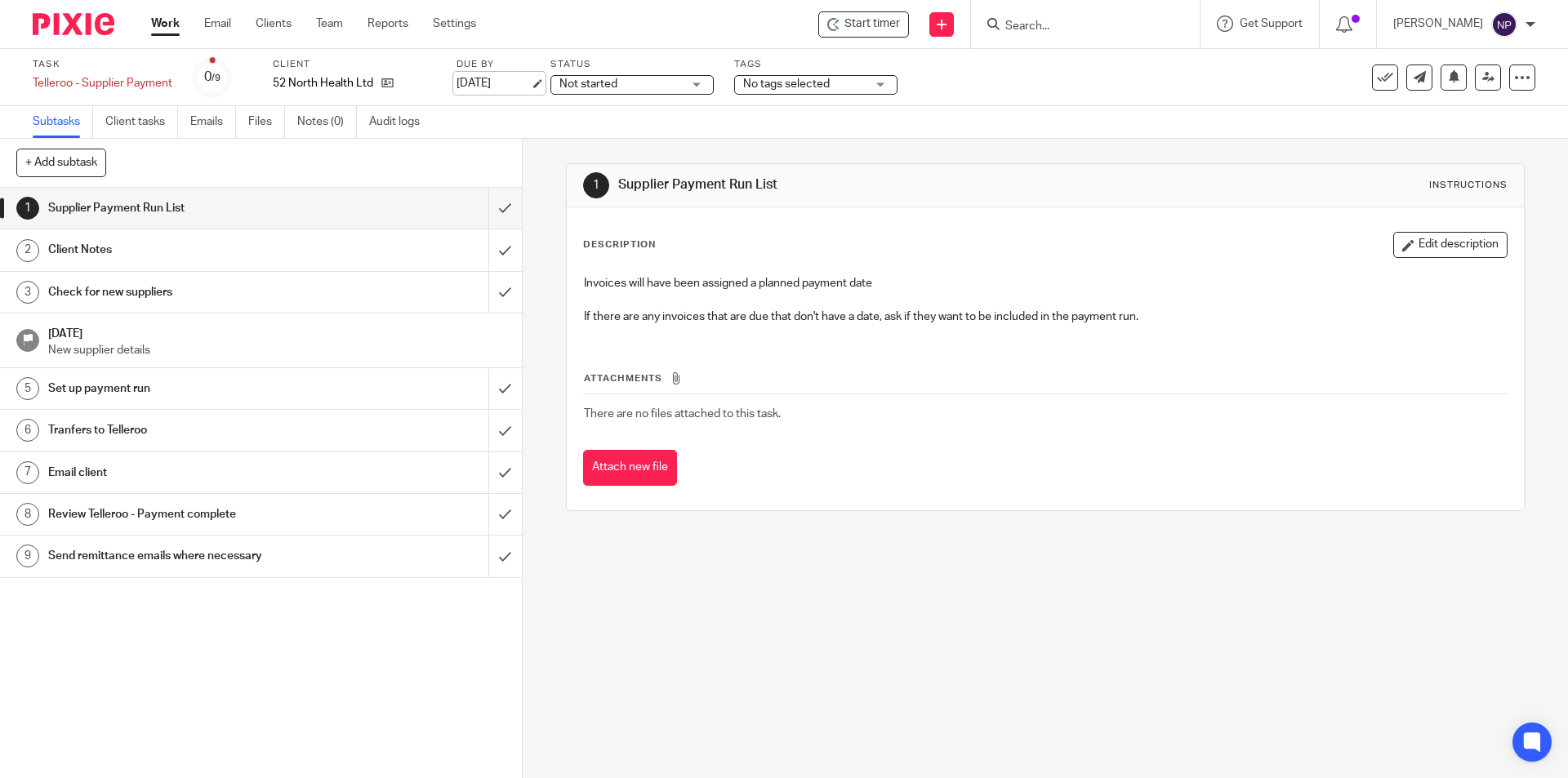
click at [520, 80] on link "[DATE]" at bounding box center [493, 84] width 73 height 17
click at [727, 84] on div "Not started Not started" at bounding box center [673, 82] width 164 height 20
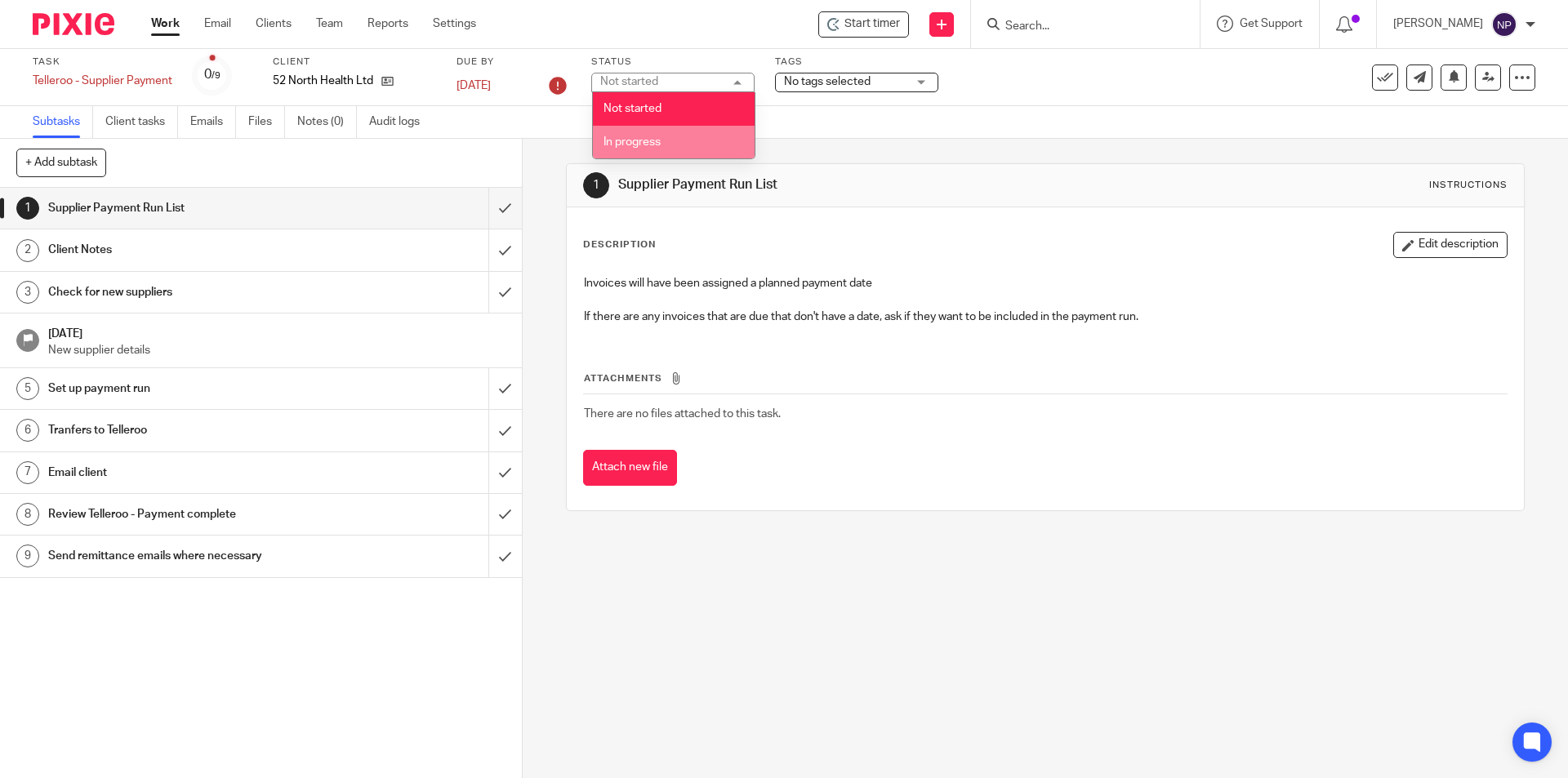
click at [701, 147] on li "In progress" at bounding box center [674, 143] width 162 height 34
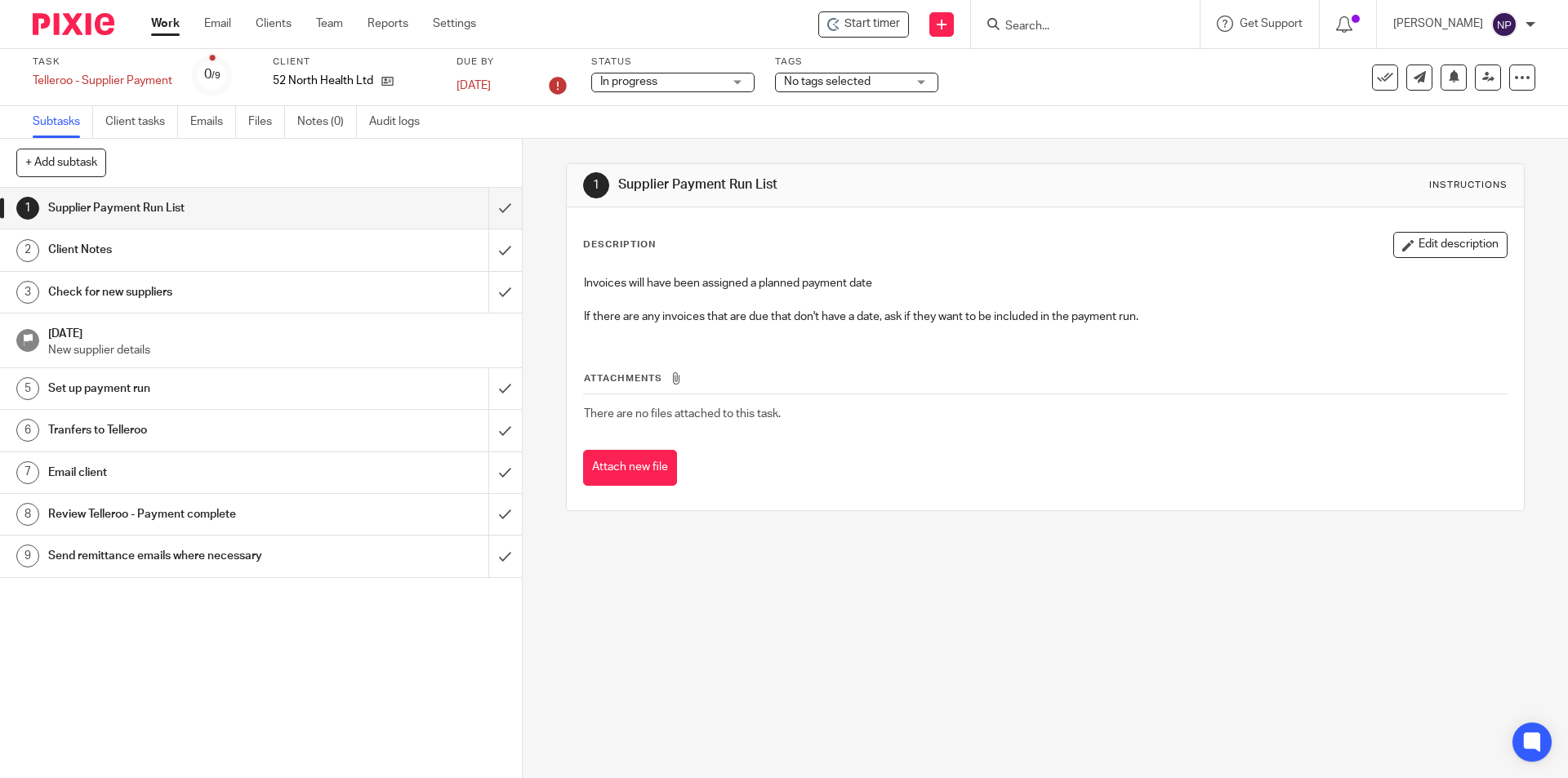
click at [903, 81] on span "No tags selected" at bounding box center [845, 82] width 122 height 17
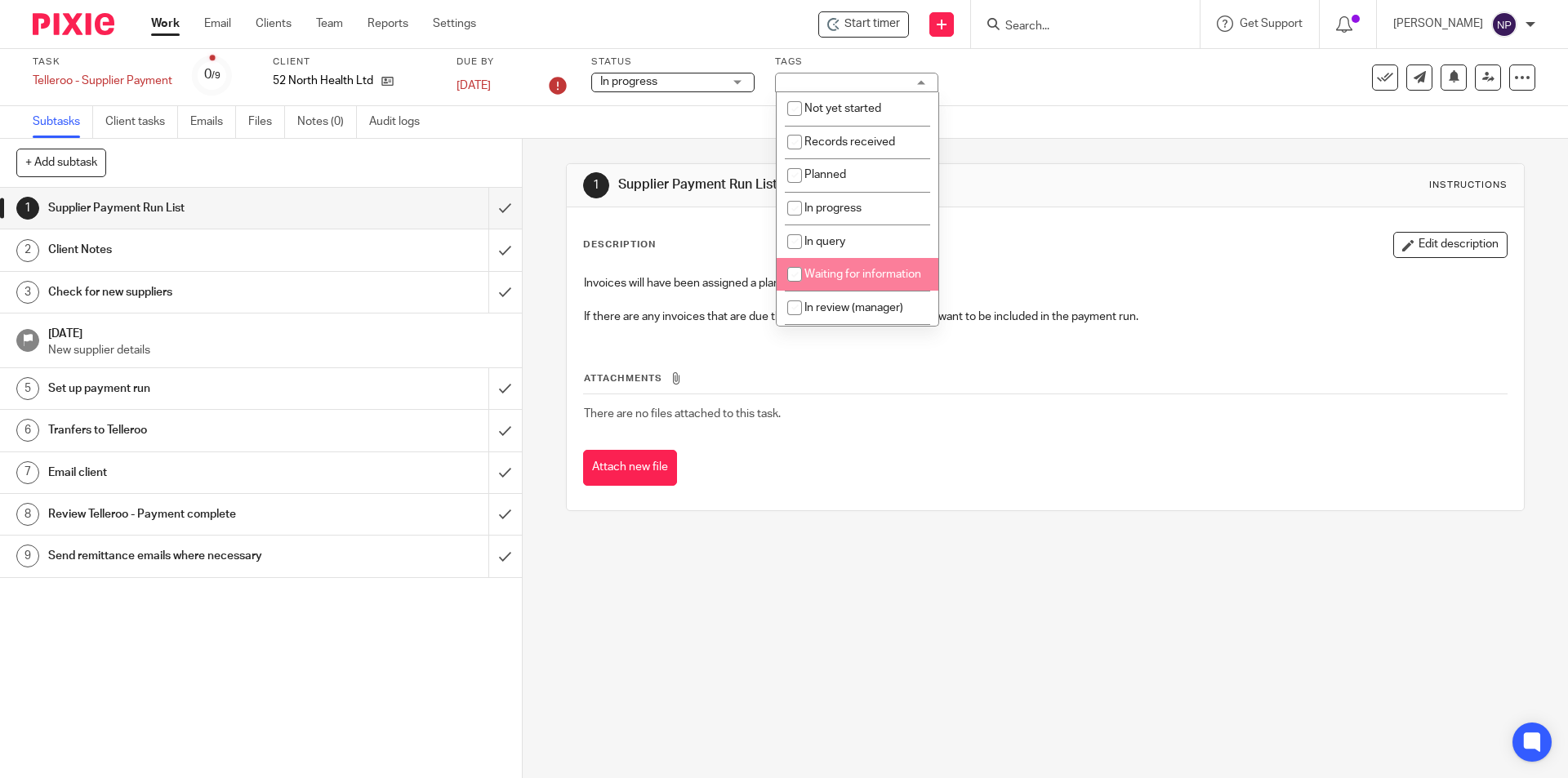
click at [868, 280] on li "Waiting for information" at bounding box center [857, 275] width 162 height 34
checkbox input "true"
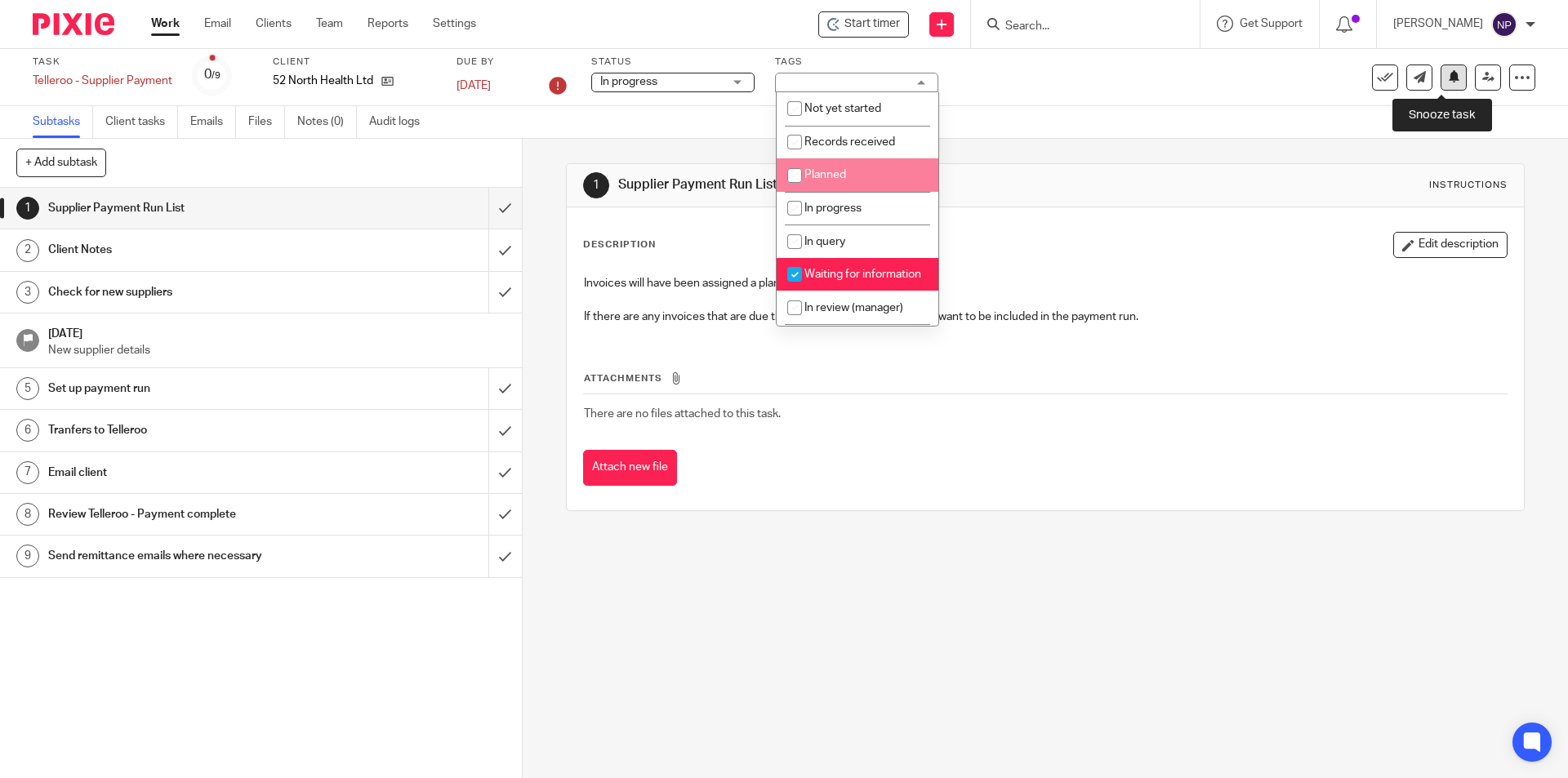
click at [1449, 87] on button at bounding box center [1453, 78] width 26 height 26
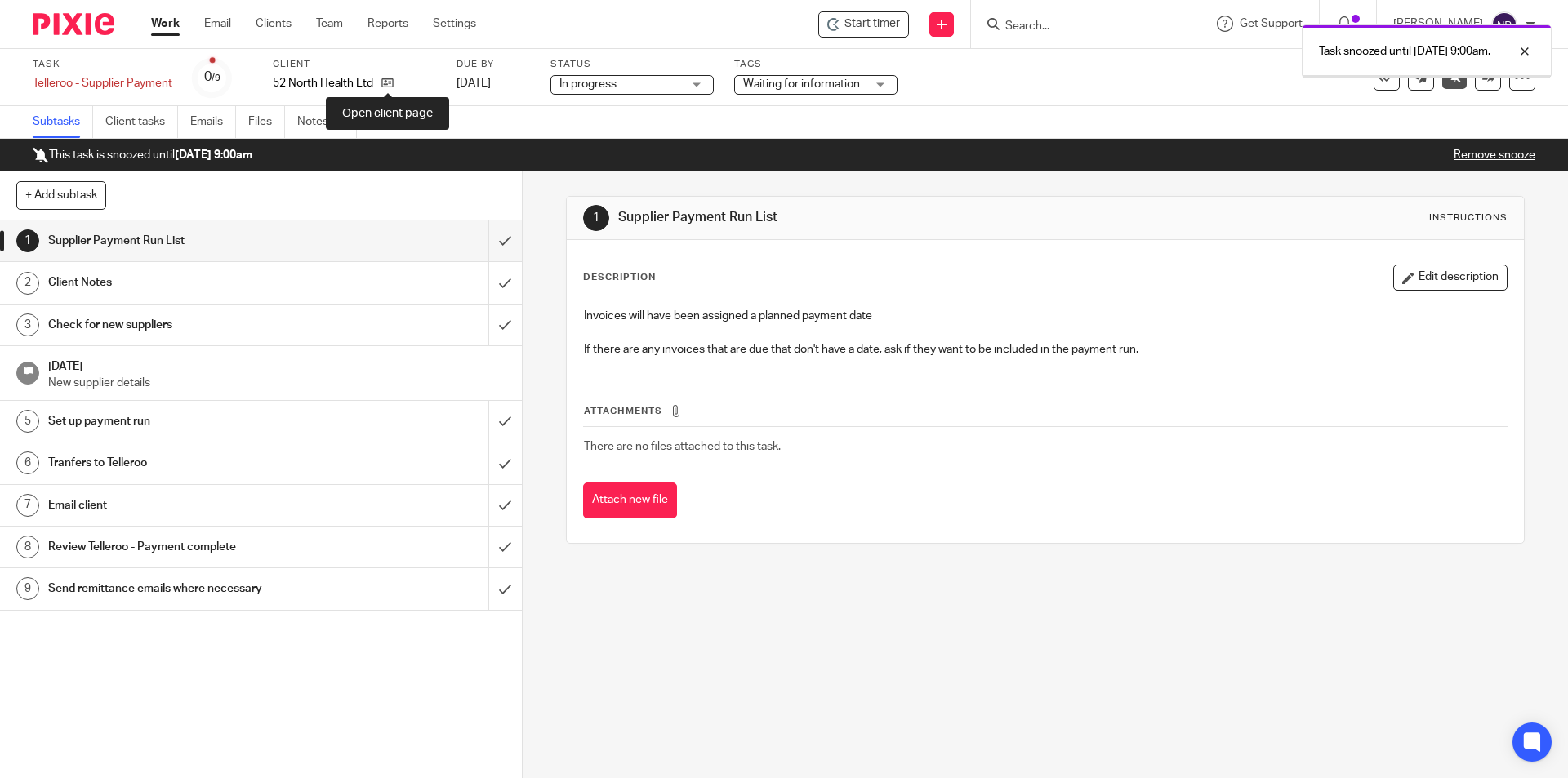
click at [390, 87] on icon at bounding box center [387, 83] width 12 height 12
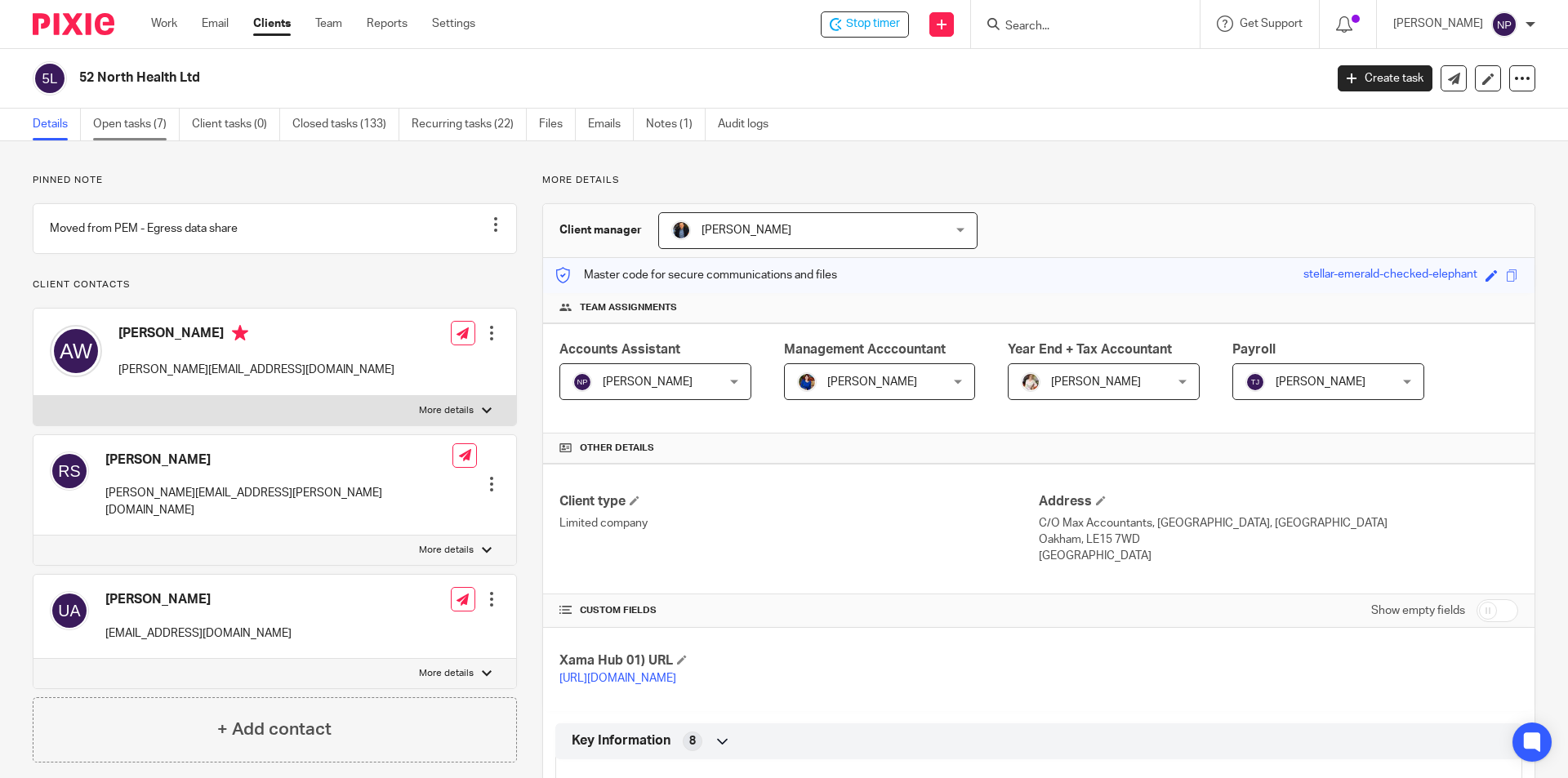
click at [164, 123] on link "Open tasks (7)" at bounding box center [136, 124] width 87 height 32
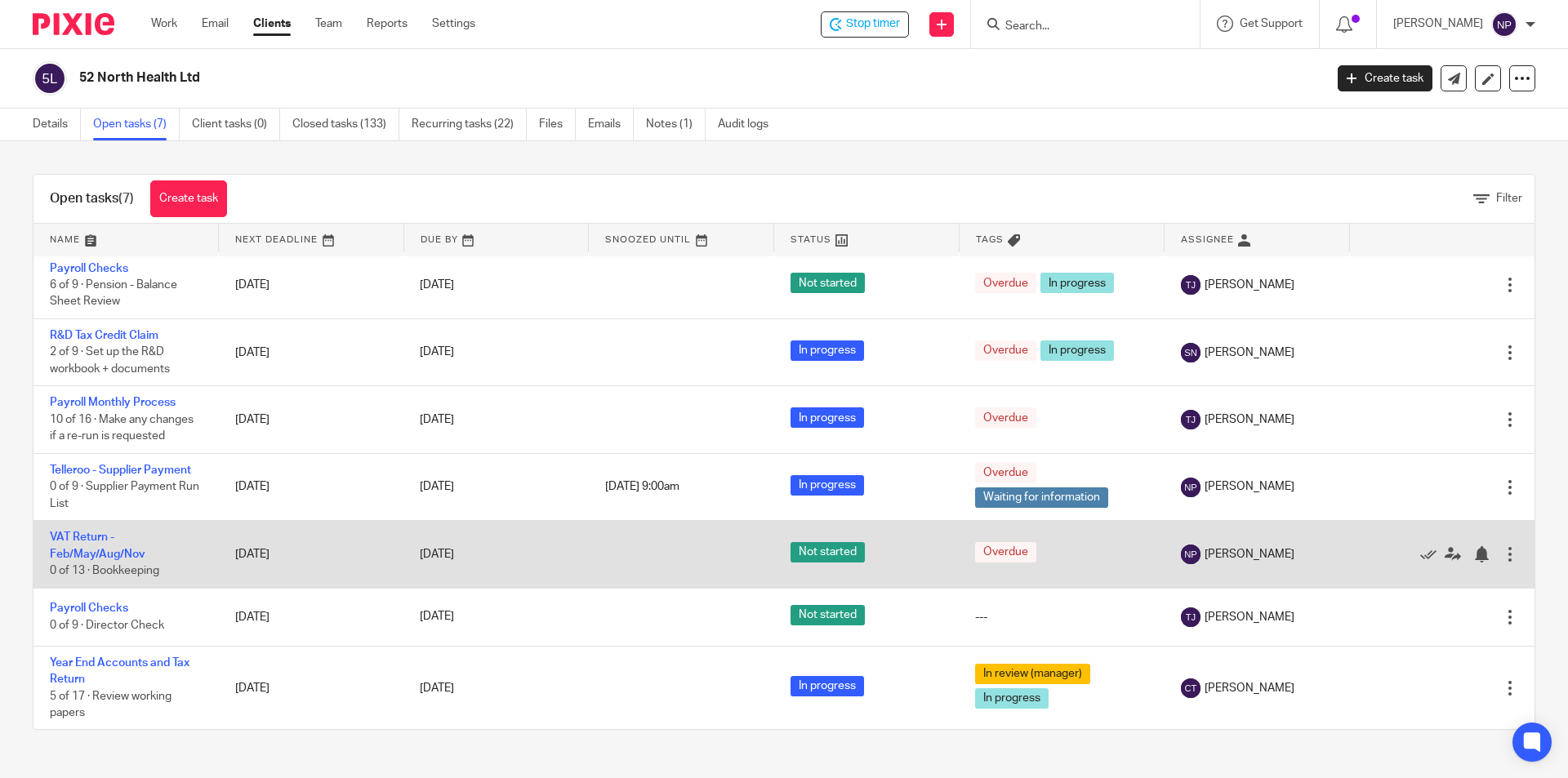
scroll to position [6, 0]
click at [114, 547] on link "VAT Return - Feb/May/Aug/Nov" at bounding box center [98, 544] width 96 height 27
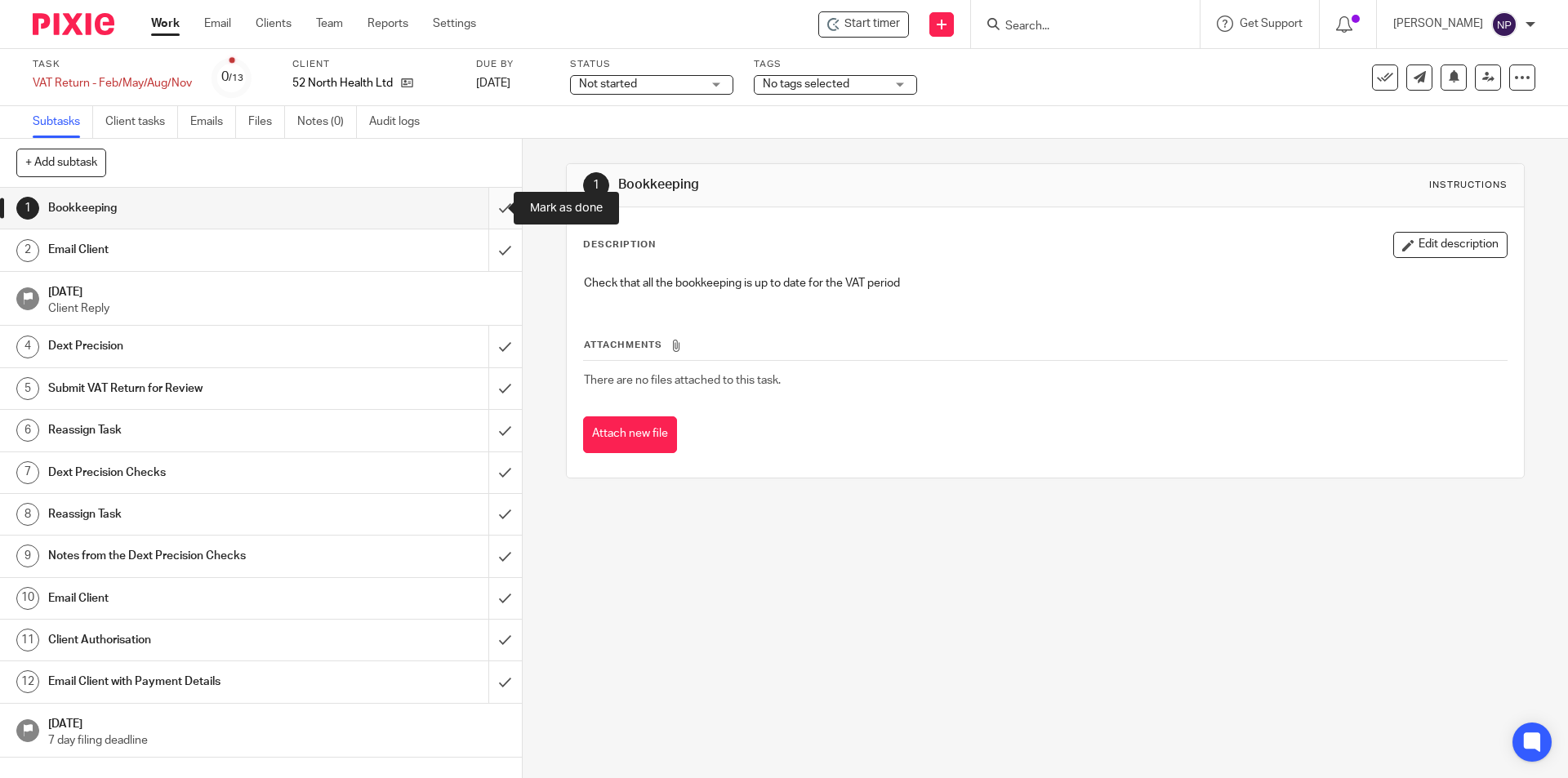
click at [490, 207] on input "submit" at bounding box center [261, 208] width 521 height 40
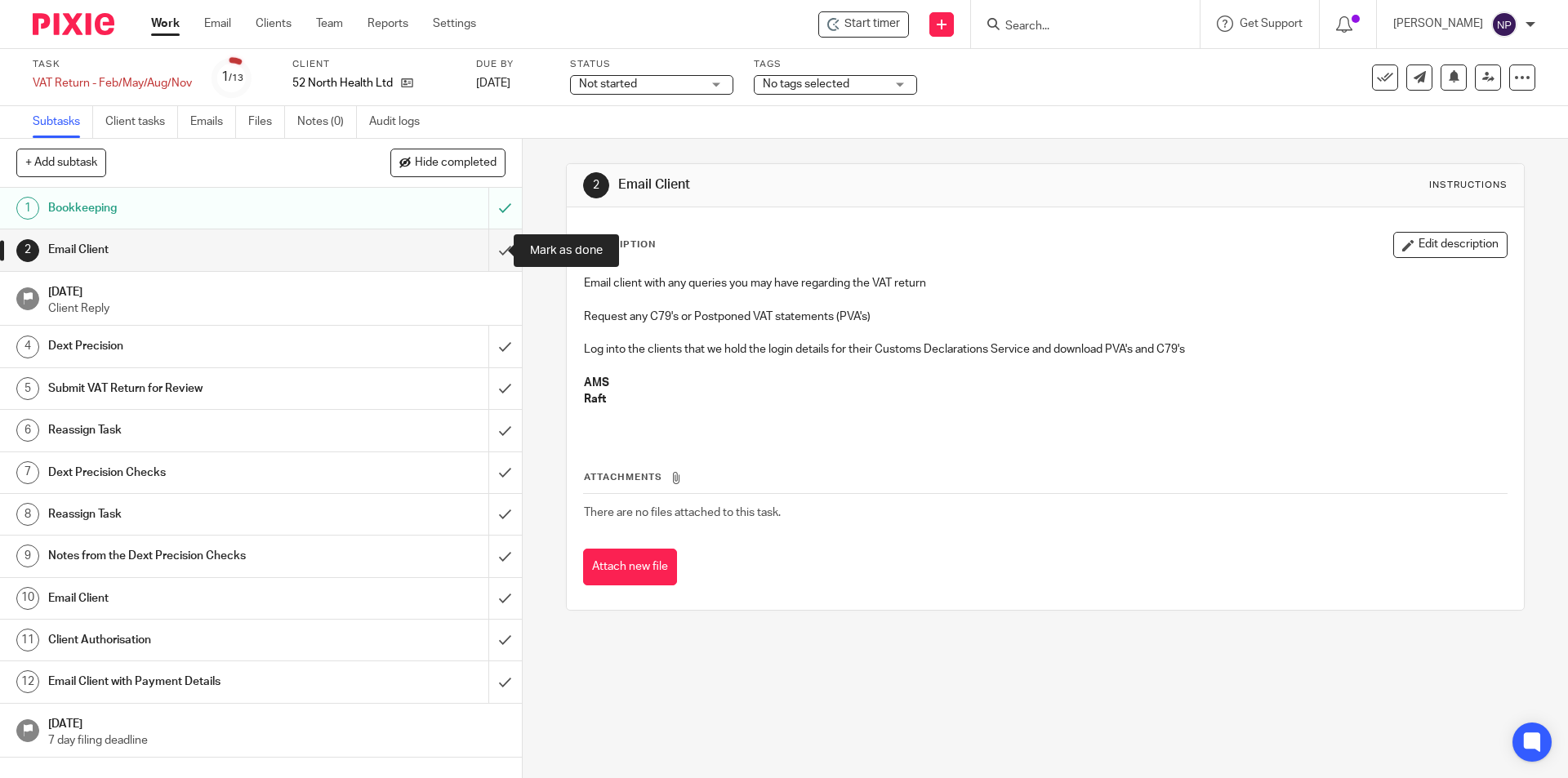
drag, startPoint x: 484, startPoint y: 246, endPoint x: 550, endPoint y: 268, distance: 69.6
click at [484, 246] on input "submit" at bounding box center [261, 249] width 521 height 40
